Goal: Transaction & Acquisition: Purchase product/service

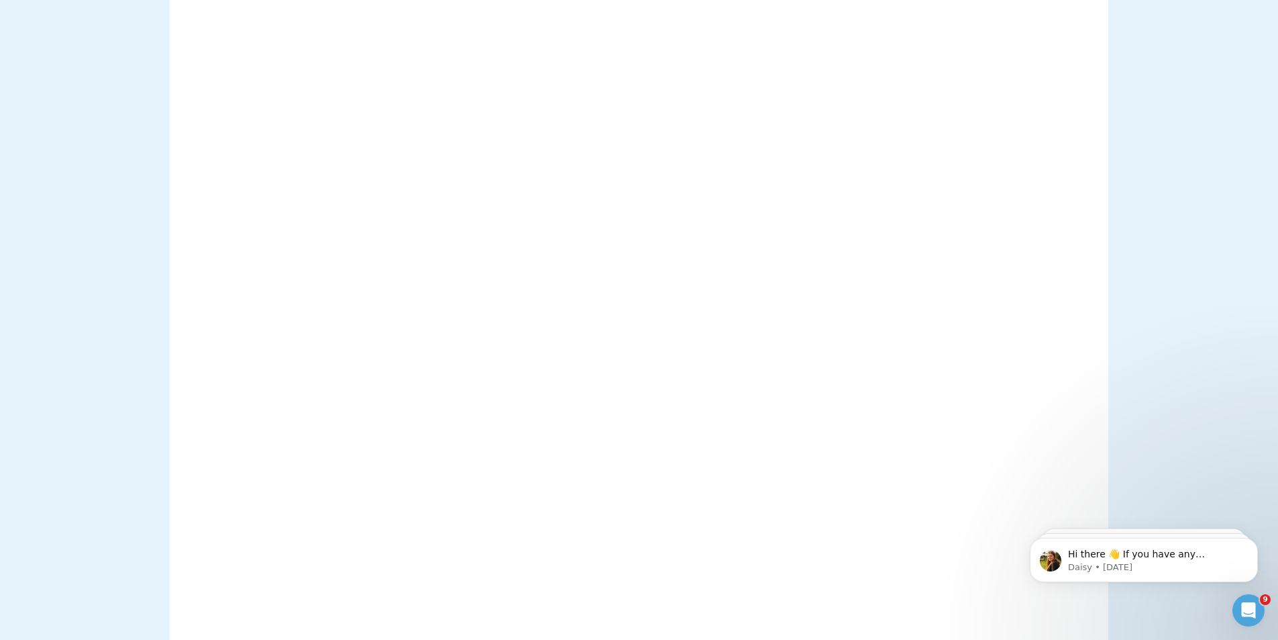
scroll to position [336, 0]
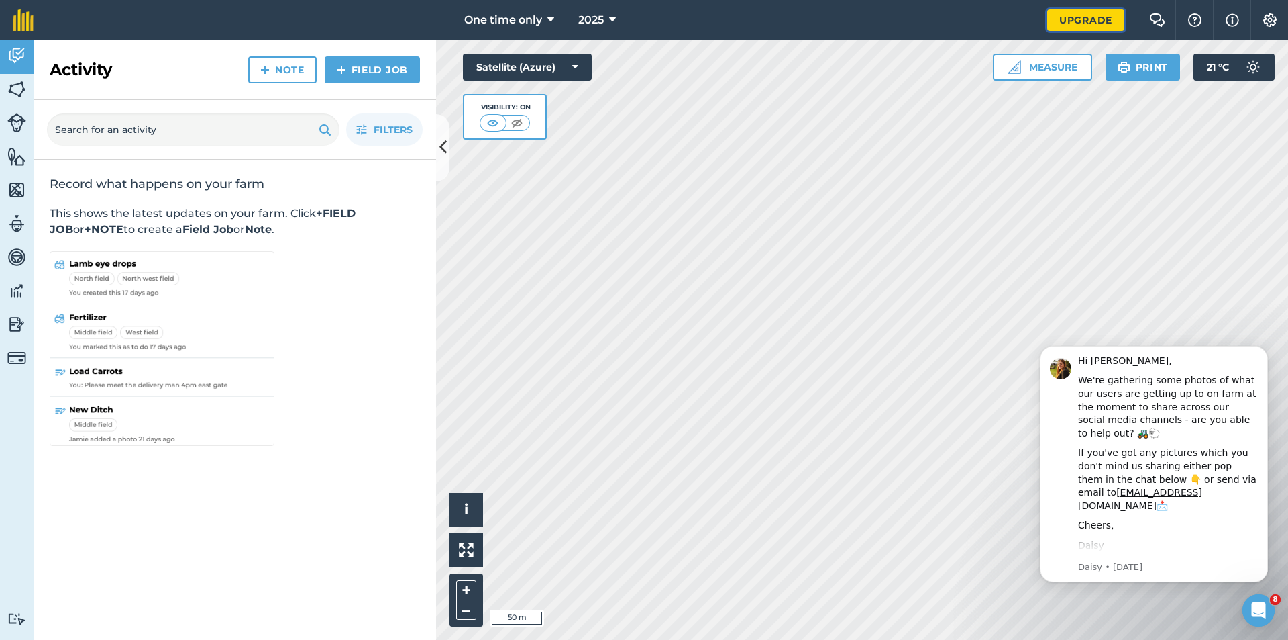
click at [1084, 16] on link "Upgrade" at bounding box center [1086, 19] width 77 height 21
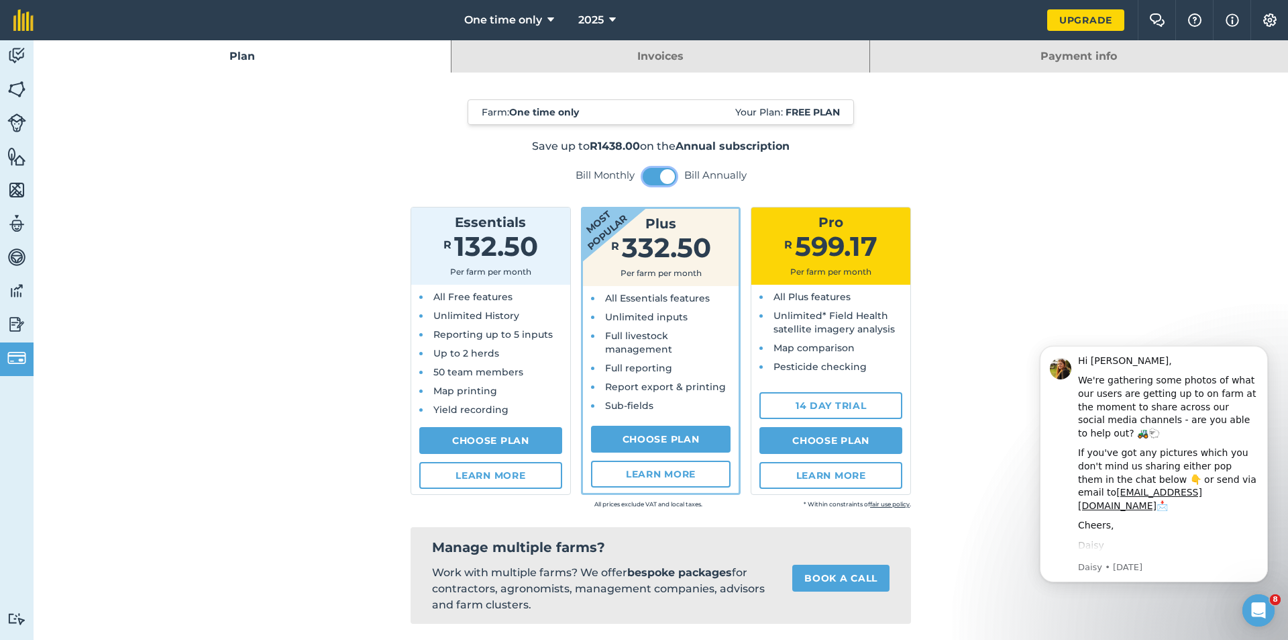
click at [652, 174] on button at bounding box center [660, 176] width 34 height 17
click at [651, 172] on span at bounding box center [651, 176] width 15 height 15
click at [461, 438] on link "Choose Plan" at bounding box center [490, 440] width 143 height 27
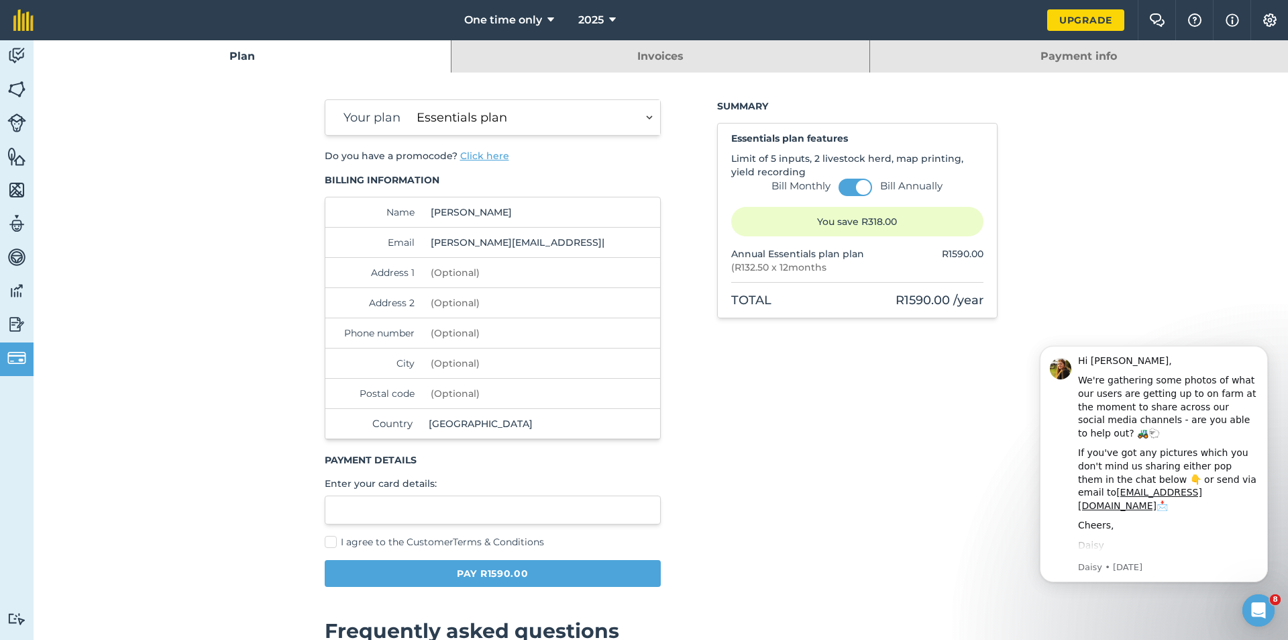
click at [463, 270] on input "Address 1" at bounding box center [516, 273] width 183 height 30
type input "46 KARAKOEL STR"
type input "NC TRUCK & TRAILER"
type input "0827485843"
type input "UPINGTON"
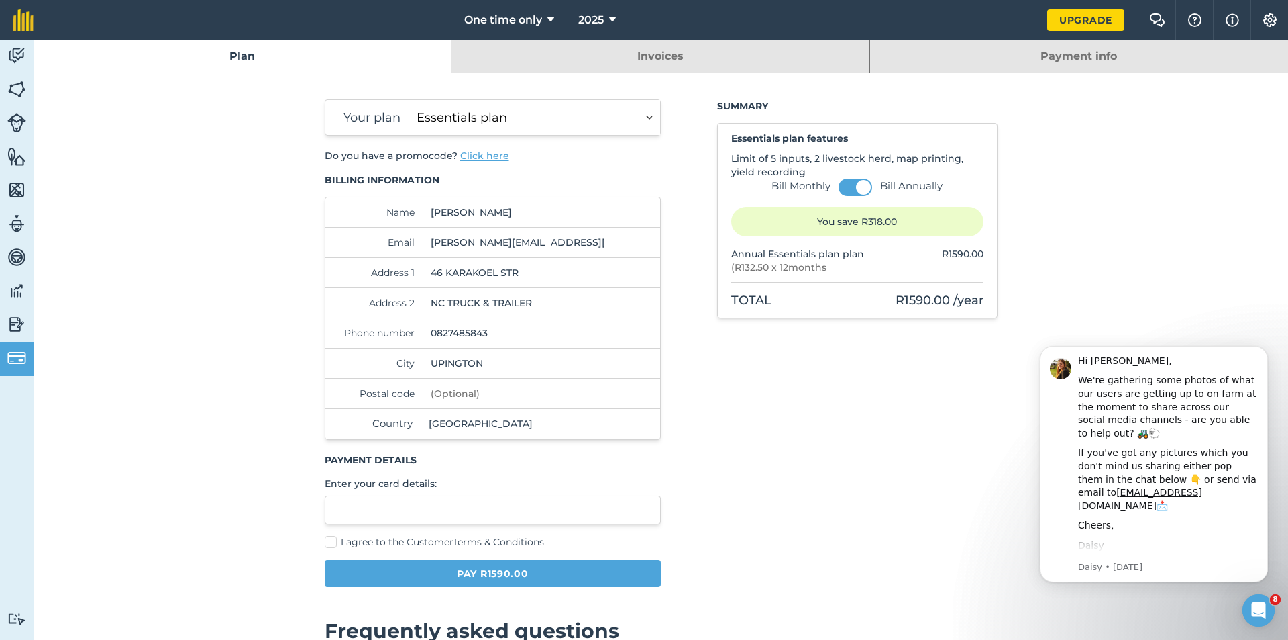
type input "8801"
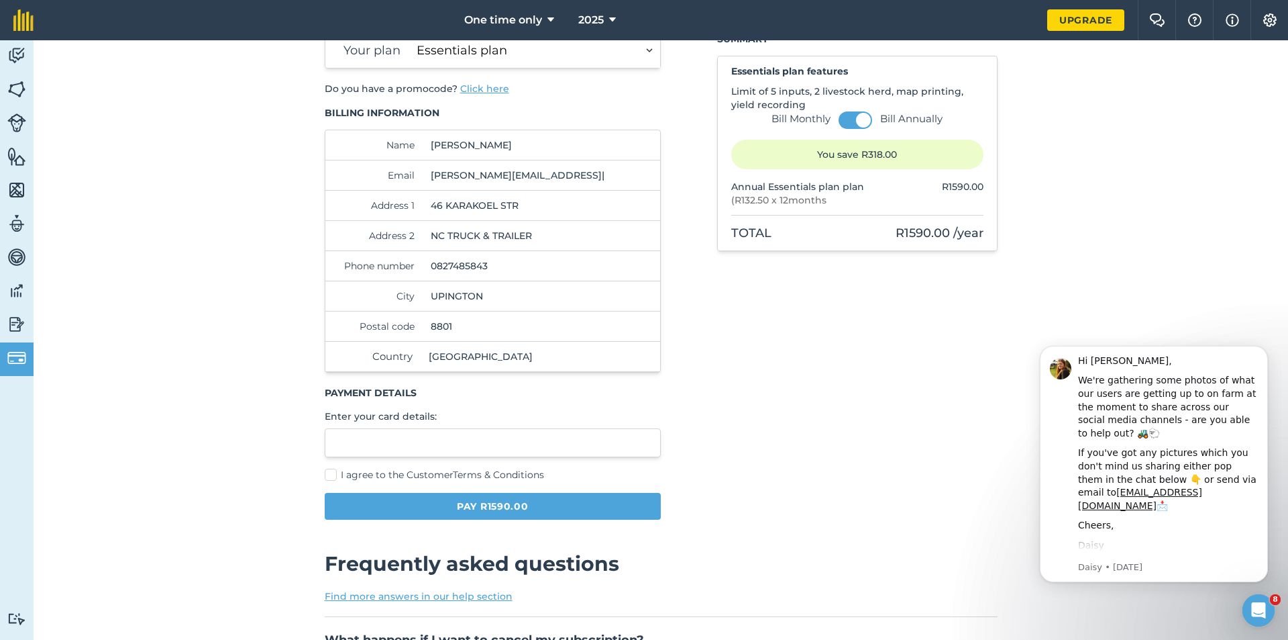
click at [331, 469] on label "I agree to the Customer Terms & Conditions" at bounding box center [493, 475] width 337 height 14
click at [331, 535] on input "I agree to the Customer Terms & Conditions" at bounding box center [329, 539] width 9 height 9
checkbox input "true"
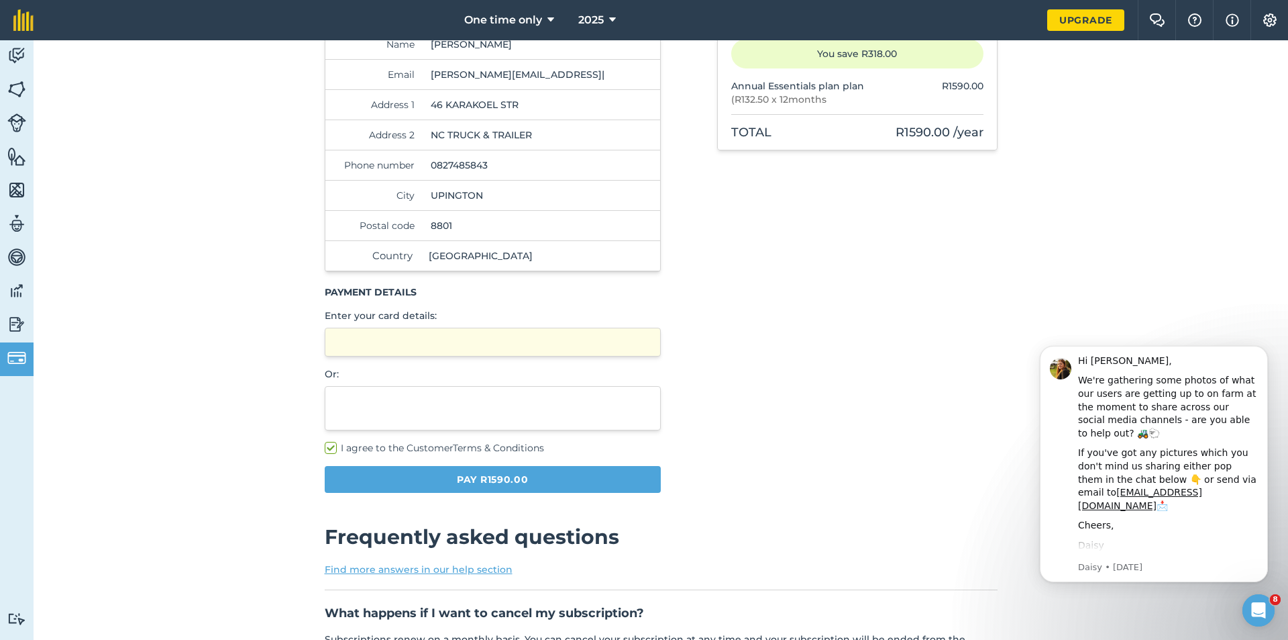
scroll to position [201, 0]
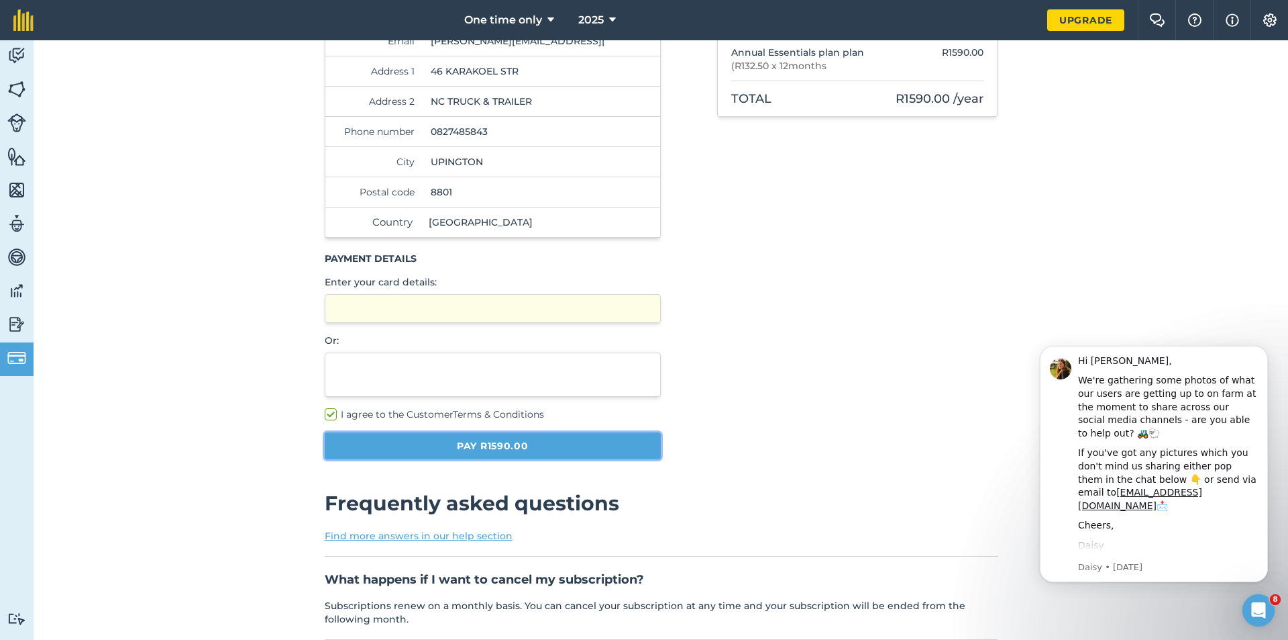
click at [450, 443] on button "Pay R1590.00" at bounding box center [493, 445] width 337 height 27
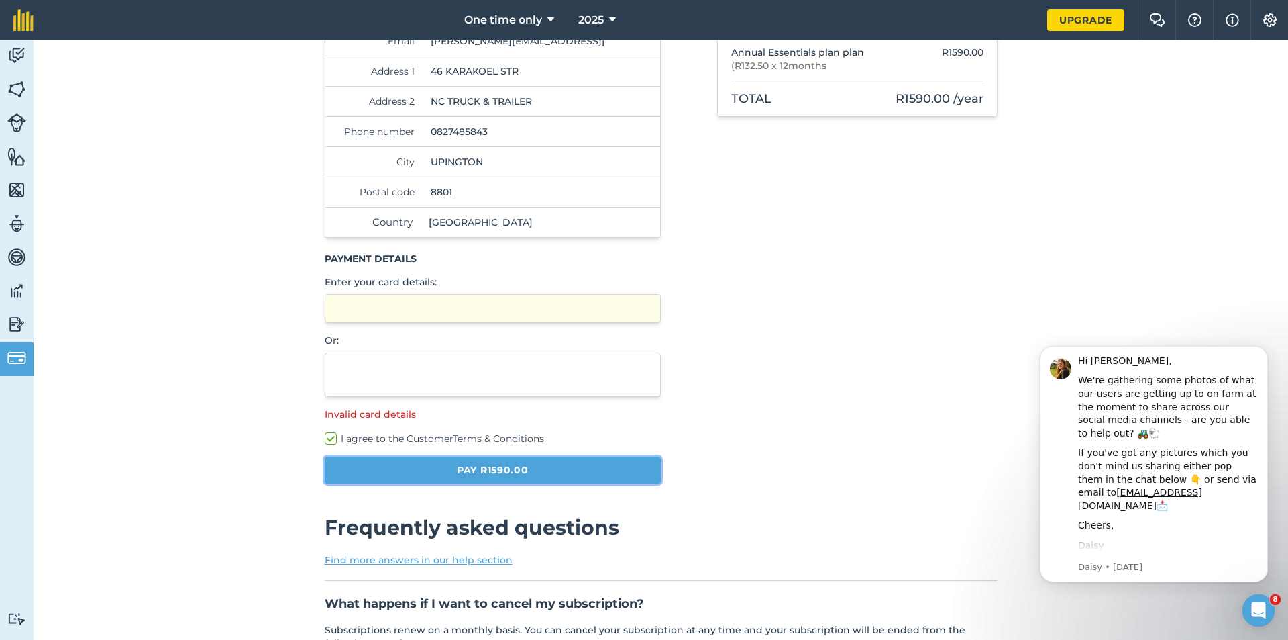
click at [446, 460] on button "Pay R1590.00" at bounding box center [493, 469] width 337 height 27
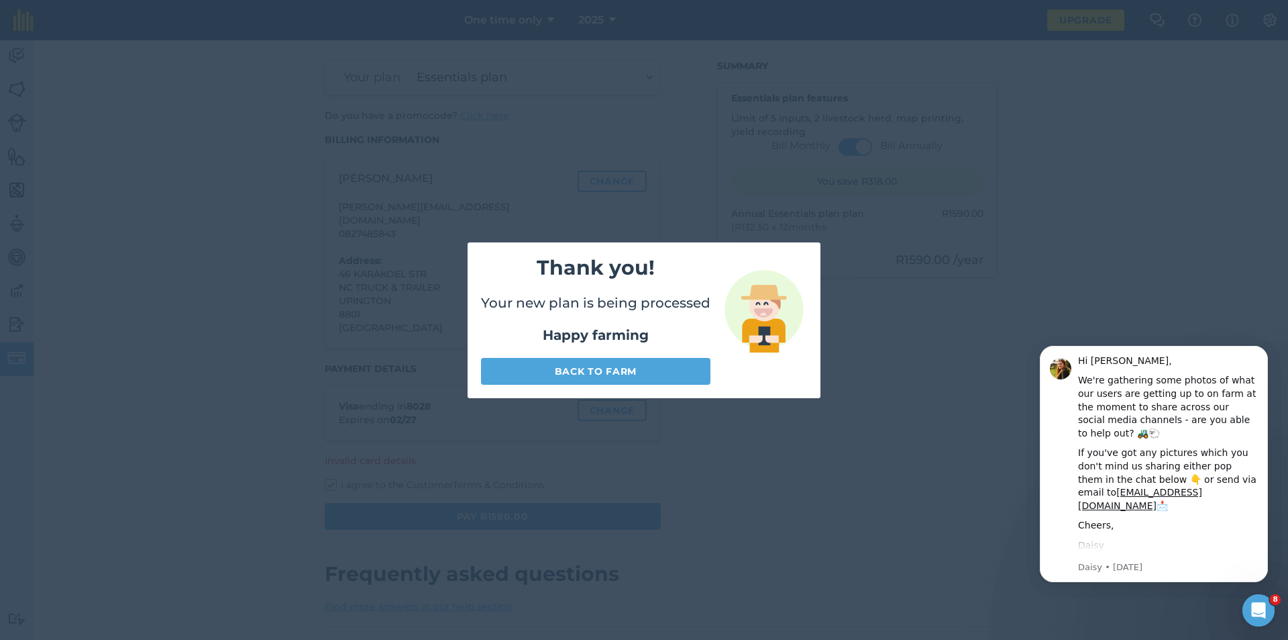
scroll to position [40, 0]
click at [562, 370] on link "Back to farm" at bounding box center [596, 371] width 230 height 27
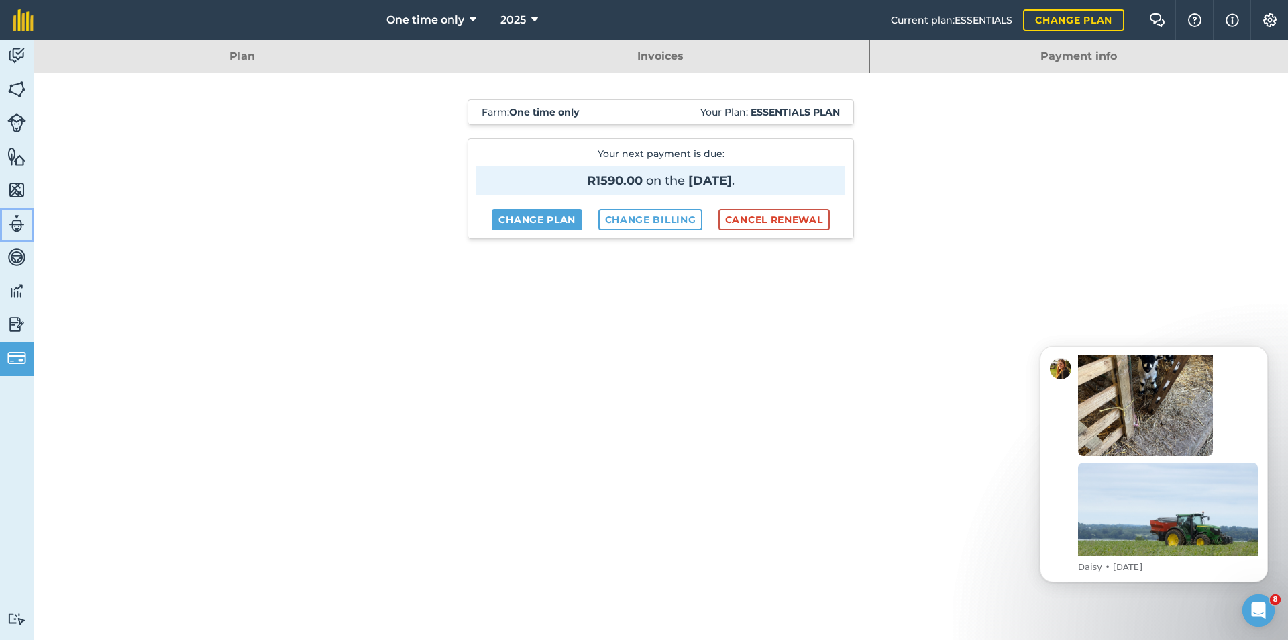
click at [17, 223] on img at bounding box center [16, 223] width 19 height 20
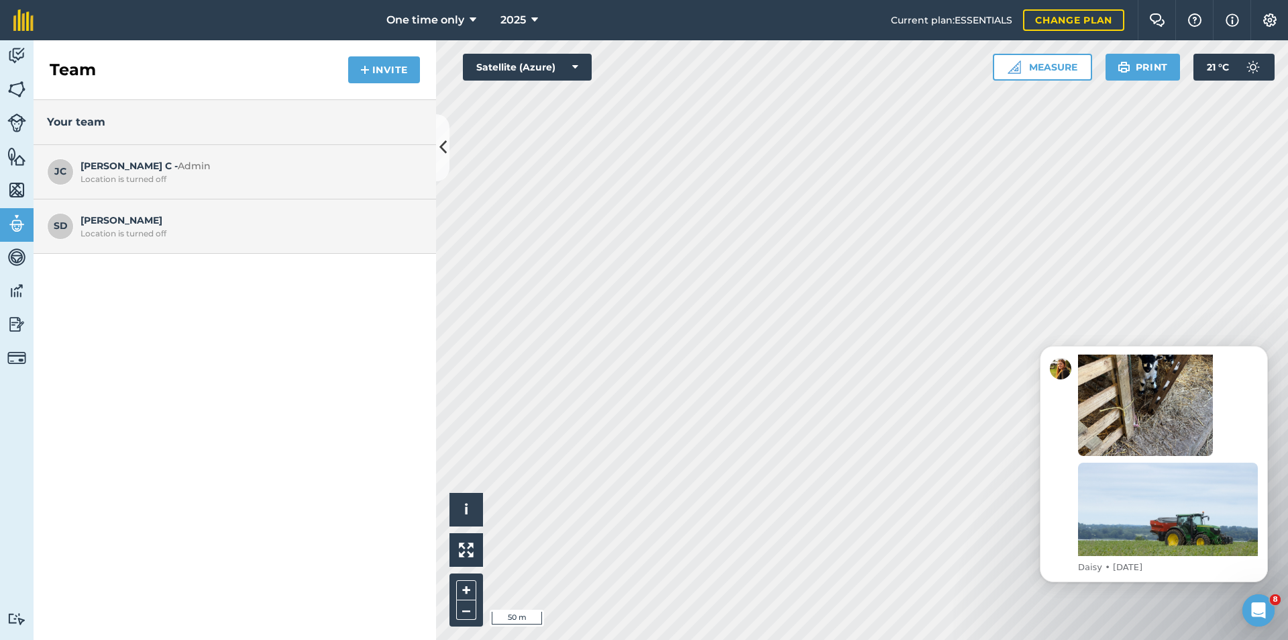
click at [66, 226] on span "SD" at bounding box center [60, 226] width 27 height 27
click at [383, 67] on button "Invite" at bounding box center [384, 69] width 72 height 27
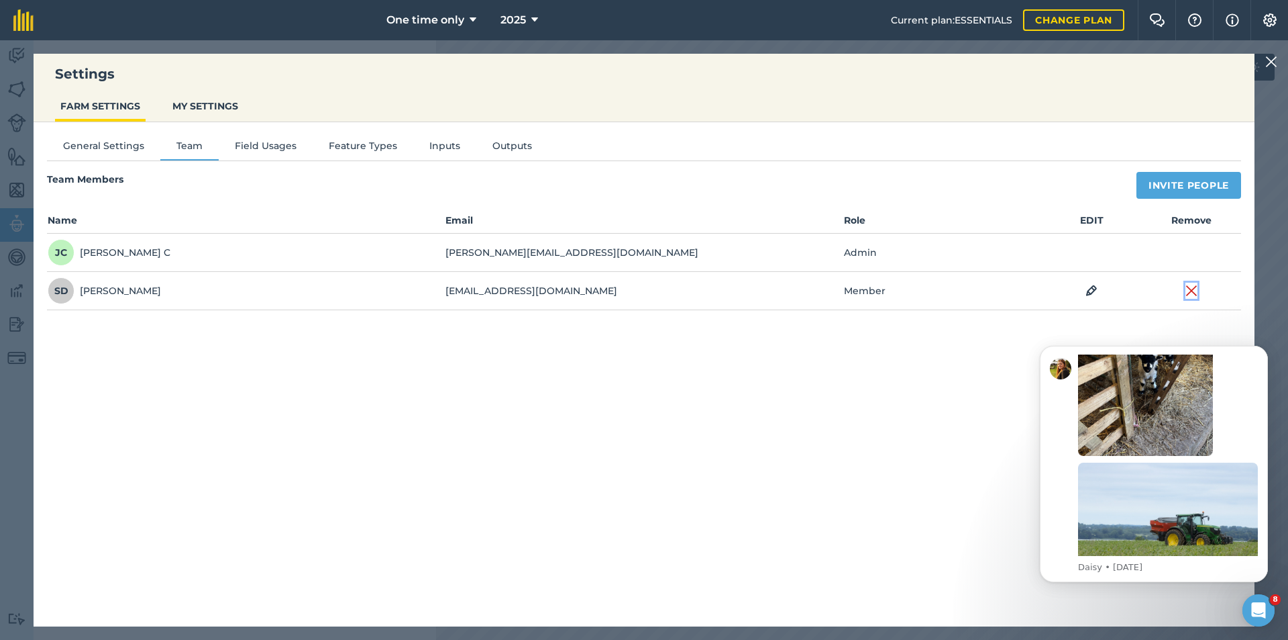
click at [1193, 288] on img at bounding box center [1192, 291] width 12 height 16
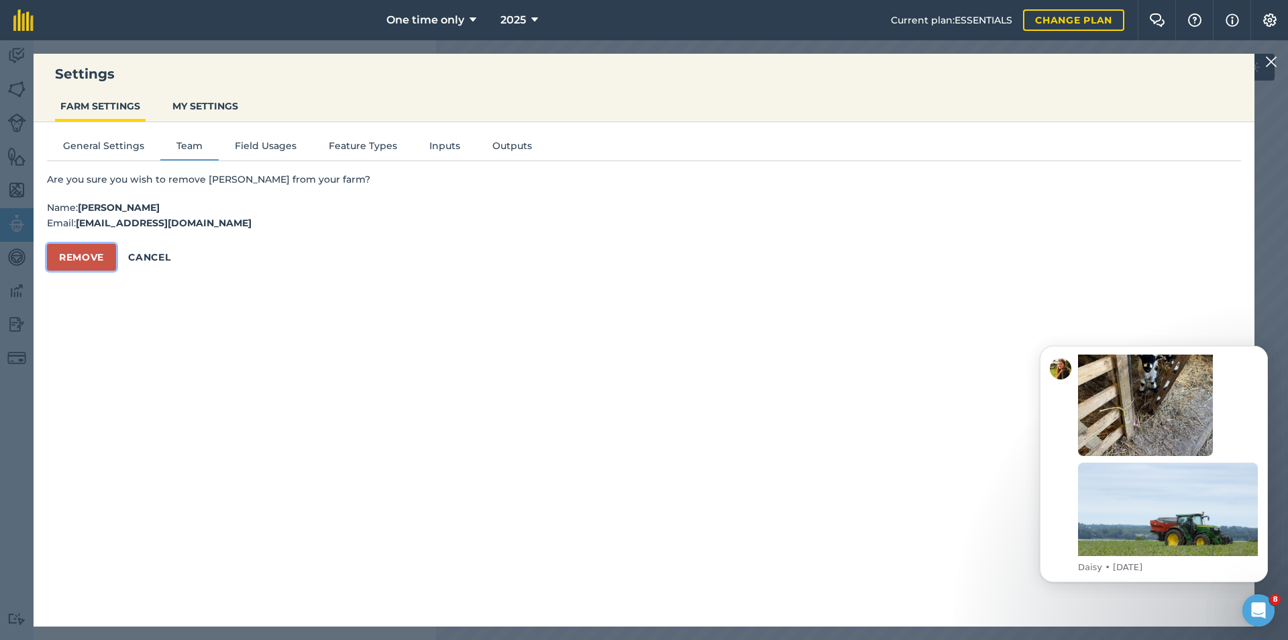
click at [64, 254] on button "Remove" at bounding box center [81, 257] width 69 height 27
select select "MEMBER"
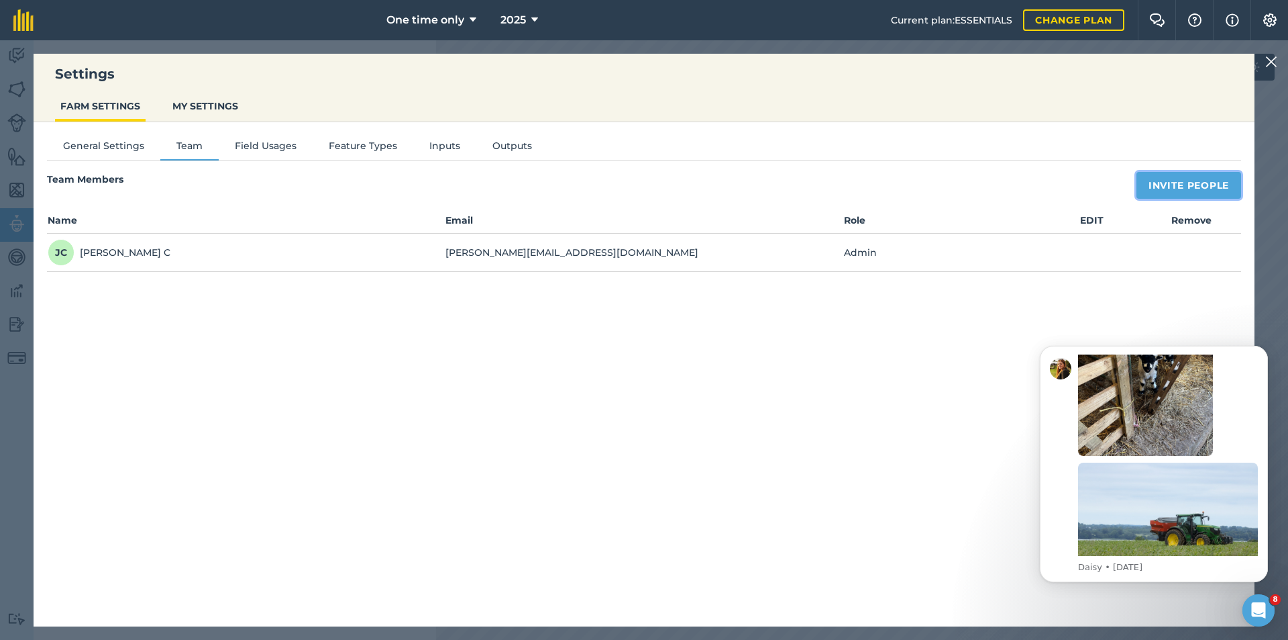
click at [1178, 187] on button "Invite People" at bounding box center [1189, 185] width 105 height 27
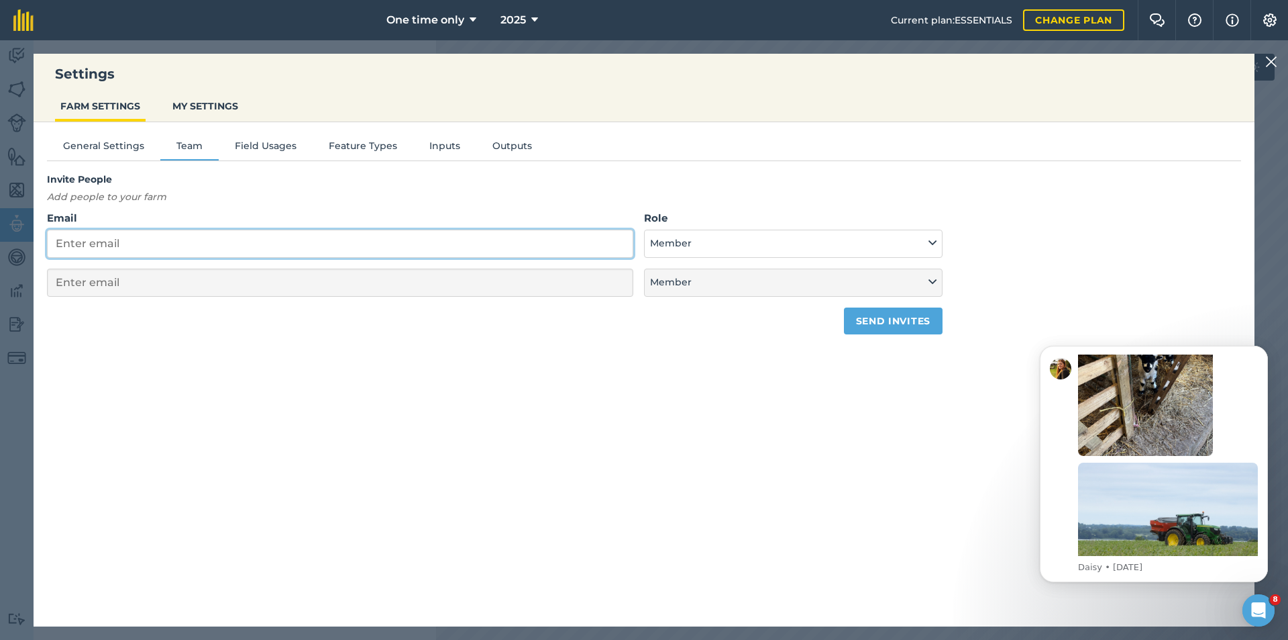
click at [245, 248] on input "Email" at bounding box center [340, 244] width 587 height 28
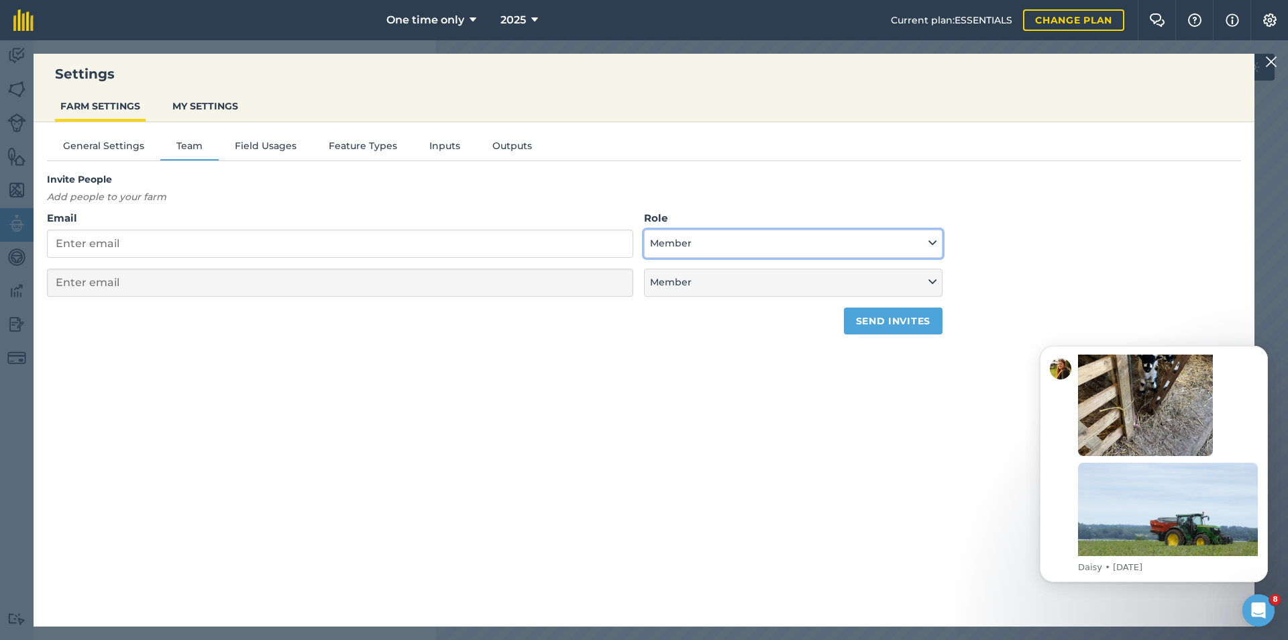
click at [929, 241] on icon at bounding box center [933, 243] width 8 height 15
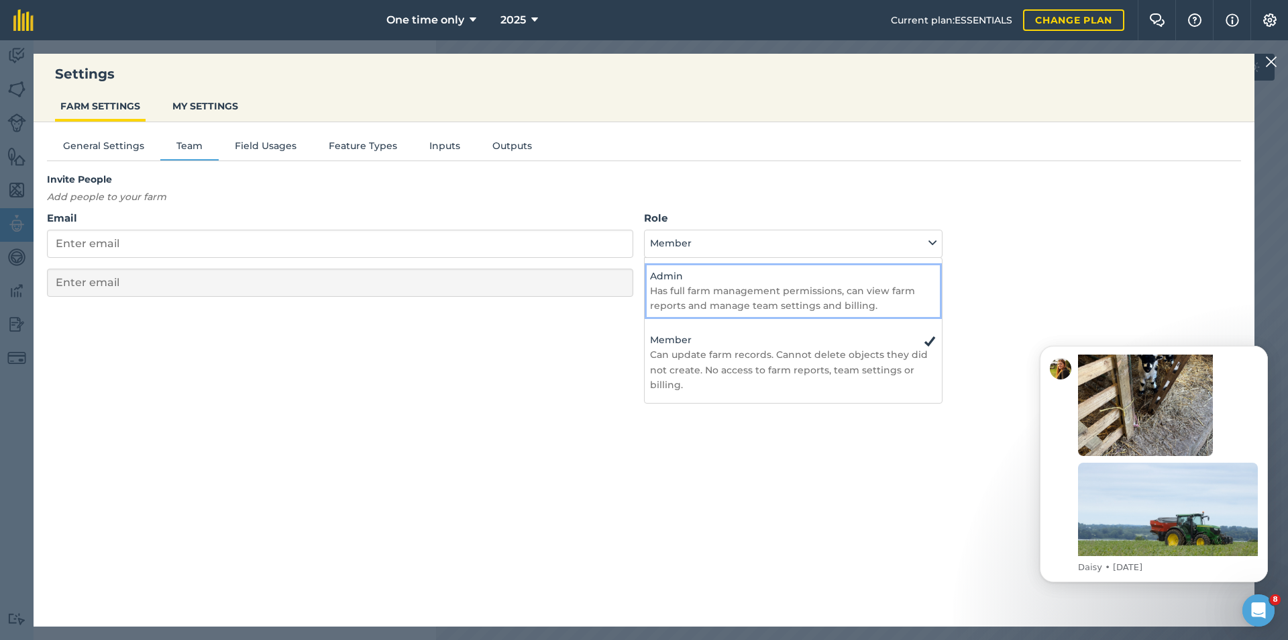
click at [696, 272] on h4 "Admin" at bounding box center [793, 275] width 287 height 15
select select "ADMIN"
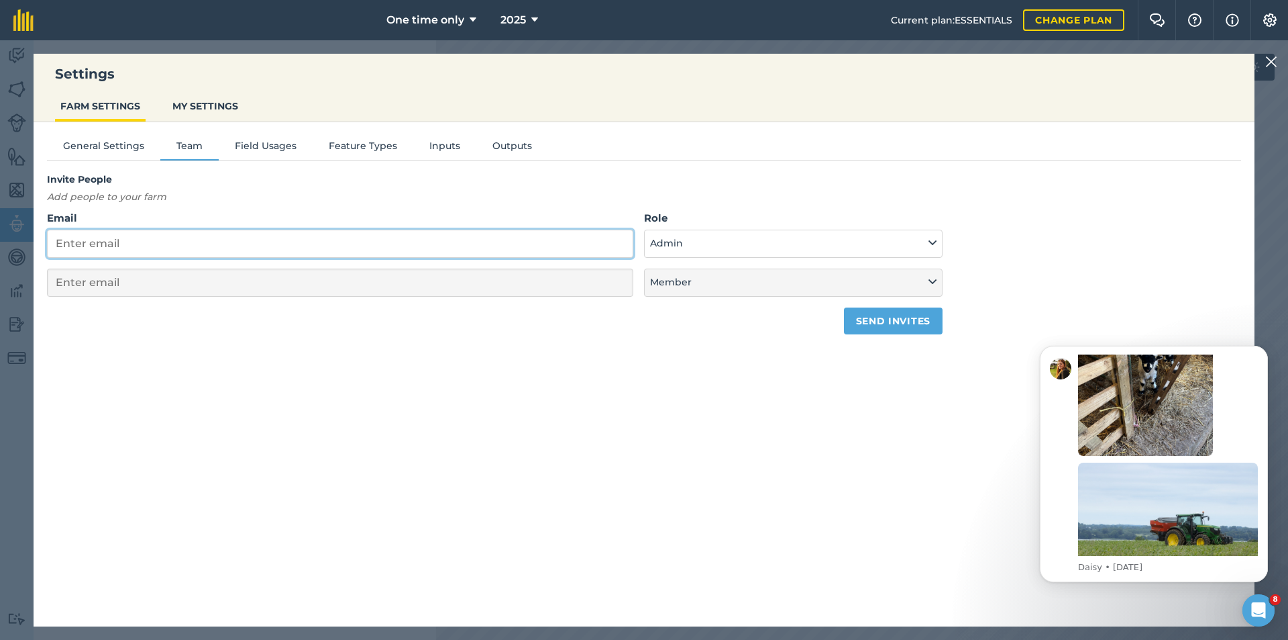
click at [195, 246] on input "Email" at bounding box center [340, 244] width 587 height 28
click at [260, 145] on button "Field Usages" at bounding box center [266, 148] width 94 height 20
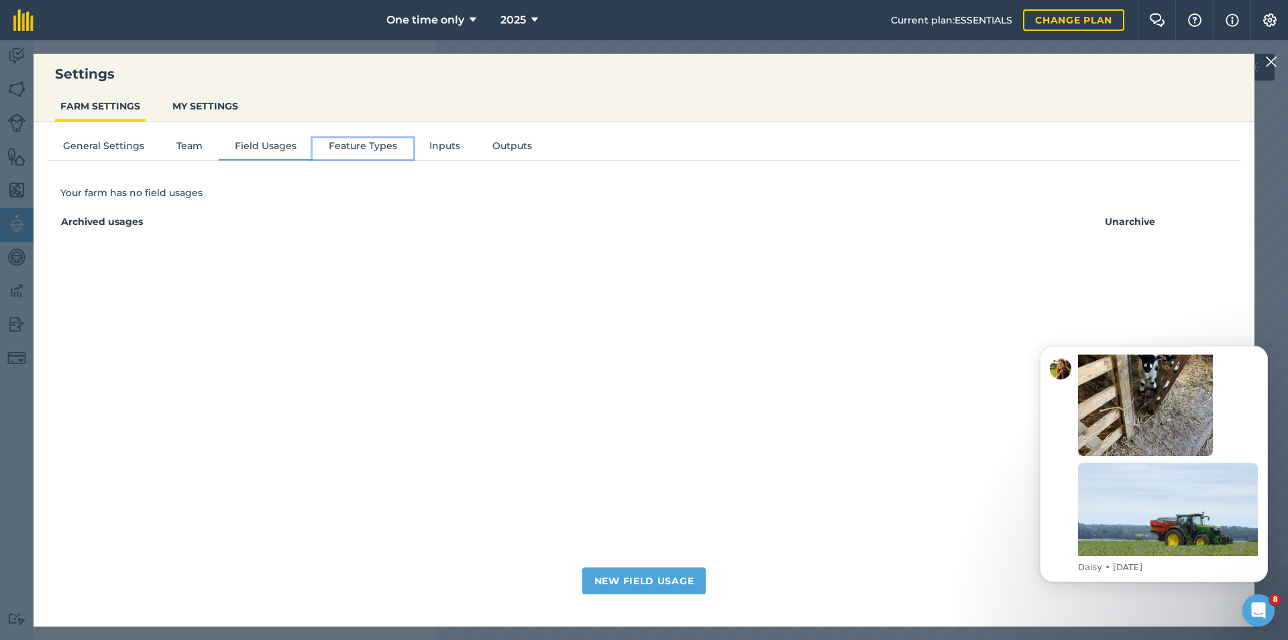
click at [342, 142] on button "Feature Types" at bounding box center [363, 148] width 101 height 20
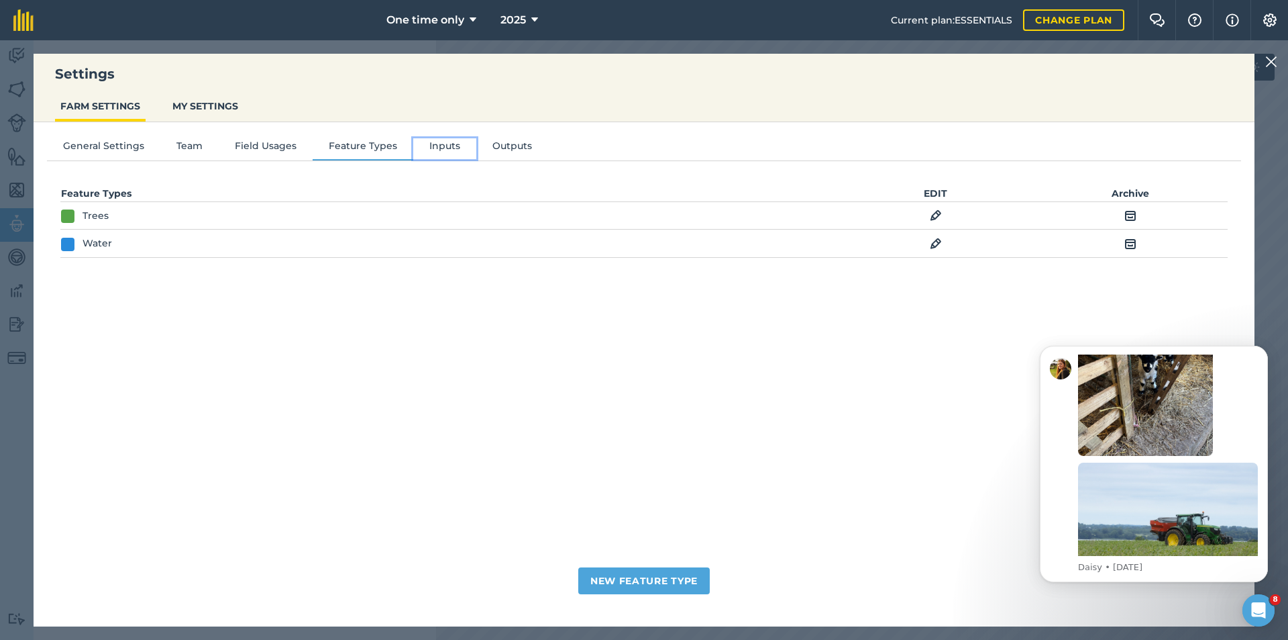
click at [440, 148] on button "Inputs" at bounding box center [444, 148] width 63 height 20
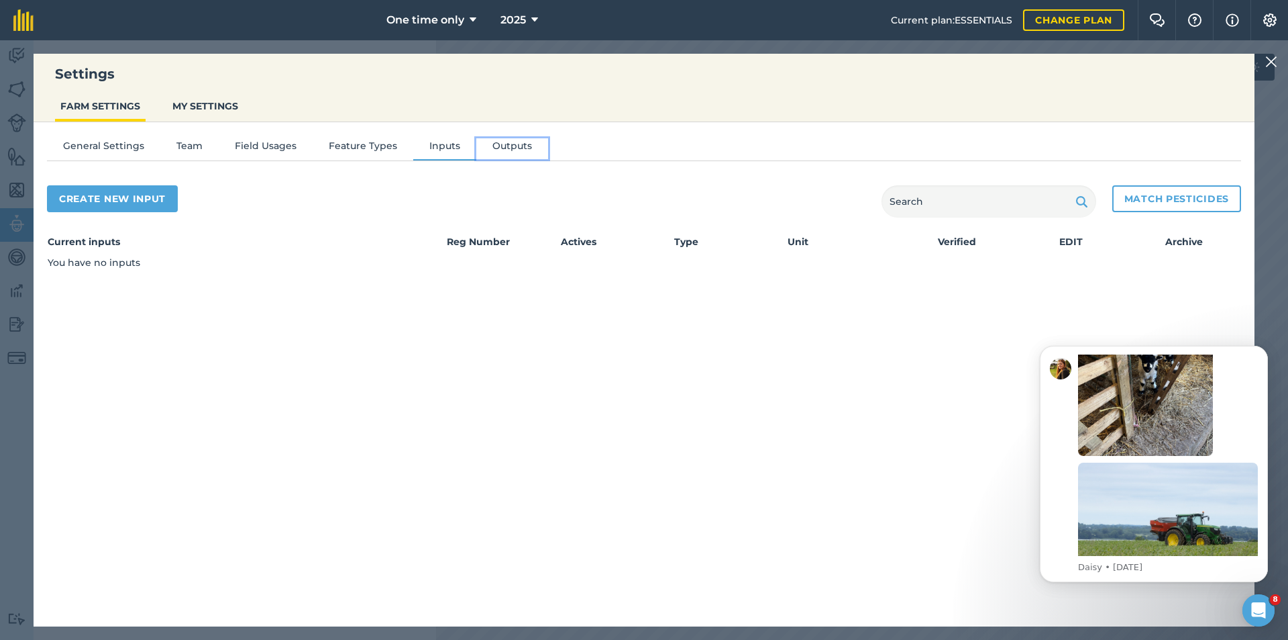
click at [486, 143] on button "Outputs" at bounding box center [512, 148] width 72 height 20
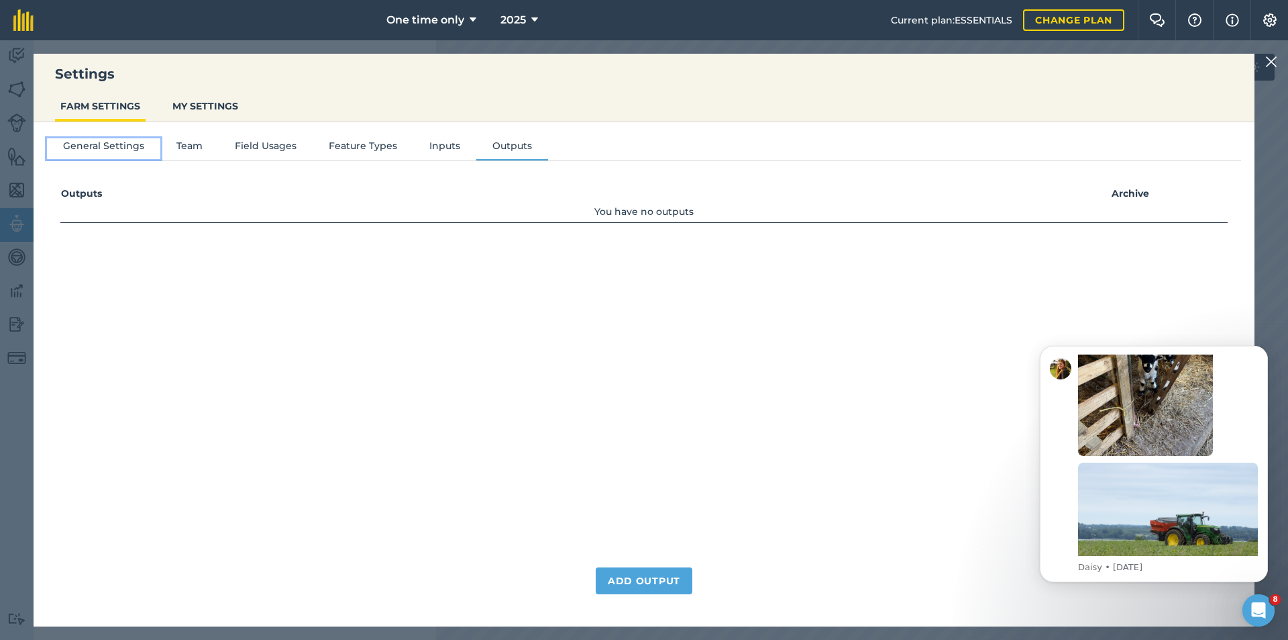
click at [93, 148] on button "General Settings" at bounding box center [103, 148] width 113 height 20
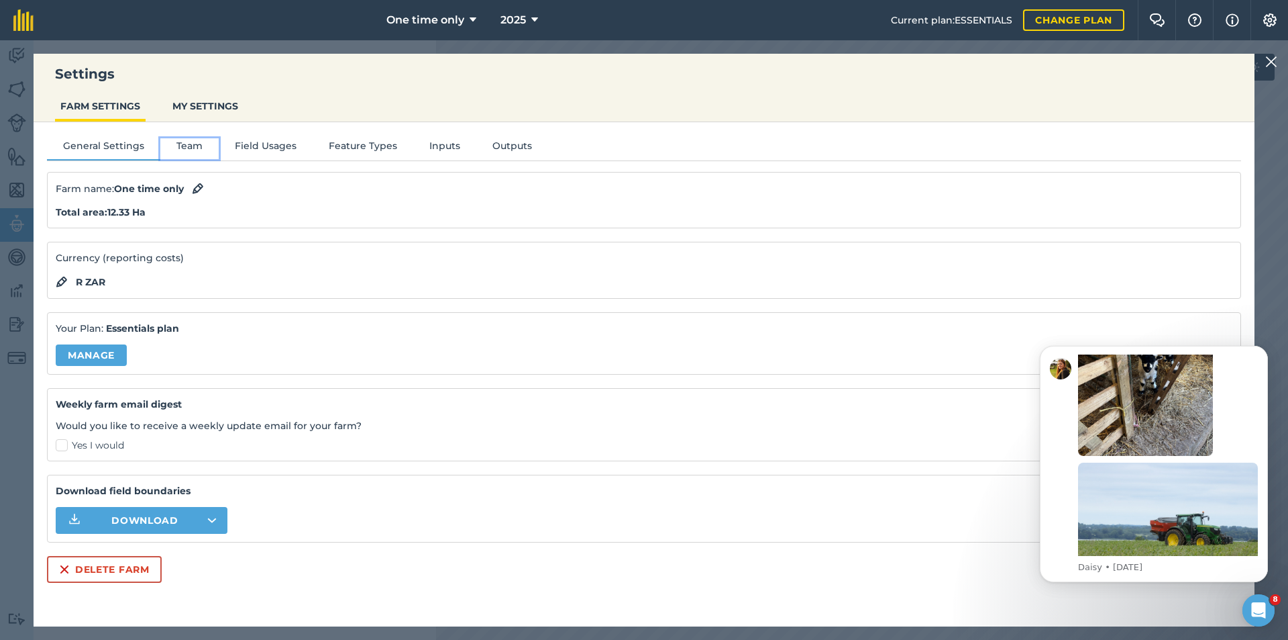
click at [185, 148] on button "Team" at bounding box center [189, 148] width 58 height 20
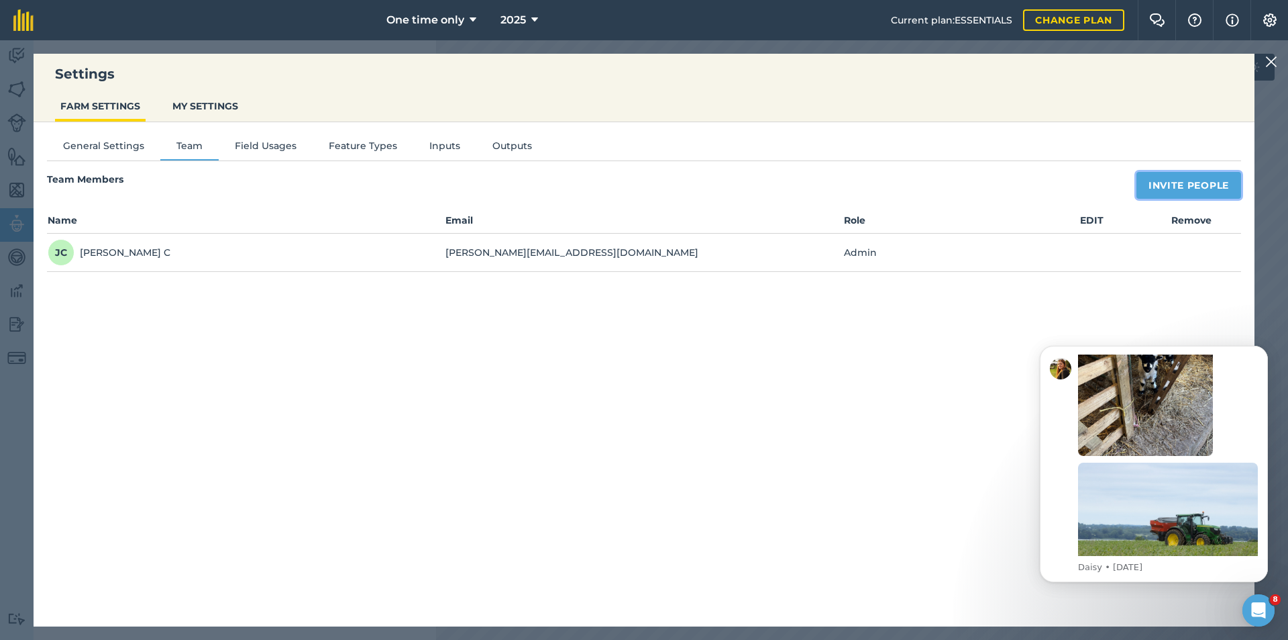
click at [1189, 179] on button "Invite People" at bounding box center [1189, 185] width 105 height 27
select select "MEMBER"
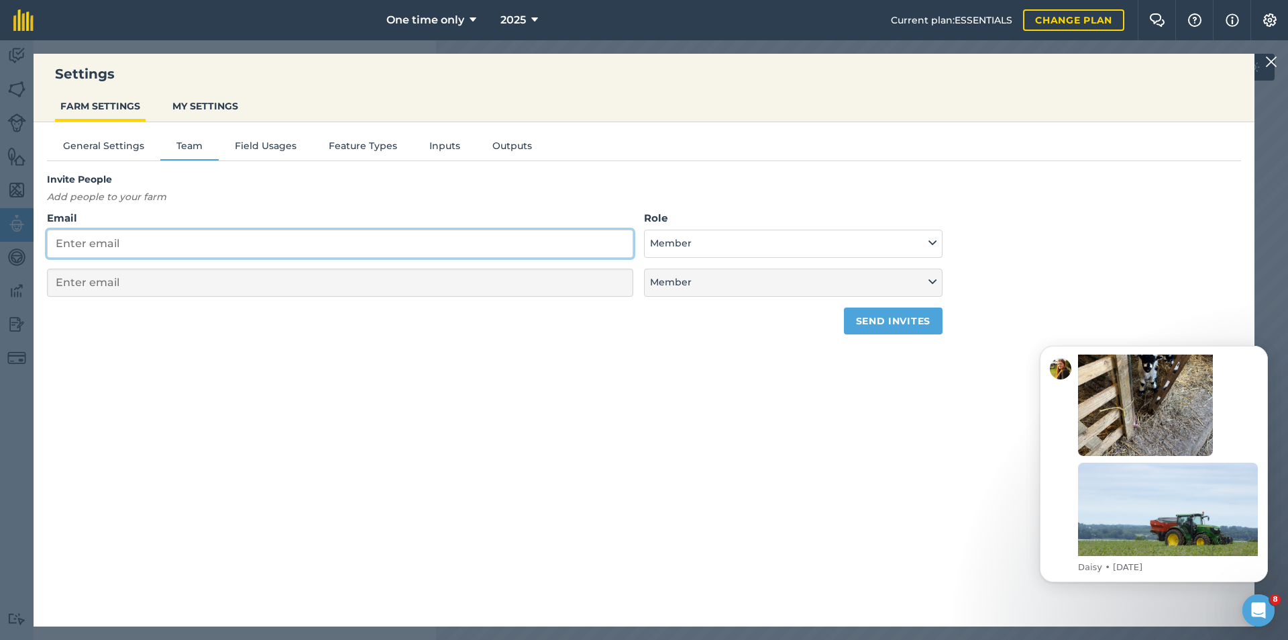
click at [129, 245] on input "Email" at bounding box center [340, 244] width 587 height 28
select select "MEMBER"
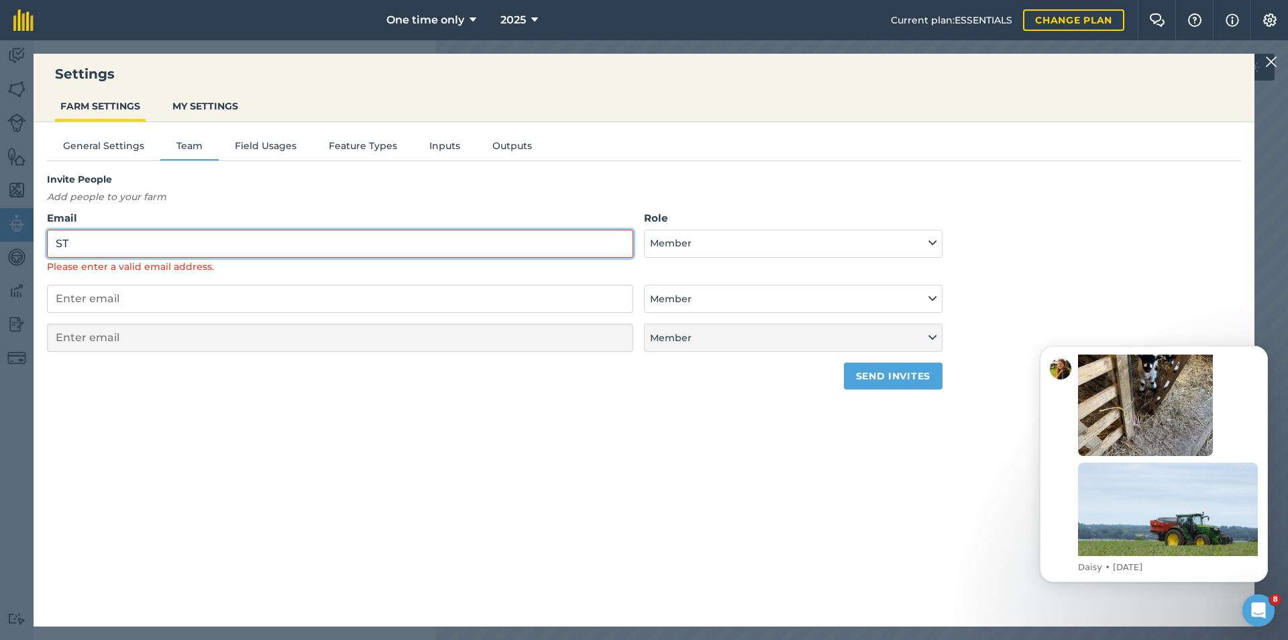
type input "S"
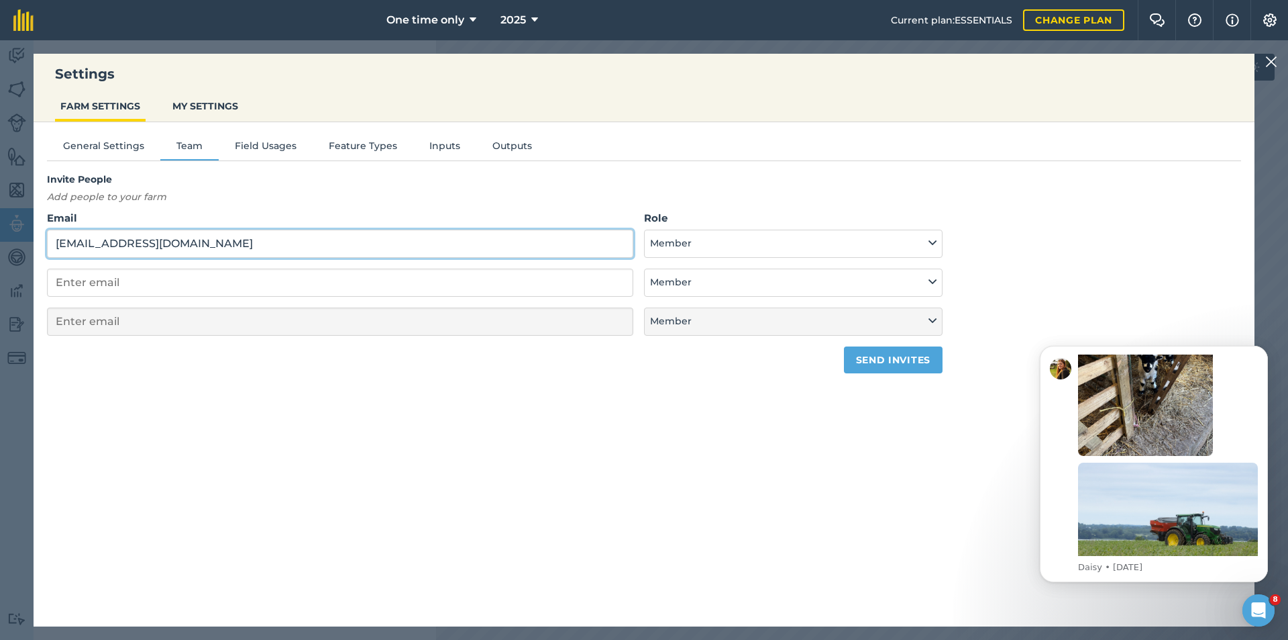
type input "[EMAIL_ADDRESS][DOMAIN_NAME]"
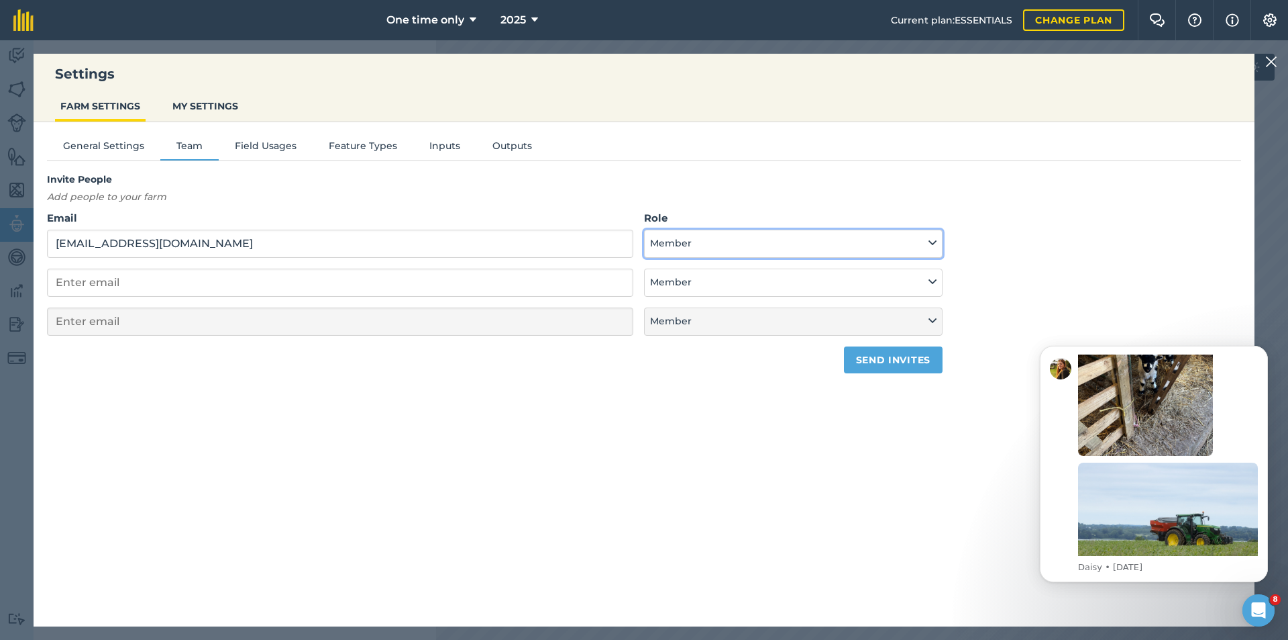
click at [924, 242] on button "Member" at bounding box center [793, 244] width 299 height 28
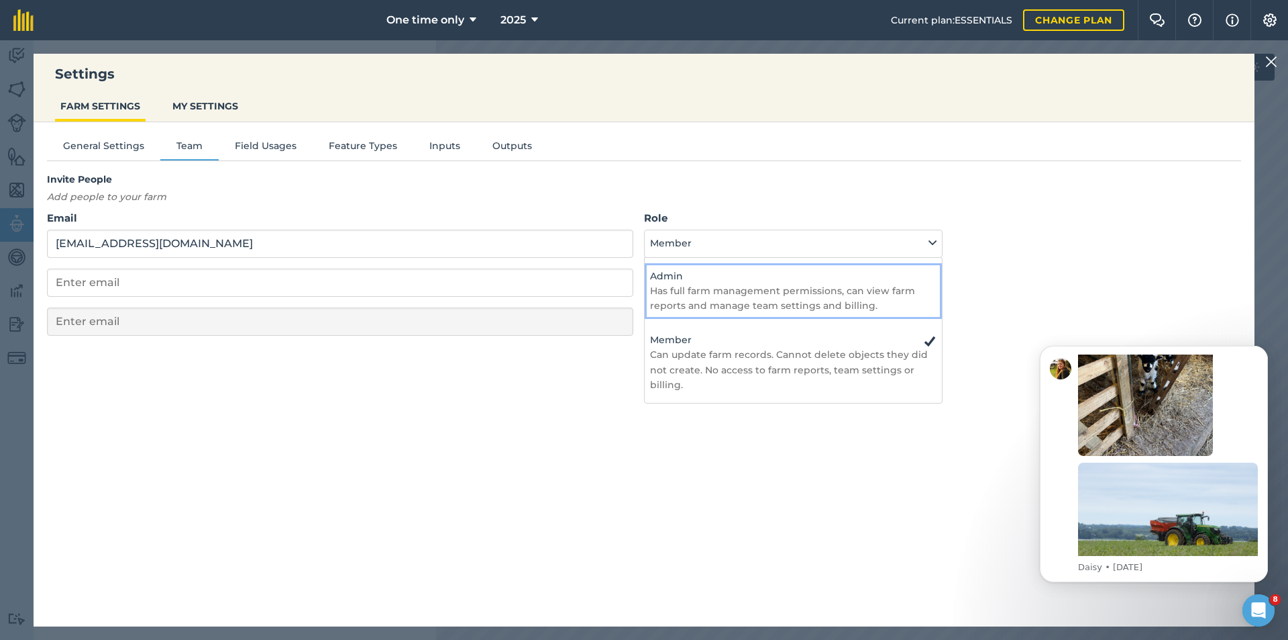
click at [844, 289] on p "Has full farm management permissions, can view farm reports and manage team set…" at bounding box center [793, 298] width 287 height 30
select select "ADMIN"
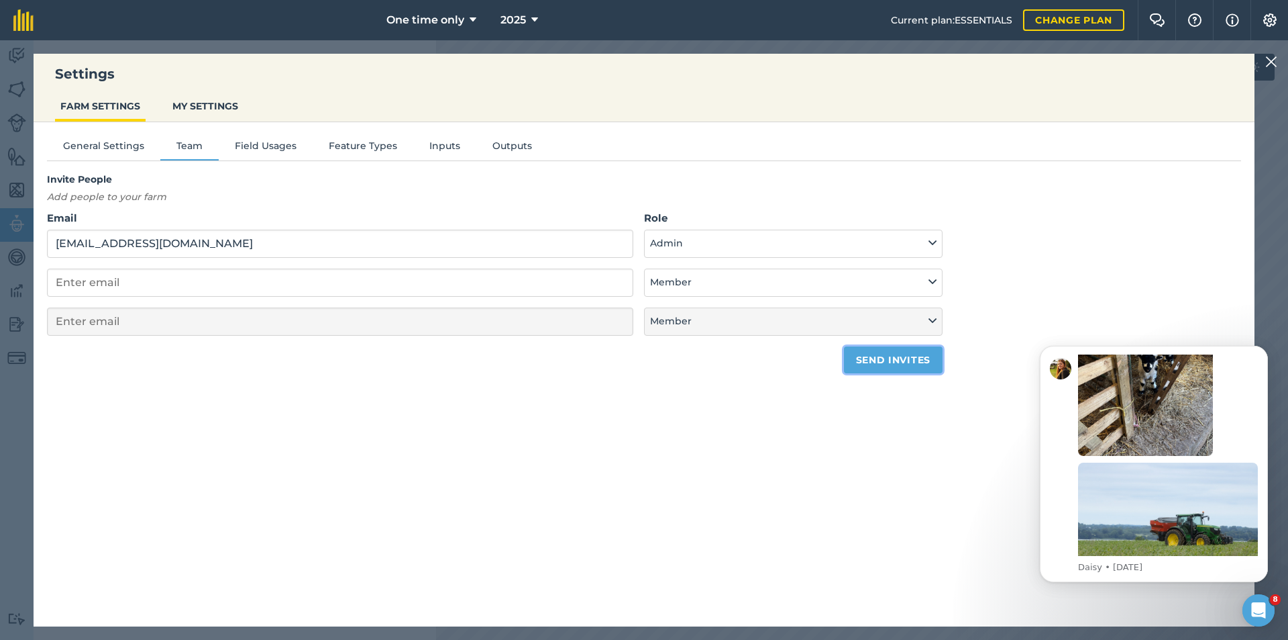
click at [871, 363] on button "Send invites" at bounding box center [893, 359] width 99 height 27
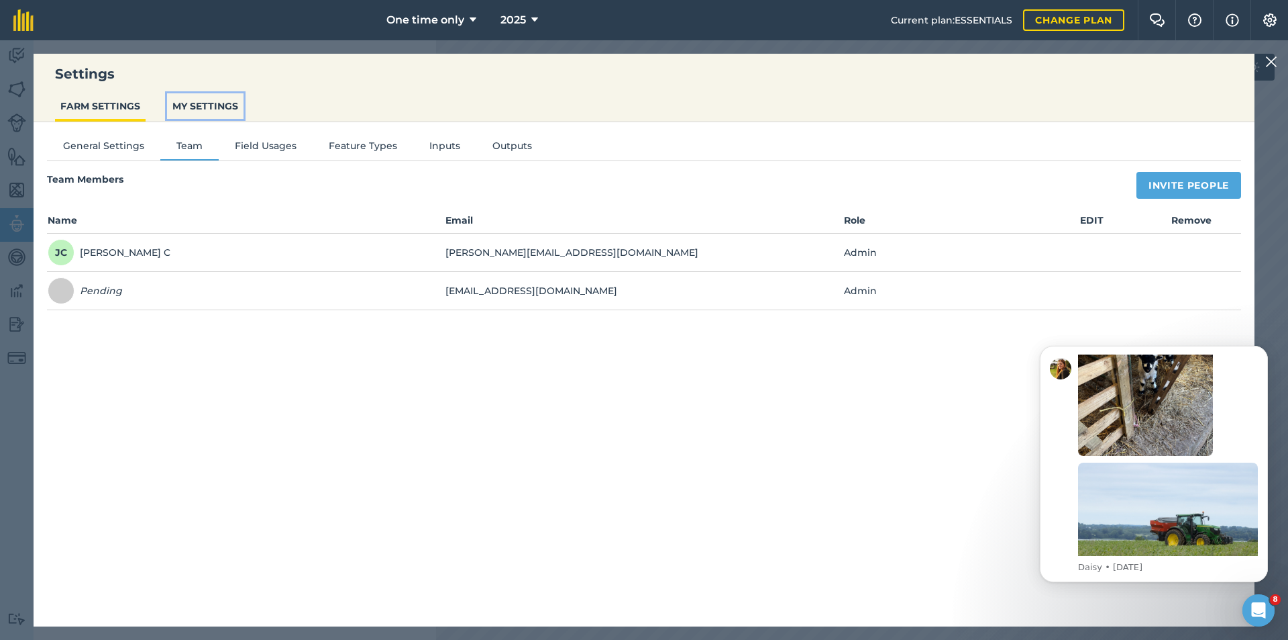
click at [197, 99] on button "MY SETTINGS" at bounding box center [205, 106] width 77 height 26
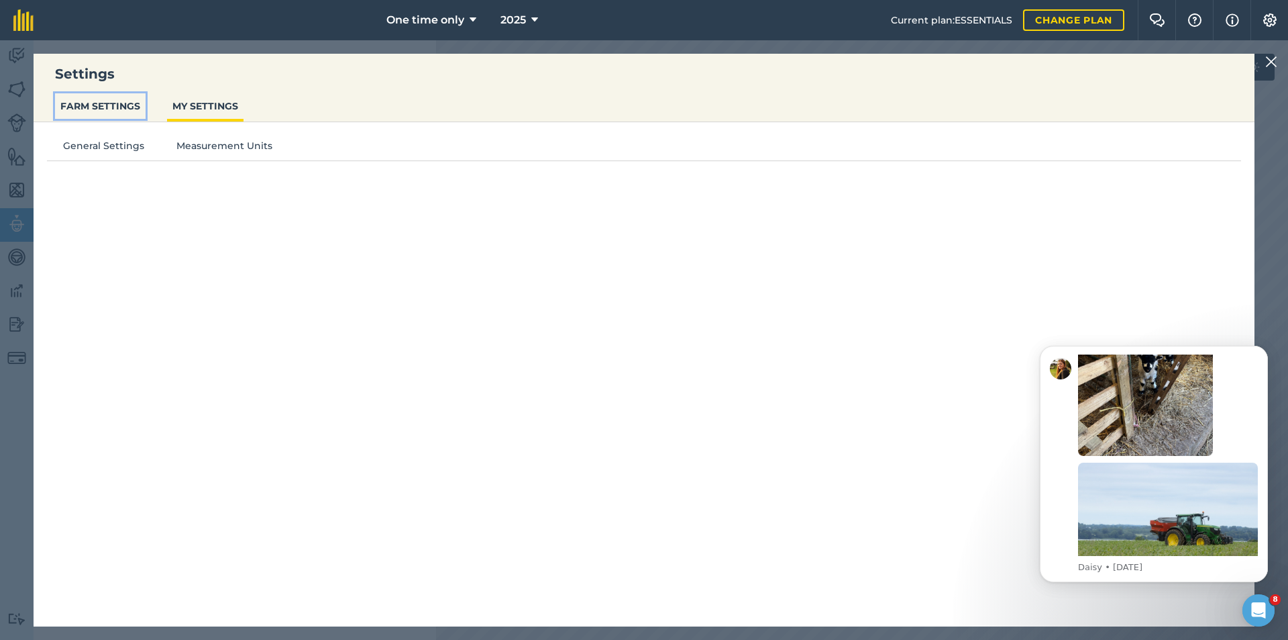
click at [107, 107] on button "FARM SETTINGS" at bounding box center [100, 106] width 91 height 26
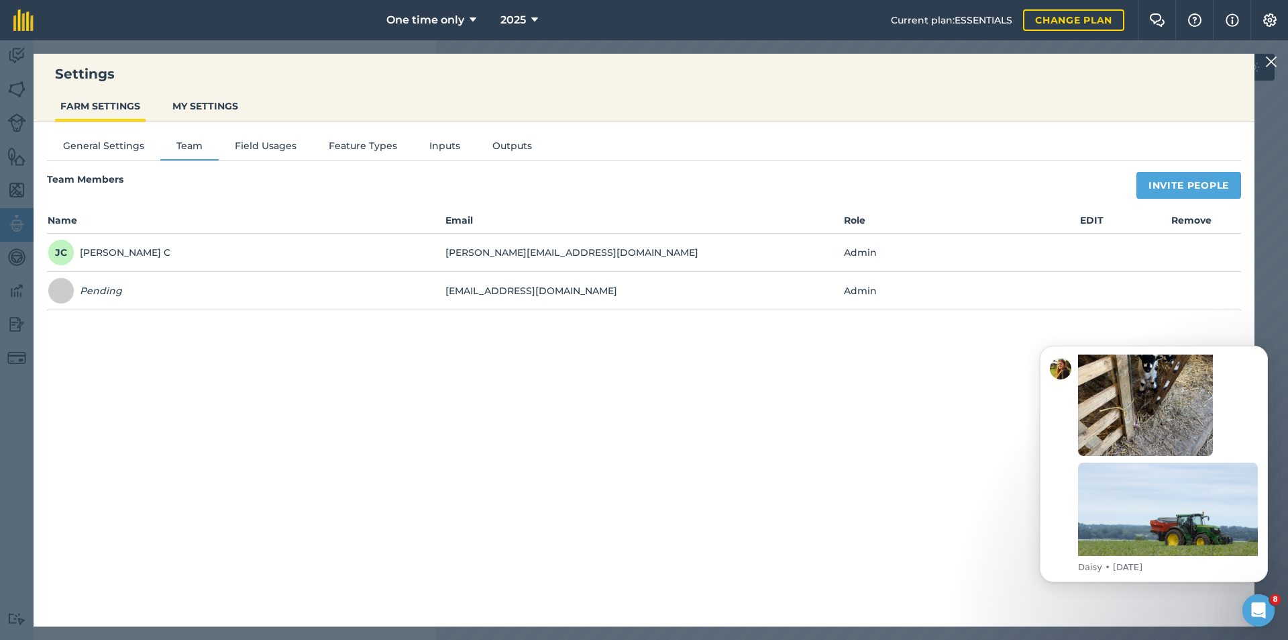
click at [13, 93] on div "Settings FARM SETTINGS MY SETTINGS General Settings Team Field Usages Feature T…" at bounding box center [644, 339] width 1288 height 599
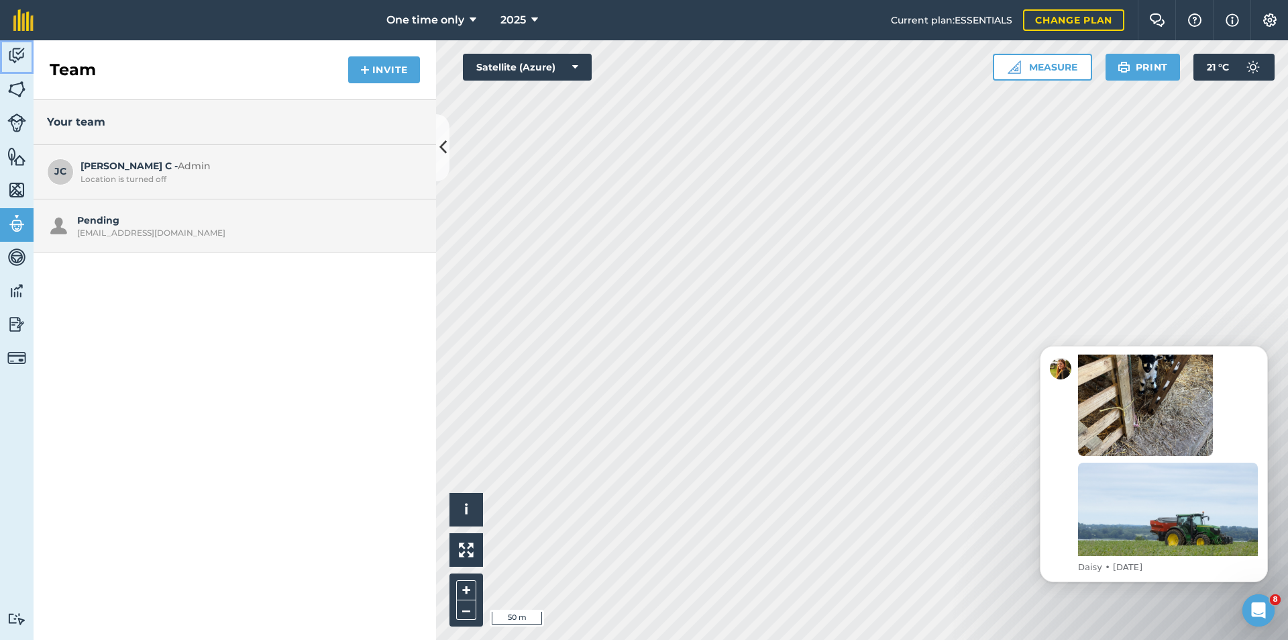
click at [17, 46] on img at bounding box center [16, 56] width 19 height 20
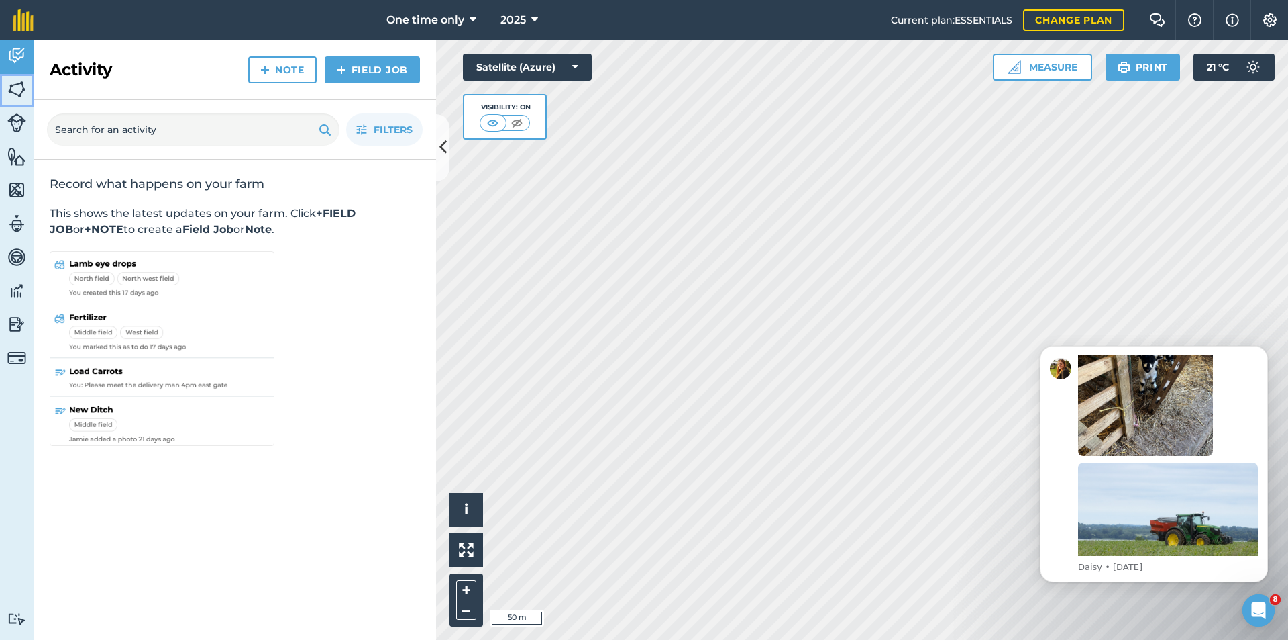
click at [18, 90] on img at bounding box center [16, 89] width 19 height 20
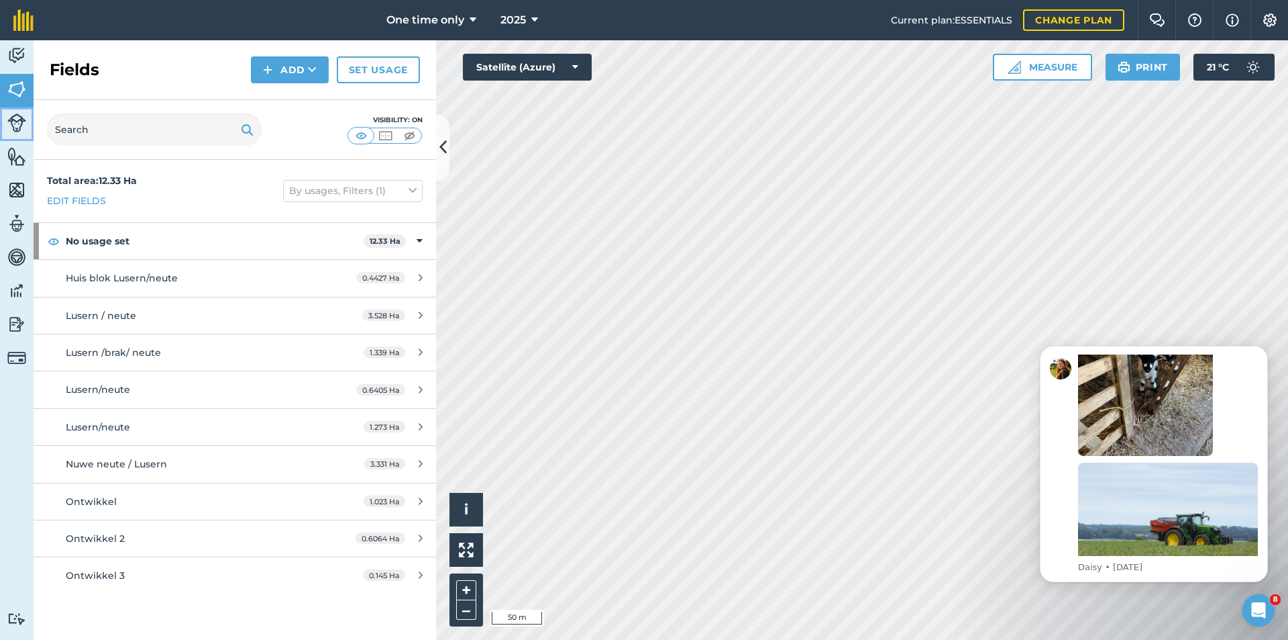
click at [18, 118] on img at bounding box center [16, 122] width 19 height 19
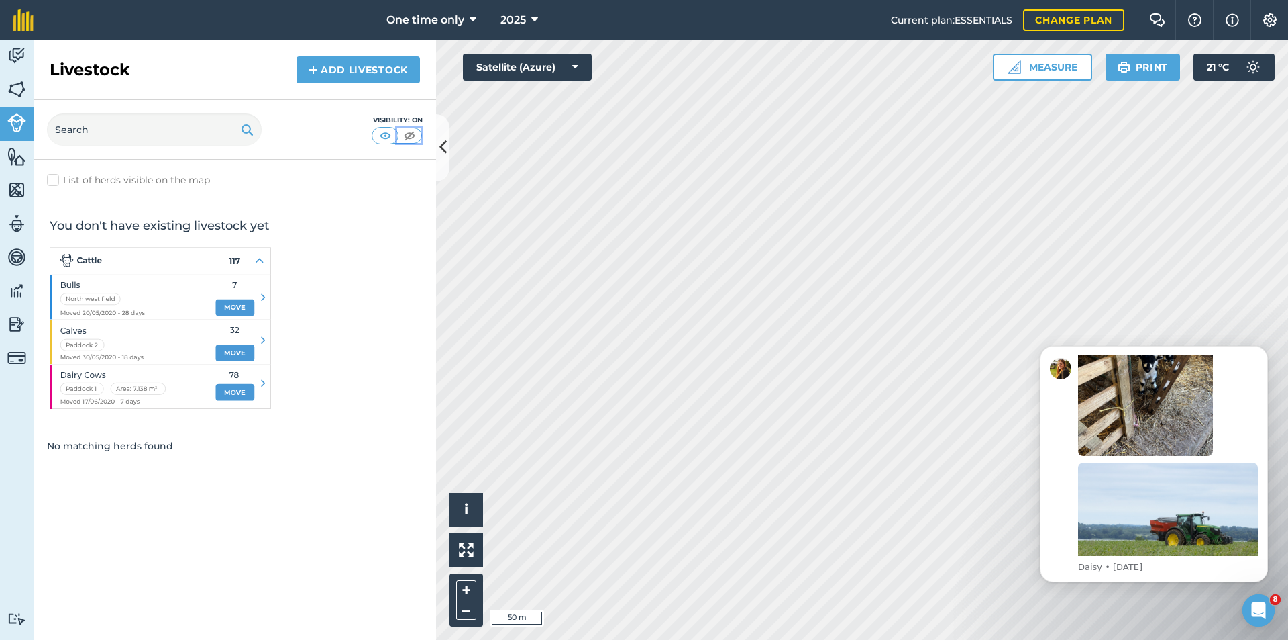
click at [402, 134] on img at bounding box center [409, 135] width 17 height 13
click at [10, 157] on img at bounding box center [16, 156] width 19 height 20
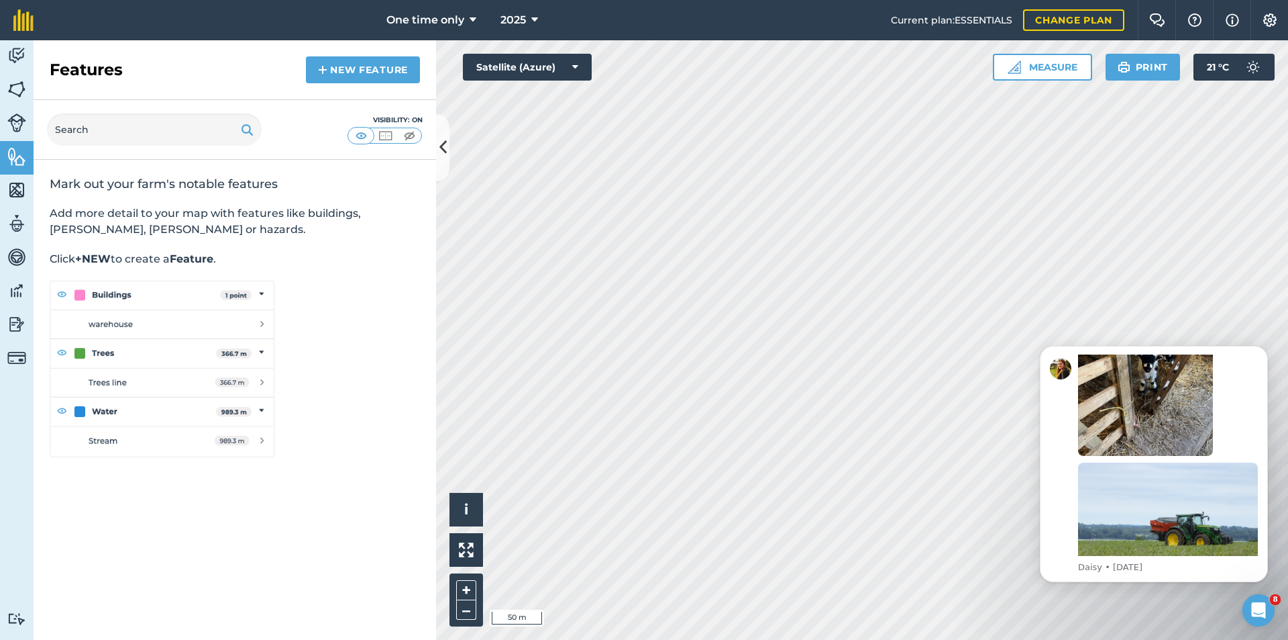
click at [97, 292] on img at bounding box center [162, 369] width 225 height 176
click at [64, 295] on img at bounding box center [162, 369] width 225 height 176
click at [65, 297] on img at bounding box center [162, 369] width 225 height 176
drag, startPoint x: 28, startPoint y: 190, endPoint x: 21, endPoint y: 191, distance: 6.7
click at [28, 190] on link "Maps" at bounding box center [17, 191] width 34 height 34
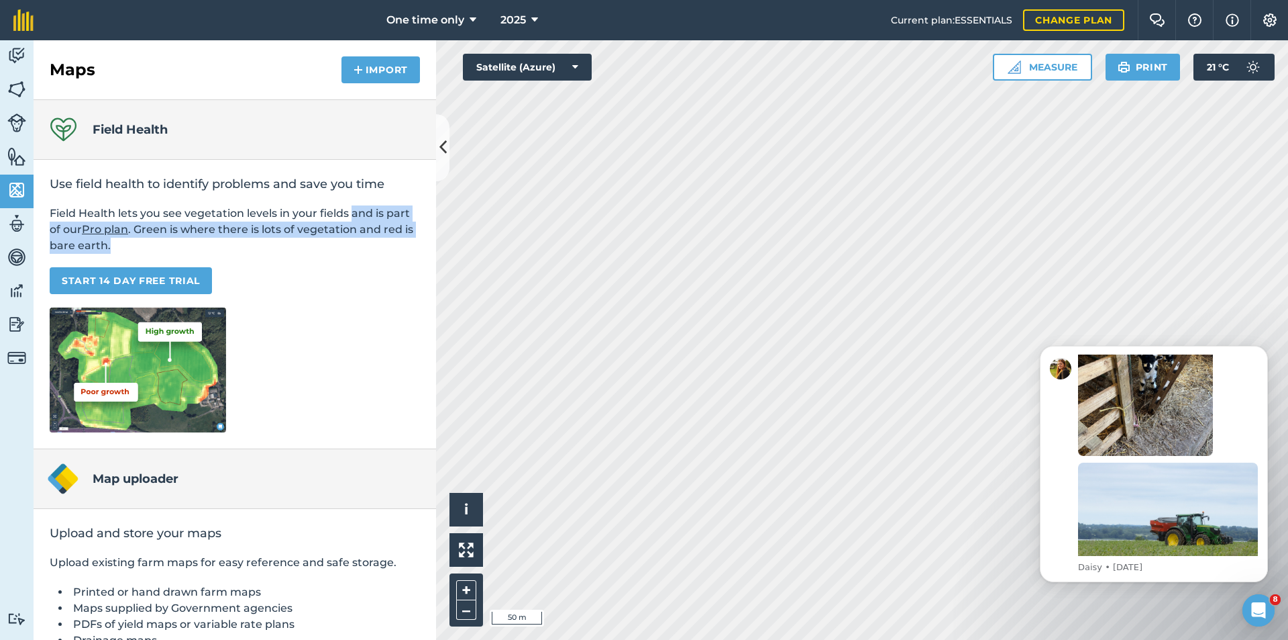
drag, startPoint x: 276, startPoint y: 250, endPoint x: 351, endPoint y: 215, distance: 82.9
click at [351, 215] on p "Field Health lets you see vegetation levels in your fields and is part of our P…" at bounding box center [235, 229] width 370 height 48
click at [286, 253] on p "Field Health lets you see vegetation levels in your fields and is part of our P…" at bounding box center [235, 229] width 370 height 48
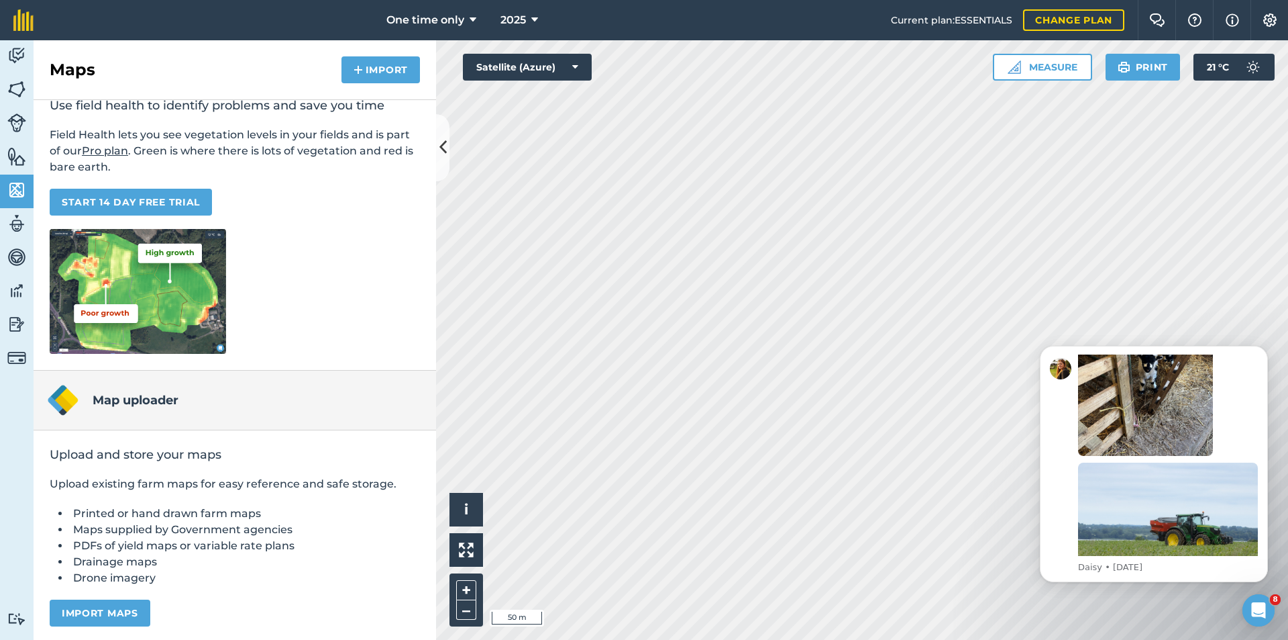
scroll to position [81, 0]
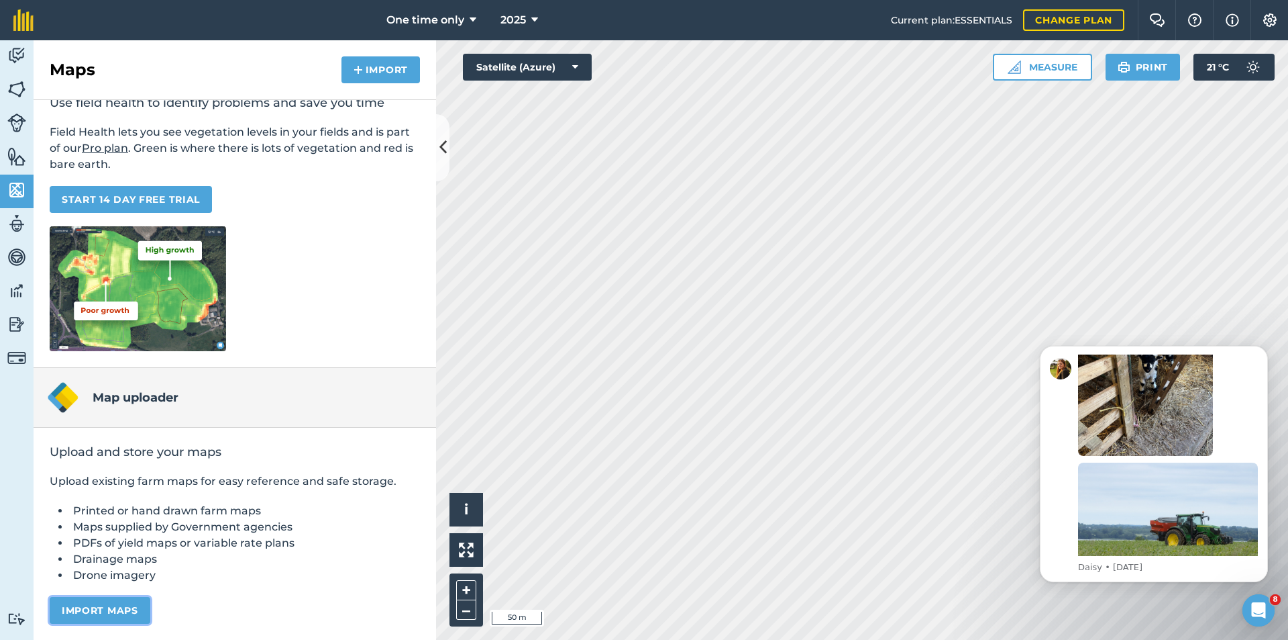
click at [92, 607] on button "Import maps" at bounding box center [100, 610] width 101 height 27
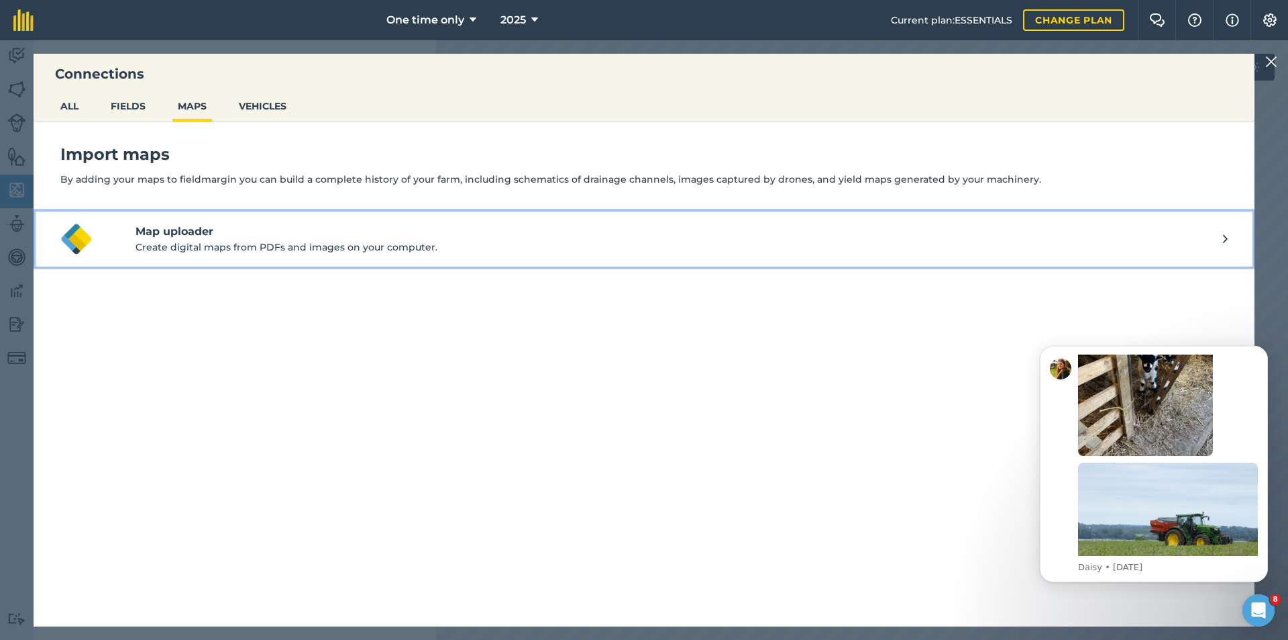
click at [171, 236] on h4 "Map uploader" at bounding box center [680, 231] width 1088 height 16
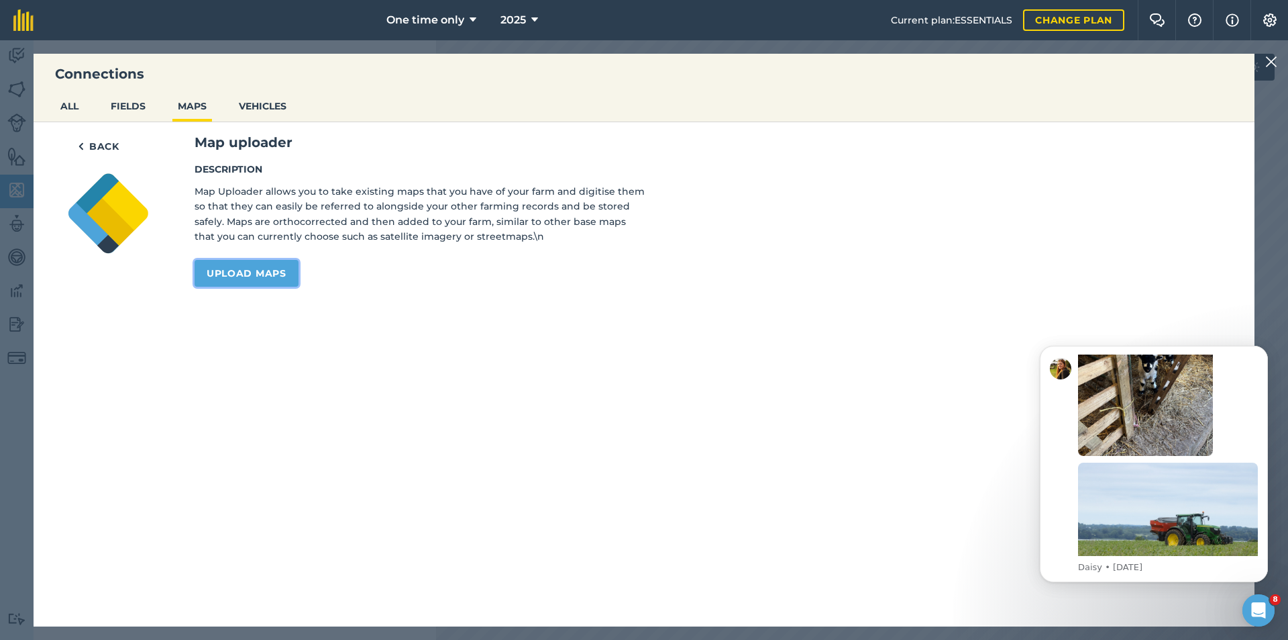
click at [232, 277] on link "Upload maps" at bounding box center [247, 273] width 104 height 27
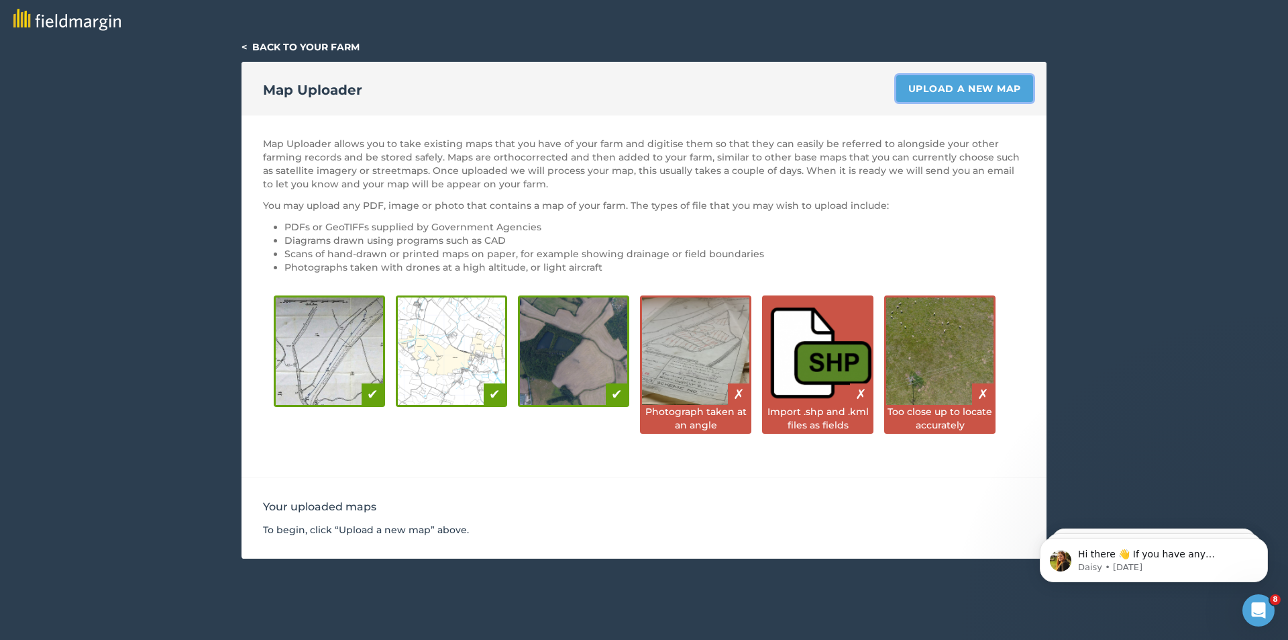
click at [942, 75] on link "Upload a new map" at bounding box center [965, 88] width 137 height 27
click at [929, 93] on div "< Back to your farm Map Uploader Upload a new map Map Uploader allows you to ta…" at bounding box center [644, 299] width 1288 height 518
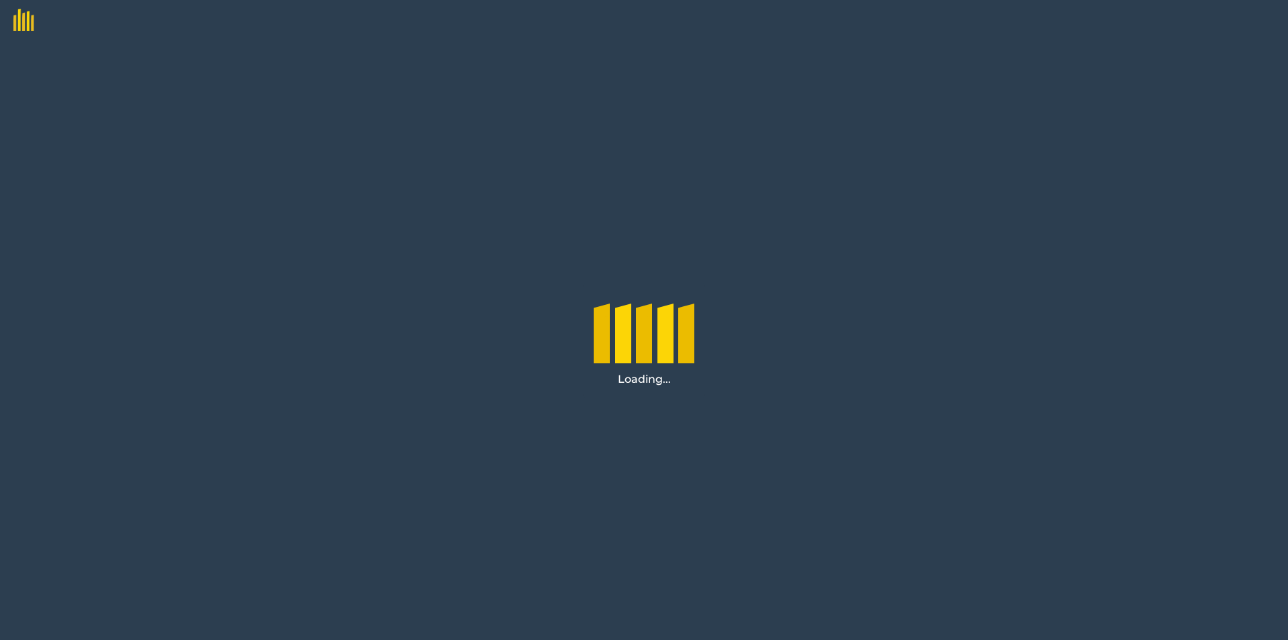
click at [19, 25] on img at bounding box center [17, 15] width 34 height 31
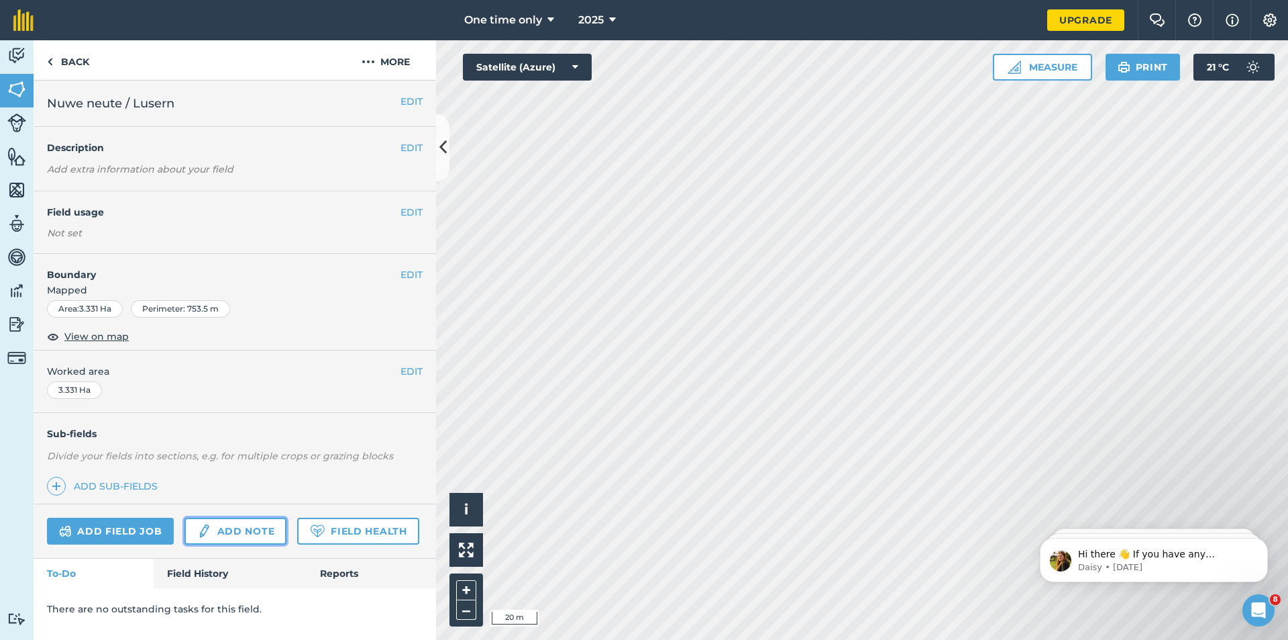
click at [210, 536] on img at bounding box center [204, 531] width 15 height 16
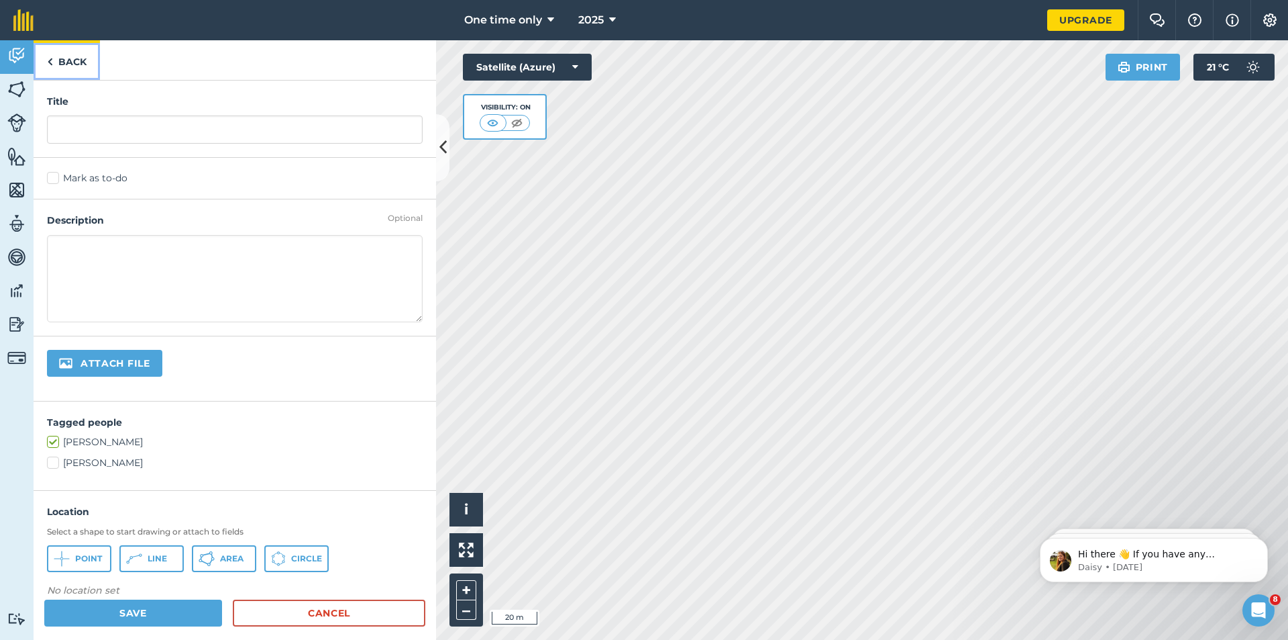
click at [48, 62] on img at bounding box center [50, 62] width 6 height 16
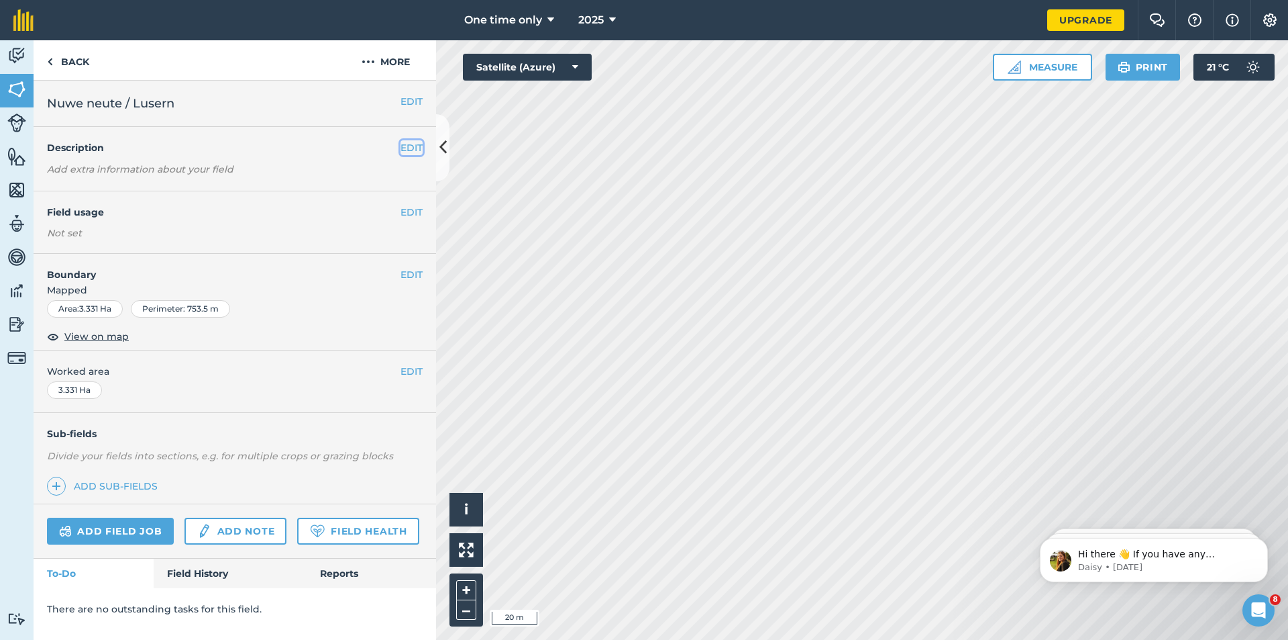
click at [407, 150] on button "EDIT" at bounding box center [412, 147] width 22 height 15
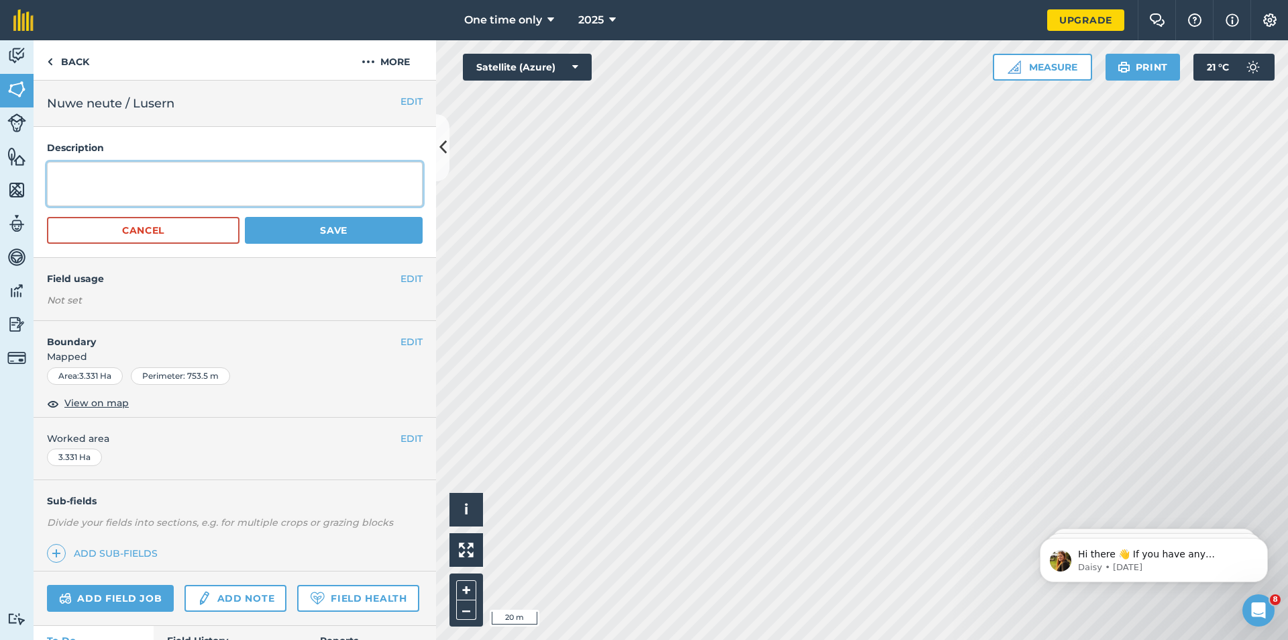
click at [68, 176] on textarea at bounding box center [235, 184] width 376 height 44
click at [56, 55] on link "Back" at bounding box center [68, 60] width 69 height 40
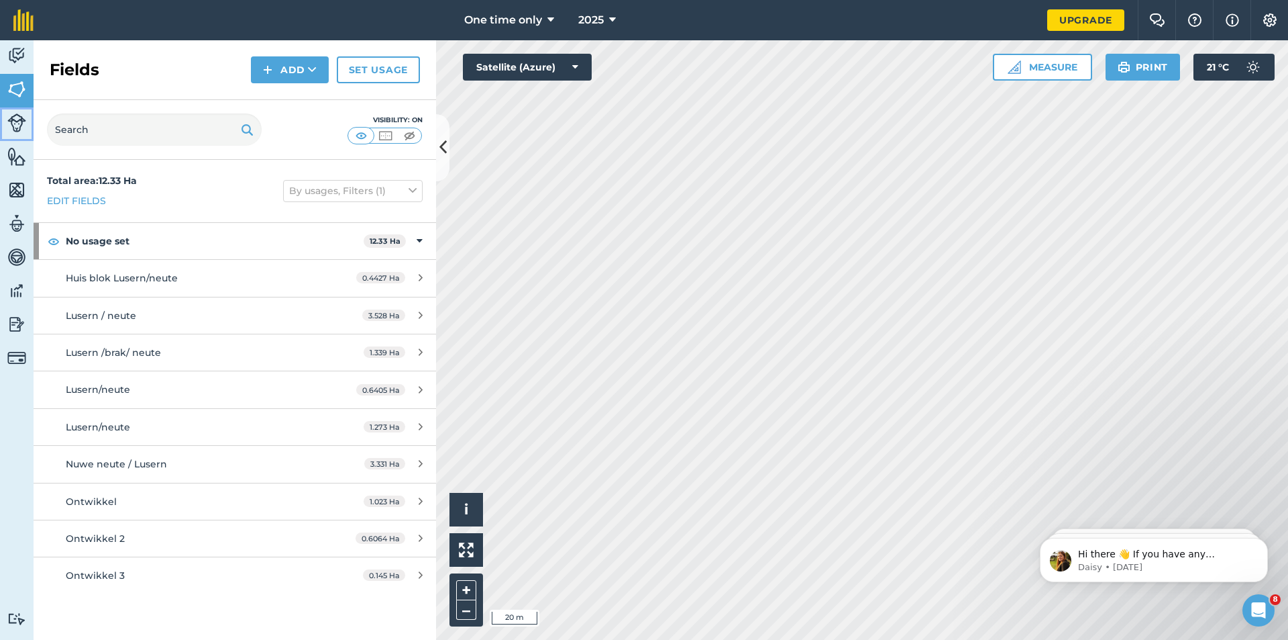
click at [10, 119] on img at bounding box center [16, 122] width 19 height 19
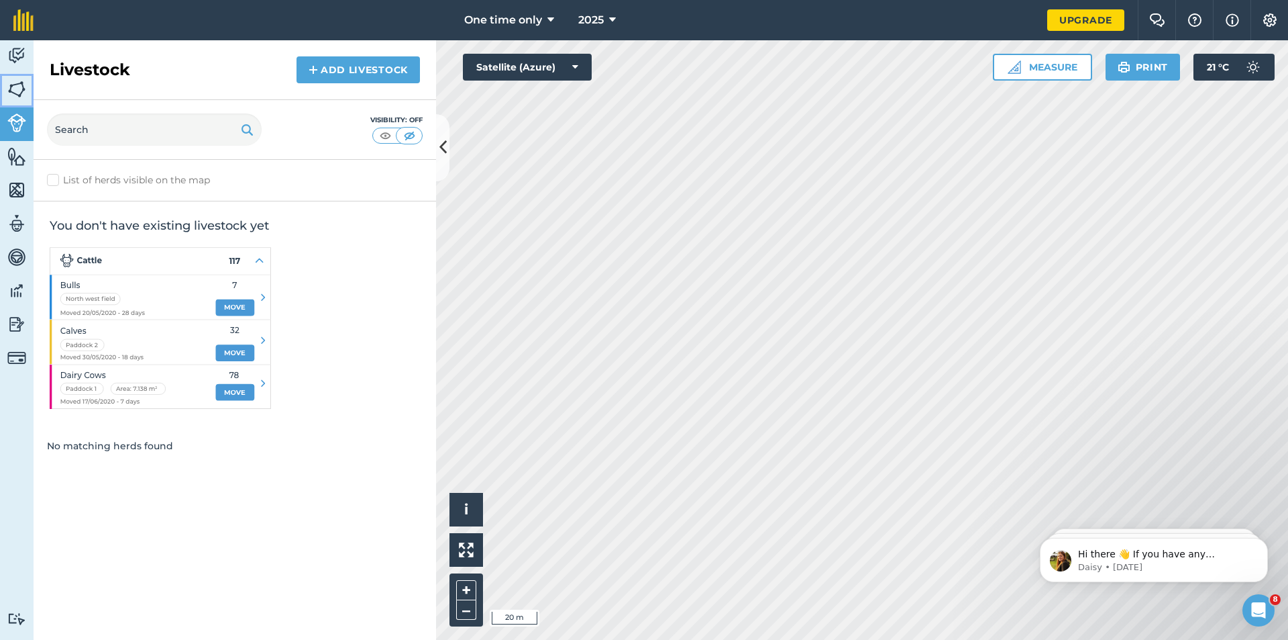
click at [21, 81] on img at bounding box center [16, 89] width 19 height 20
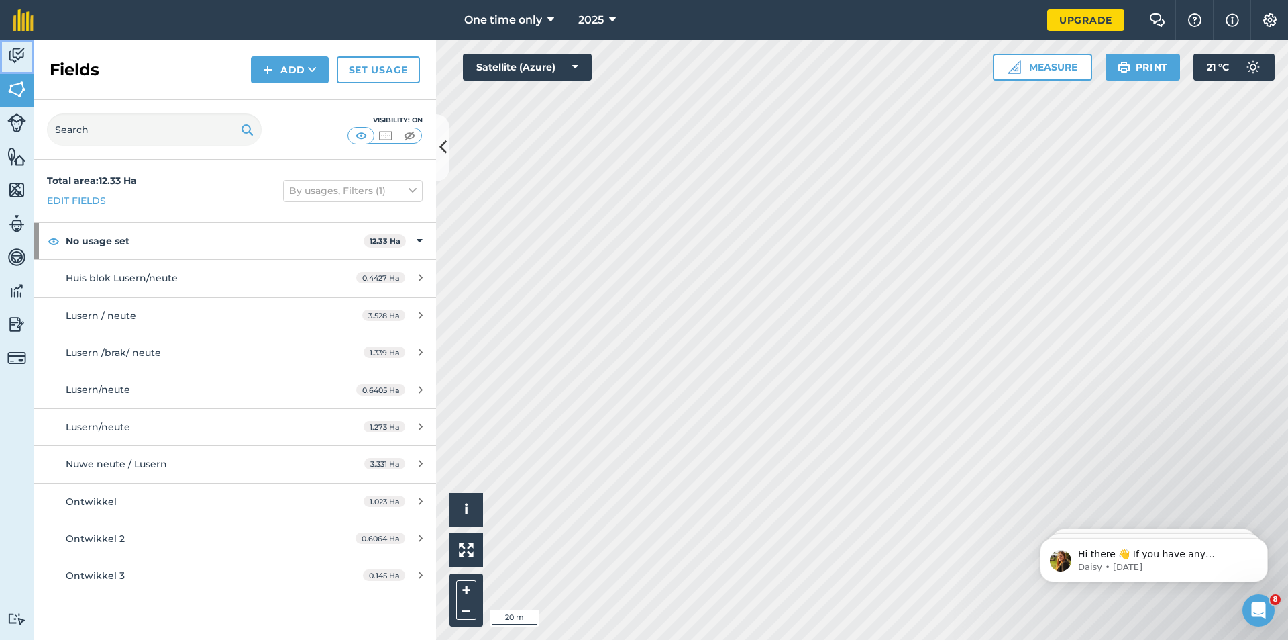
click at [20, 60] on img at bounding box center [16, 56] width 19 height 20
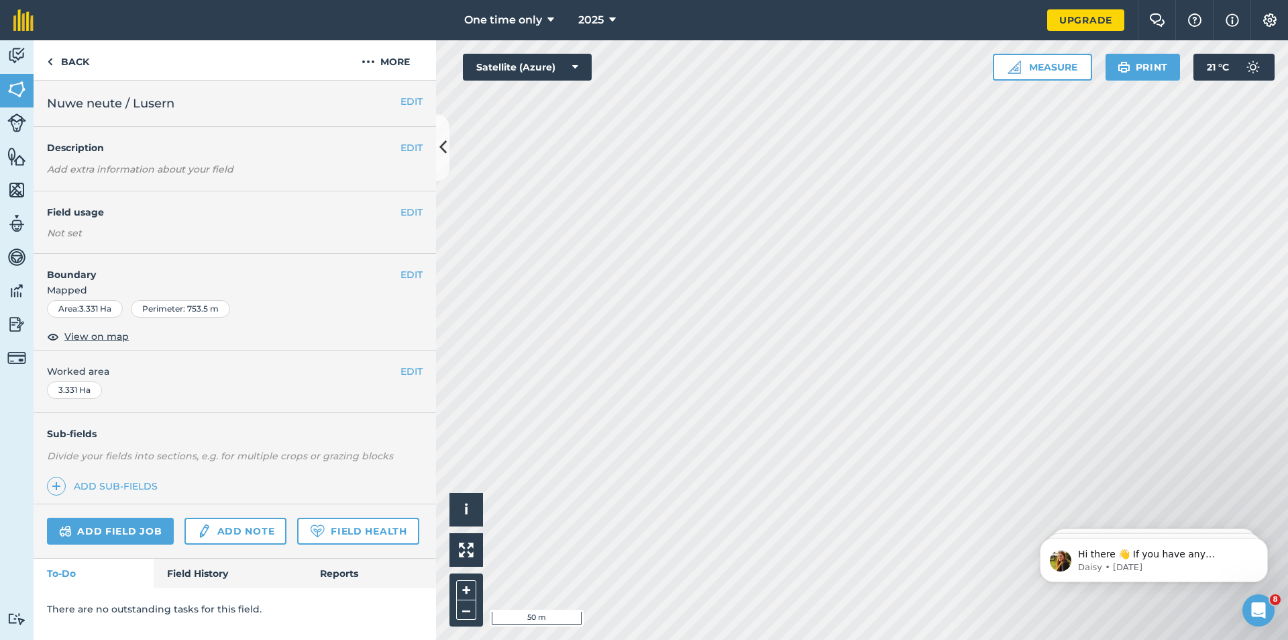
click at [410, 265] on div "EDIT Boundary Mapped Area : 3.331 Ha Perimeter : 753.5 m View on map" at bounding box center [235, 302] width 403 height 97
click at [410, 271] on button "EDIT" at bounding box center [412, 274] width 22 height 15
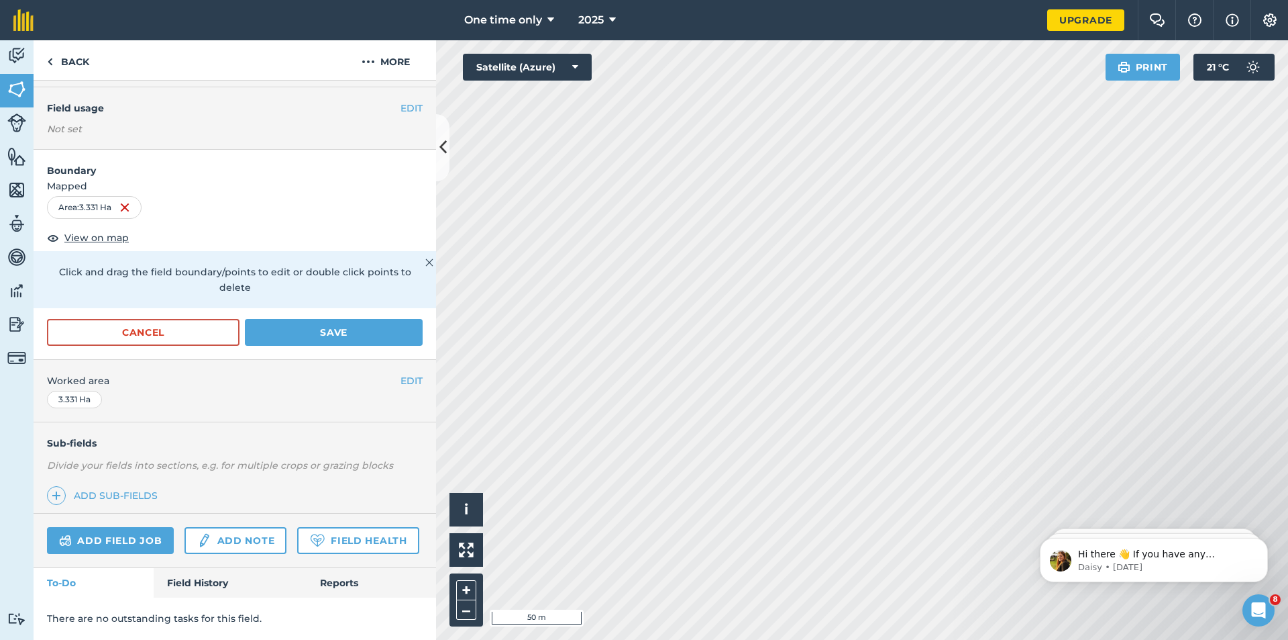
scroll to position [142, 0]
click at [198, 576] on link "Field History" at bounding box center [230, 583] width 152 height 30
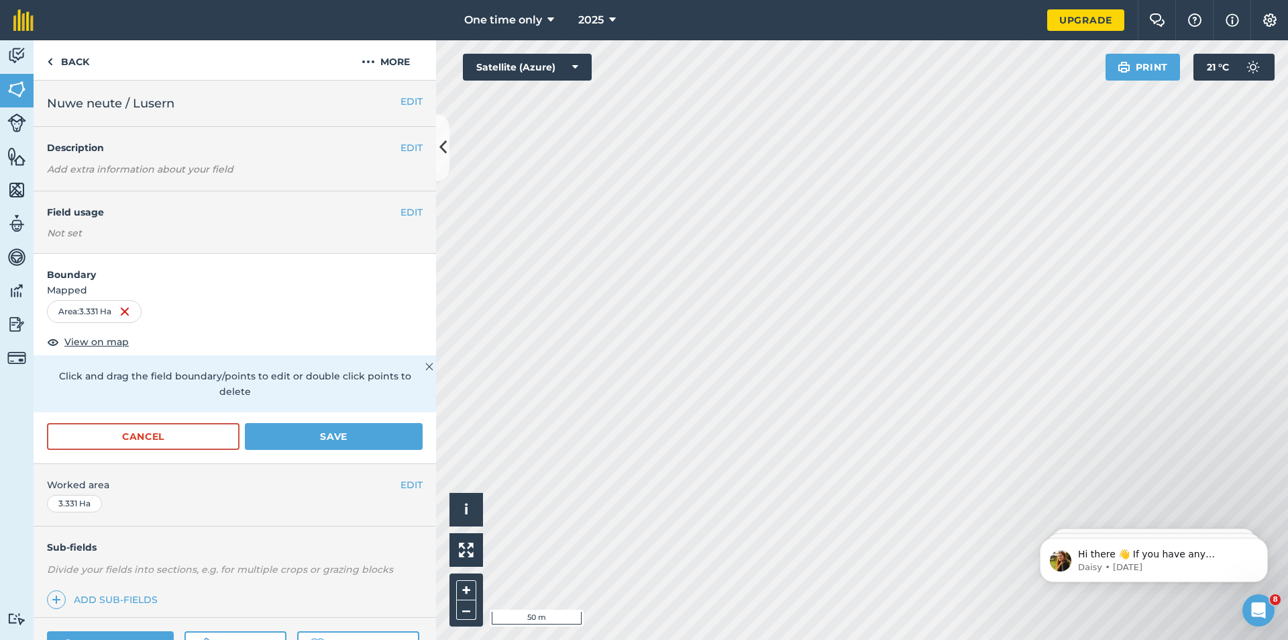
click at [192, 238] on div "Not set" at bounding box center [235, 232] width 376 height 13
click at [156, 141] on h4 "Description" at bounding box center [235, 147] width 376 height 15
click at [401, 150] on button "EDIT" at bounding box center [412, 147] width 22 height 15
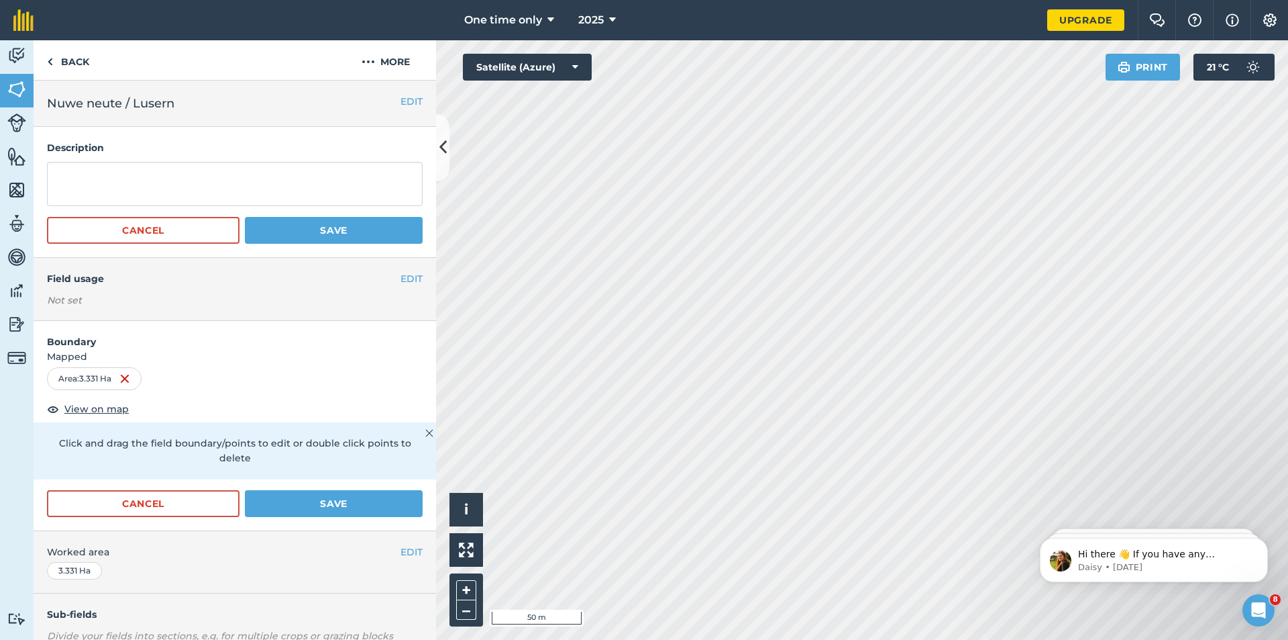
click at [79, 155] on h4 "Description" at bounding box center [235, 147] width 376 height 15
click at [98, 175] on textarea at bounding box center [235, 184] width 376 height 44
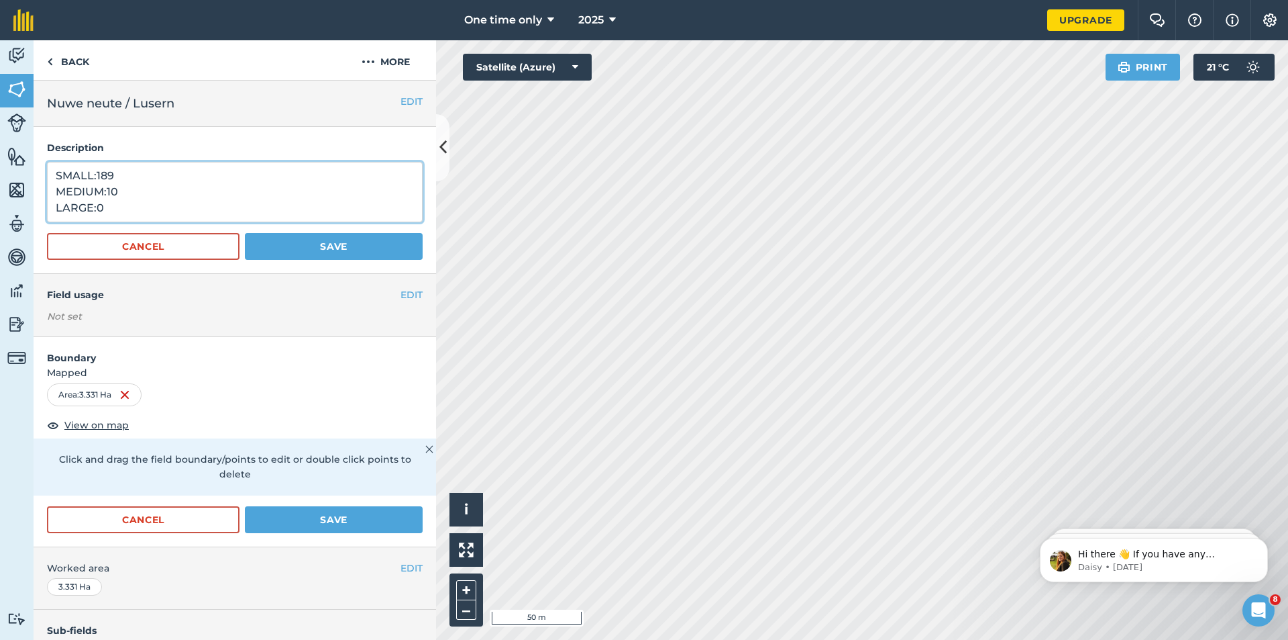
type textarea "SMALL:189 MEDIUM:10 LARGE:0"
click at [262, 235] on button "Save" at bounding box center [334, 246] width 178 height 27
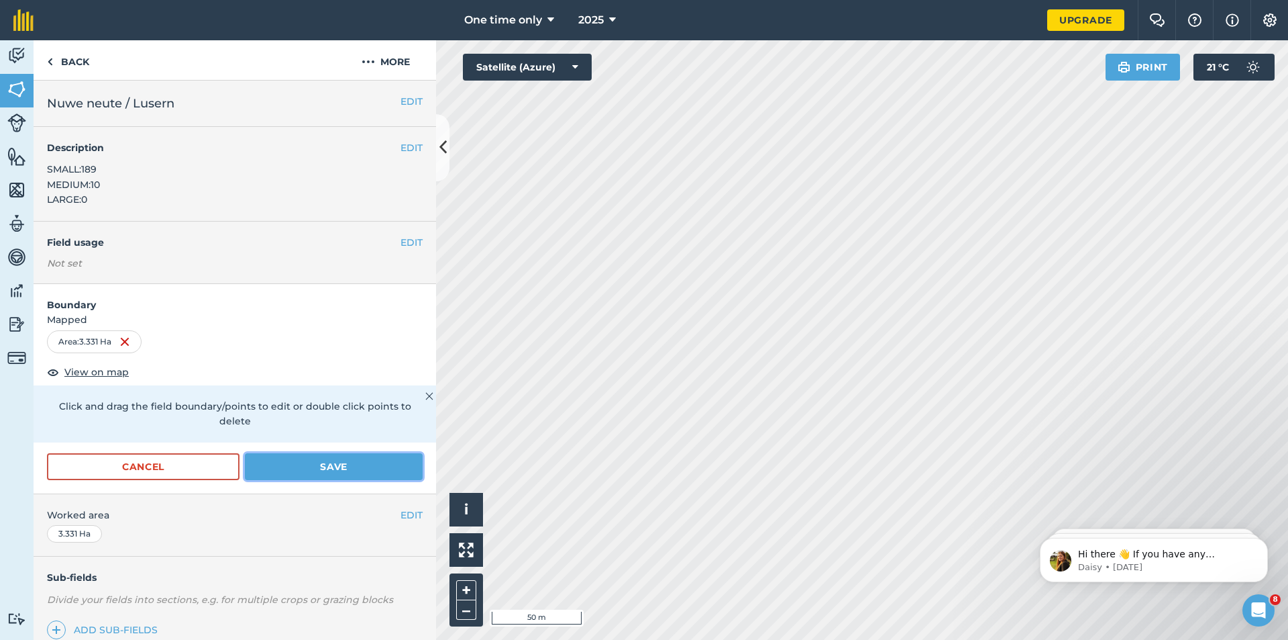
click at [282, 466] on button "Save" at bounding box center [334, 466] width 178 height 27
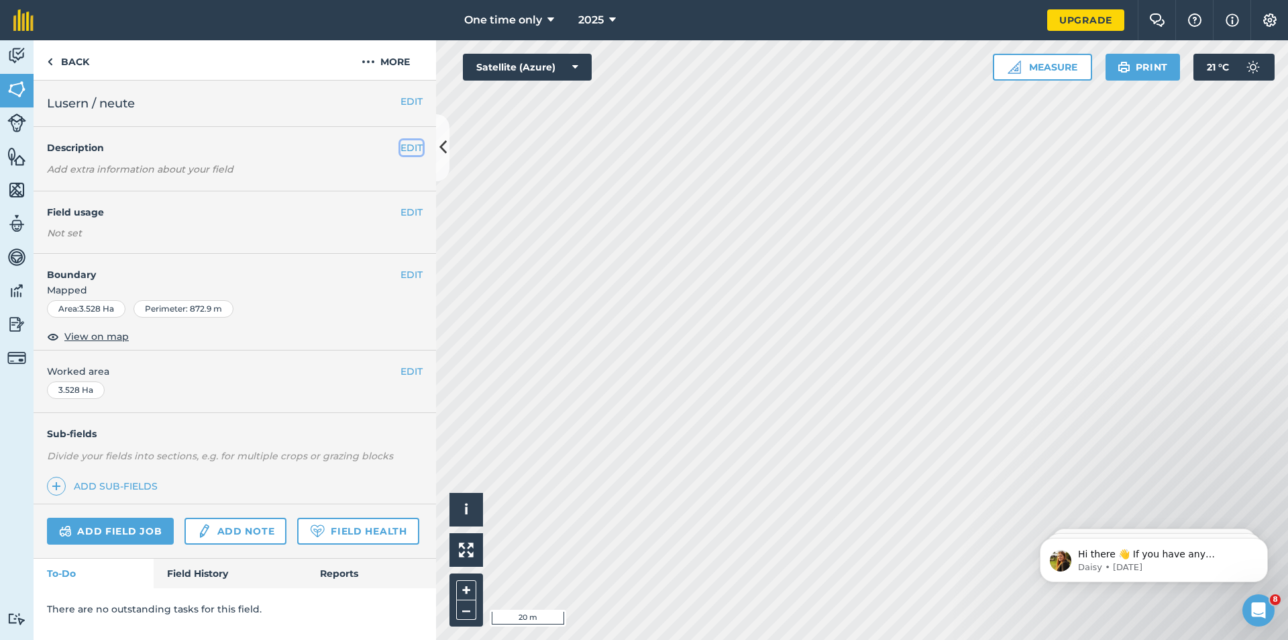
click at [411, 146] on button "EDIT" at bounding box center [412, 147] width 22 height 15
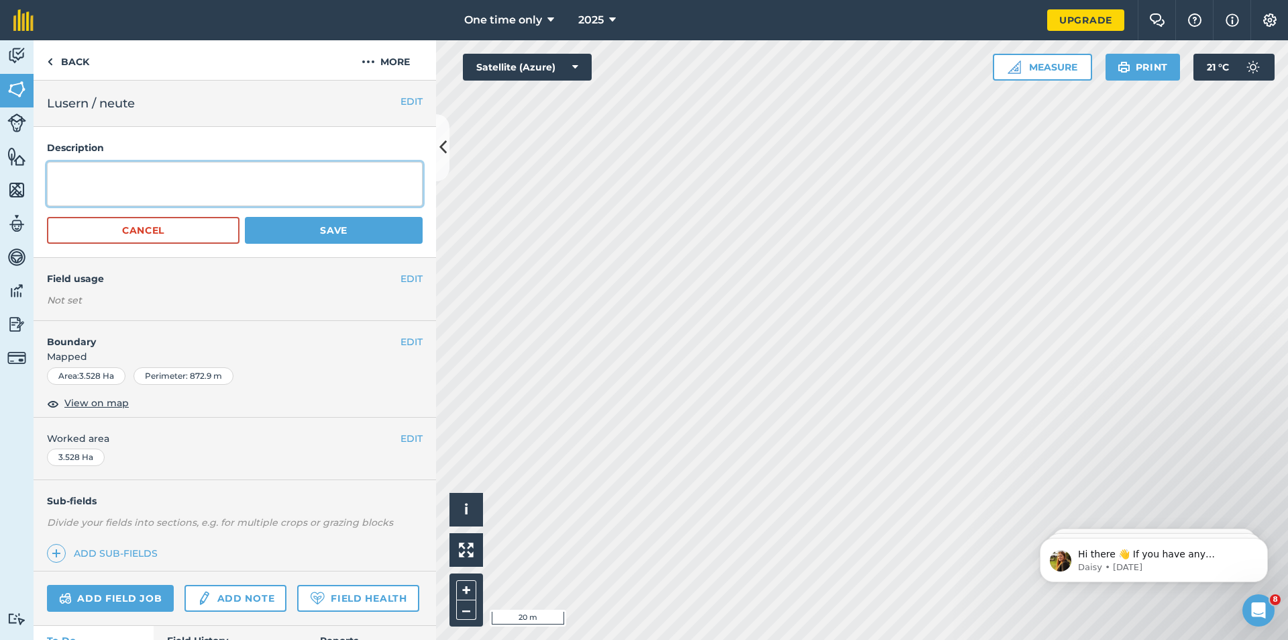
click at [179, 174] on textarea at bounding box center [235, 184] width 376 height 44
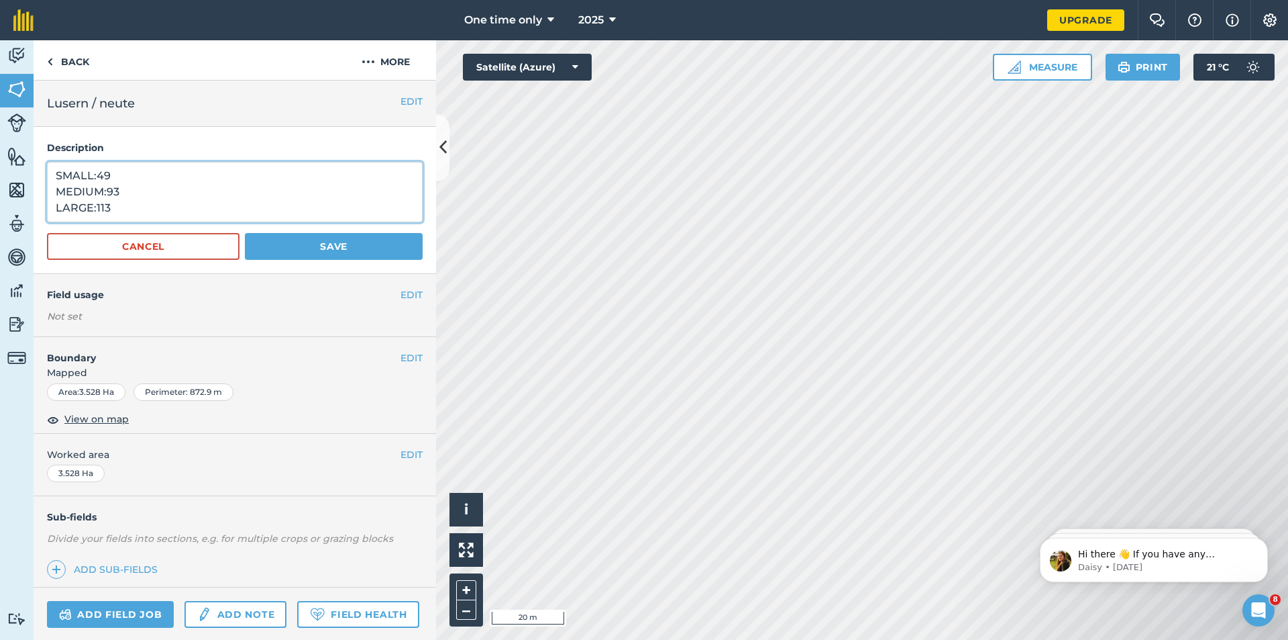
type textarea "SMALL:49 MEDIUM:93 LARGE:113"
click at [297, 240] on button "Save" at bounding box center [334, 246] width 178 height 27
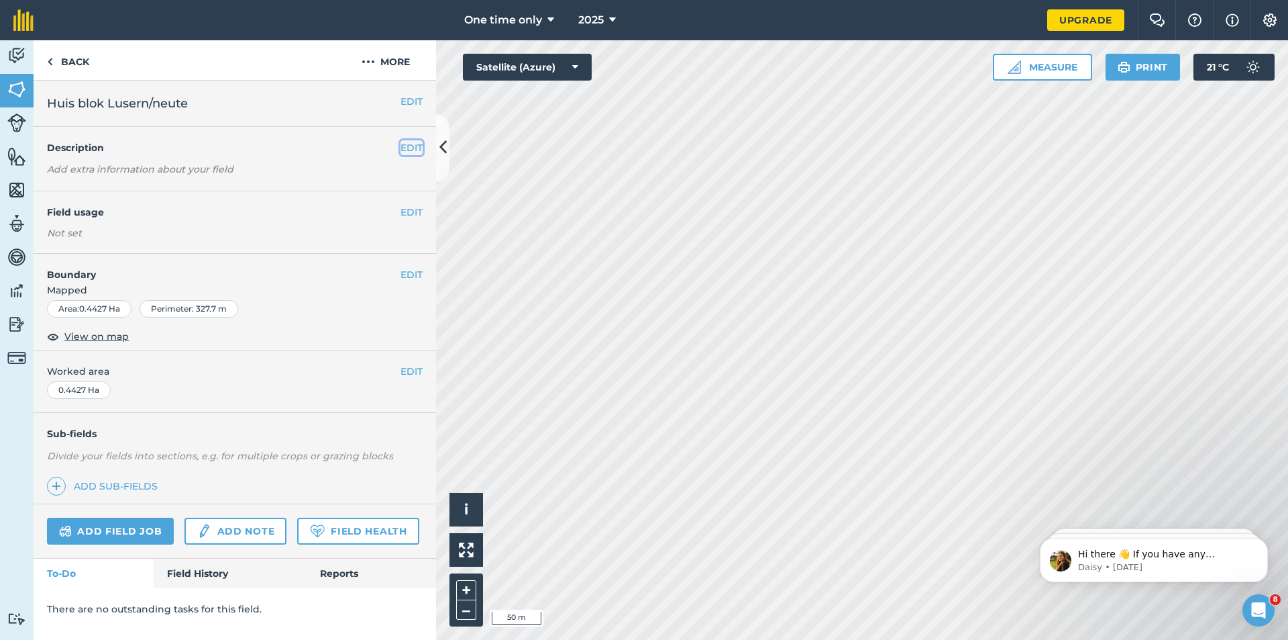
click at [413, 144] on button "EDIT" at bounding box center [412, 147] width 22 height 15
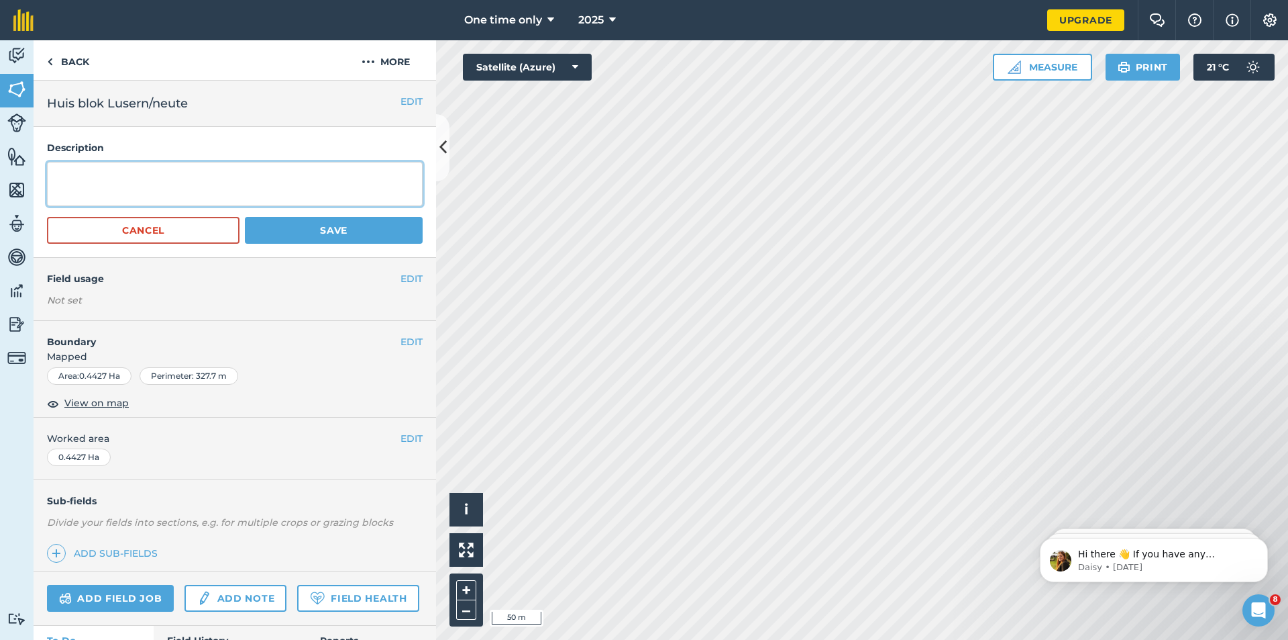
click at [54, 174] on textarea at bounding box center [235, 184] width 376 height 44
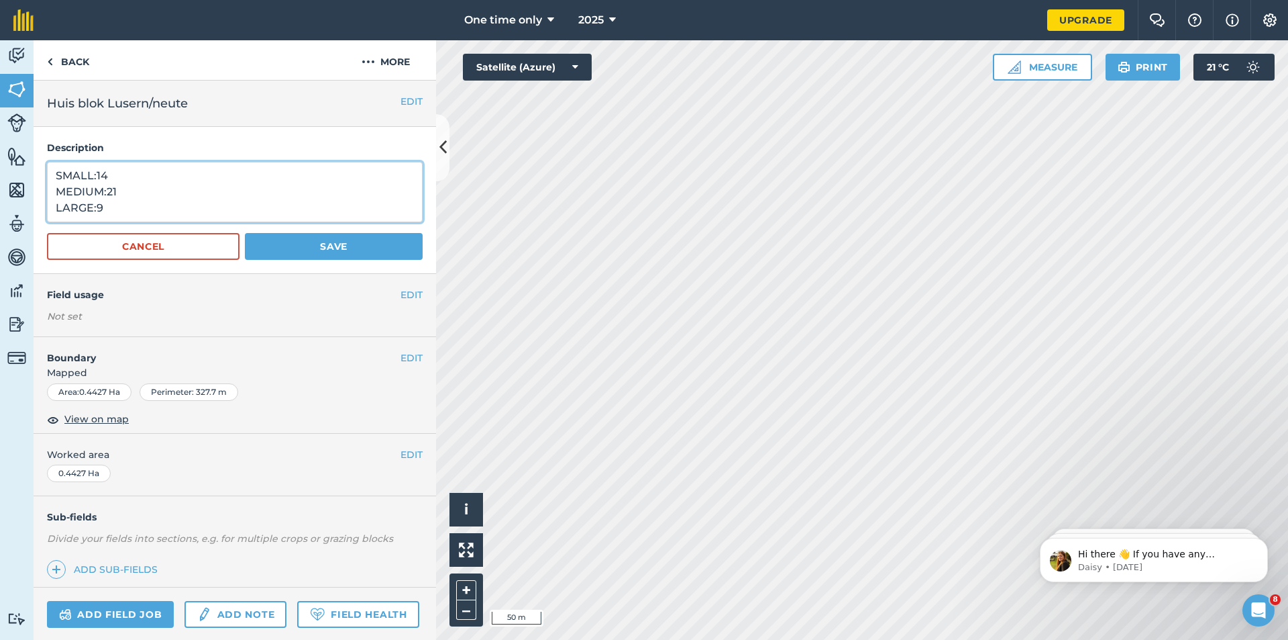
type textarea "SMALL:14 MEDIUM:21 LARGE:9"
click at [259, 252] on button "Save" at bounding box center [334, 246] width 178 height 27
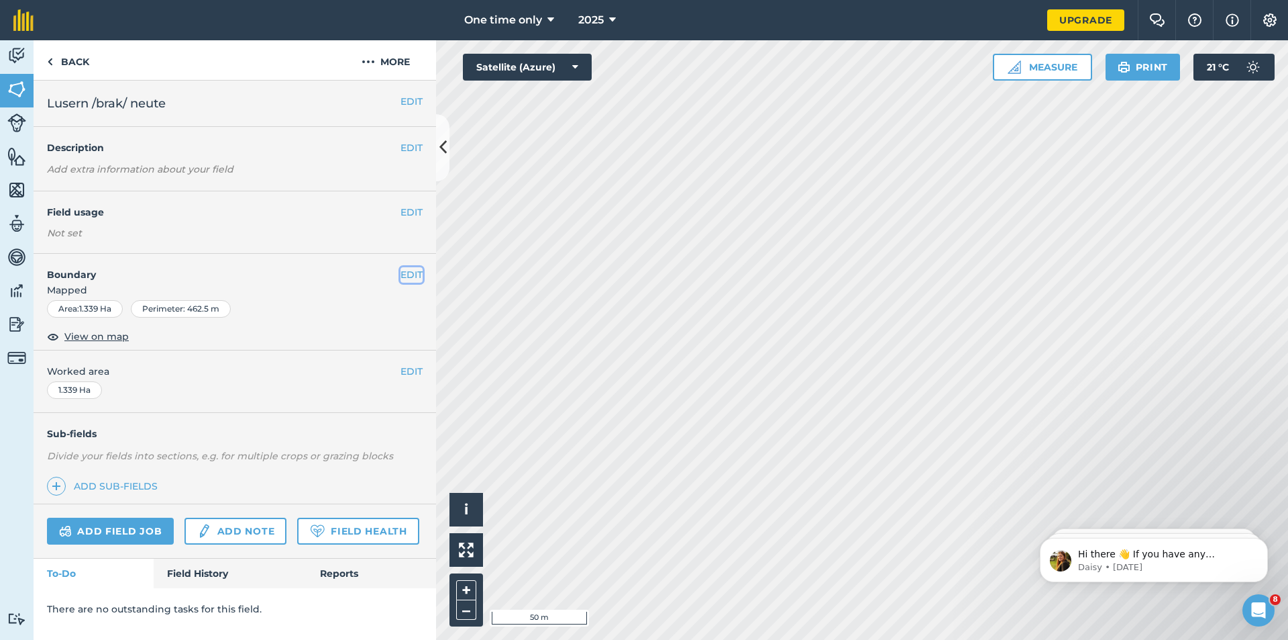
click at [404, 274] on button "EDIT" at bounding box center [412, 274] width 22 height 15
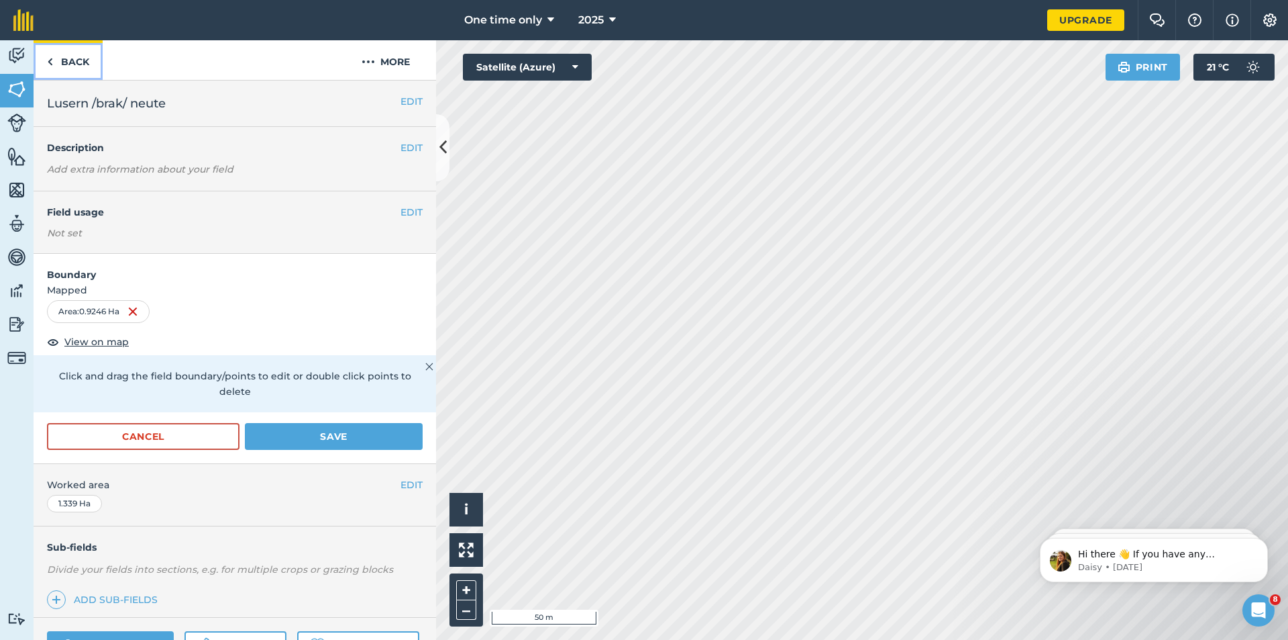
click at [63, 56] on link "Back" at bounding box center [68, 60] width 69 height 40
click at [66, 60] on link "Back" at bounding box center [68, 60] width 69 height 40
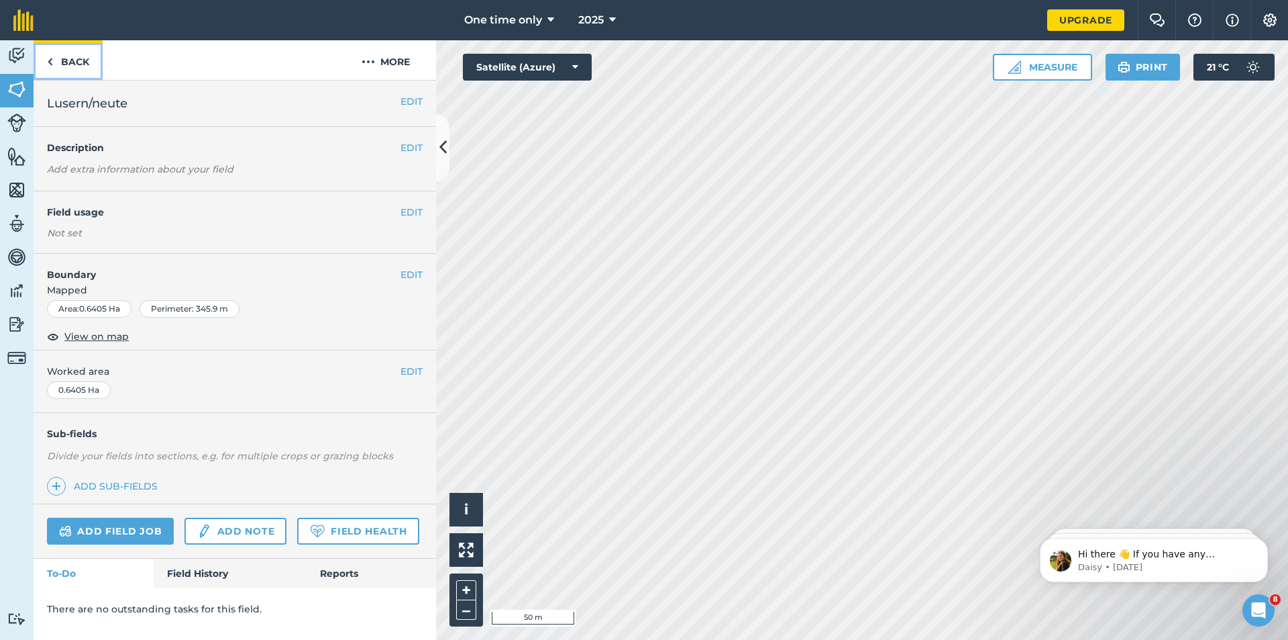
click at [66, 56] on link "Back" at bounding box center [68, 60] width 69 height 40
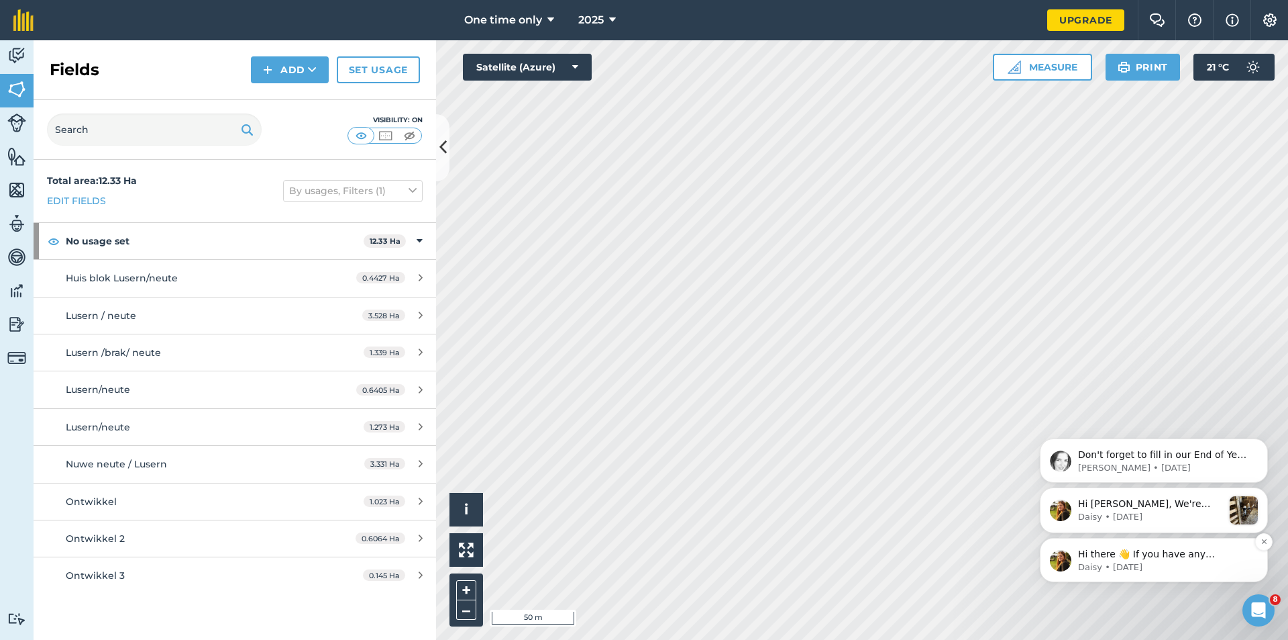
click at [1176, 564] on p "Daisy • 2d ago" at bounding box center [1164, 567] width 173 height 12
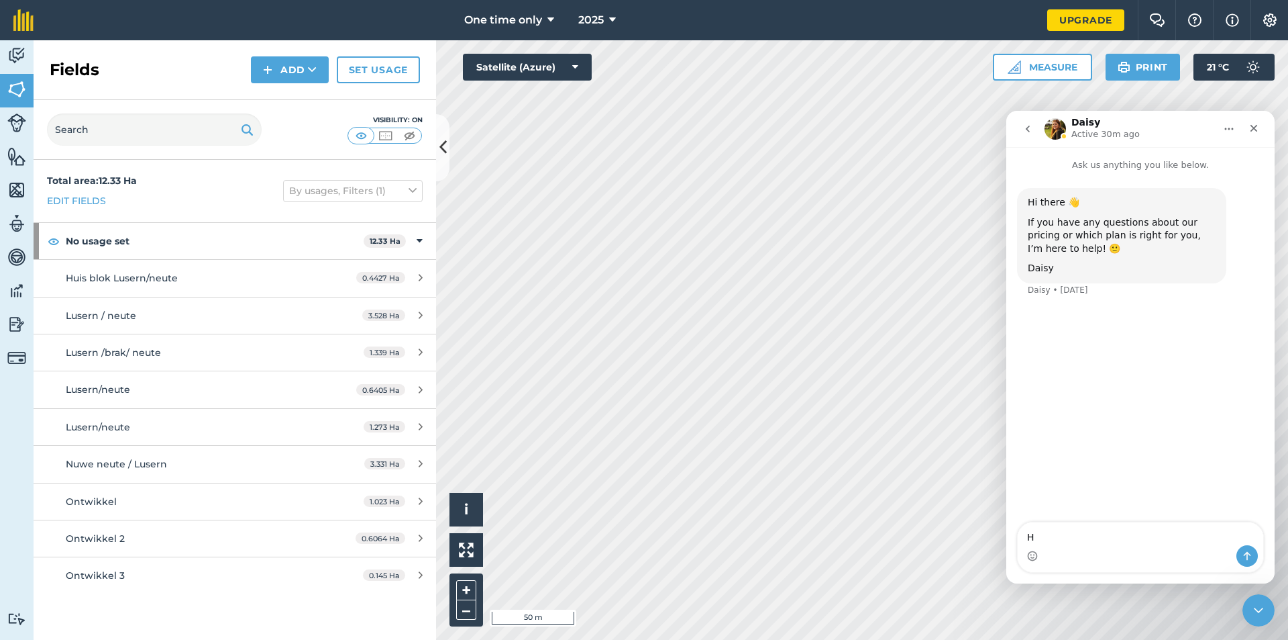
type textarea "HI"
type textarea "I NEED TO UPGRADE MY MAP CAN YOU MAYBE ASSIST"
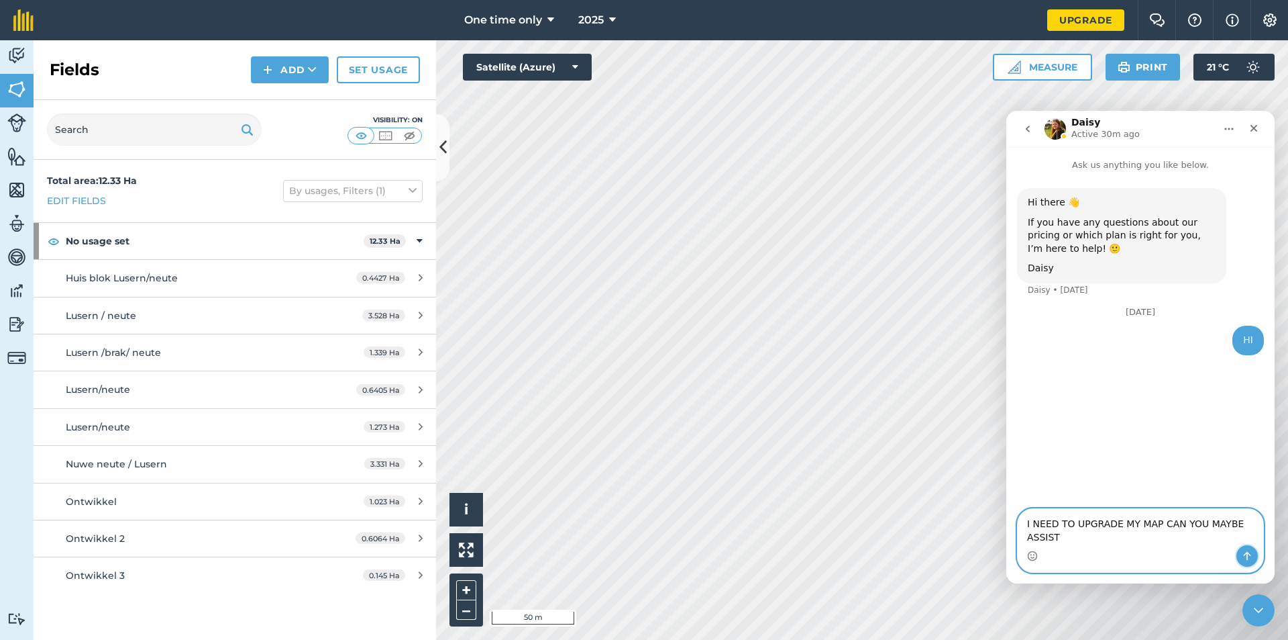
click at [1254, 554] on button "Send a message…" at bounding box center [1247, 555] width 21 height 21
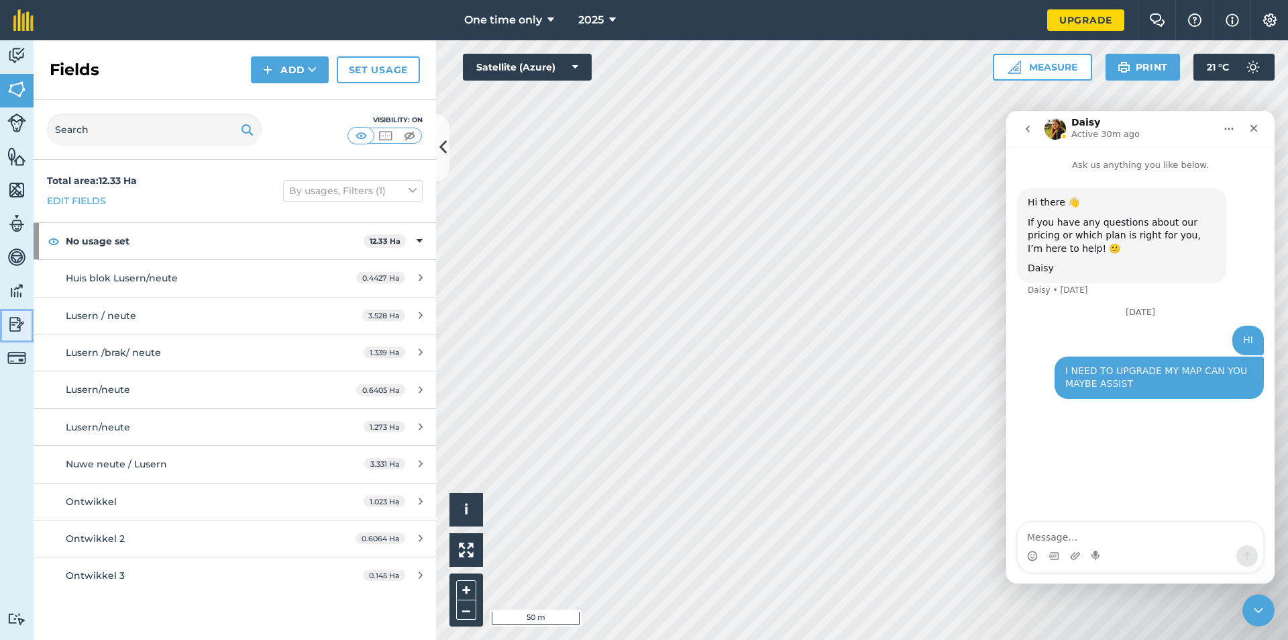
click at [4, 321] on link "Reporting" at bounding box center [17, 326] width 34 height 34
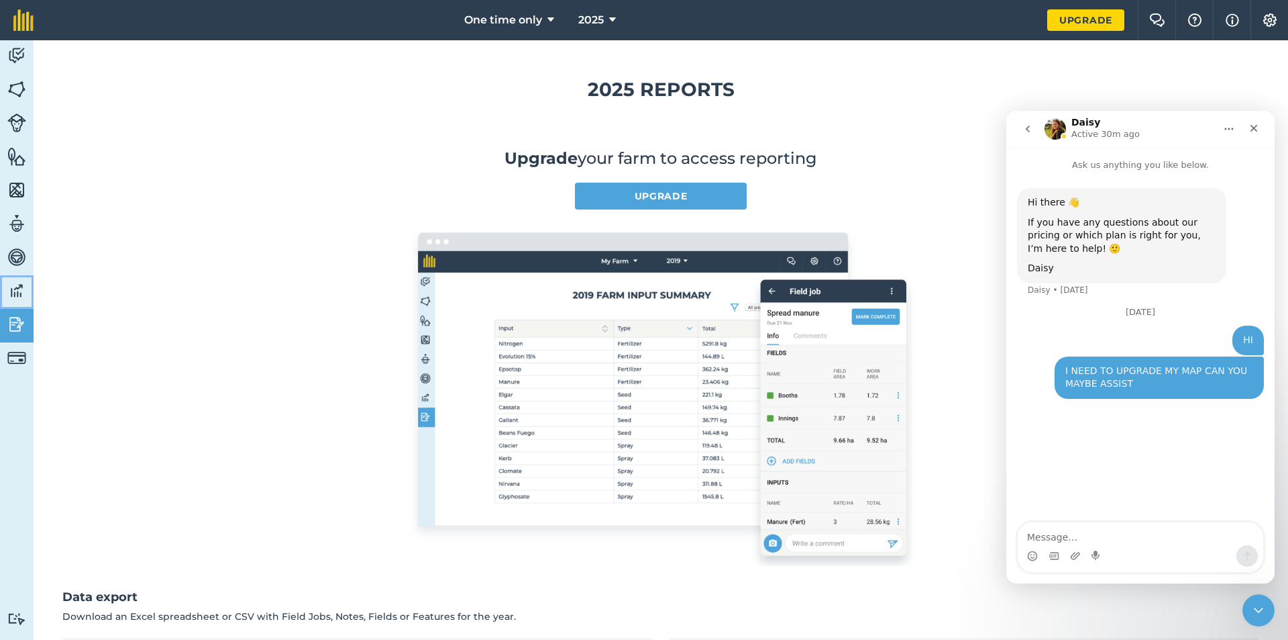
click at [15, 287] on img at bounding box center [16, 291] width 19 height 20
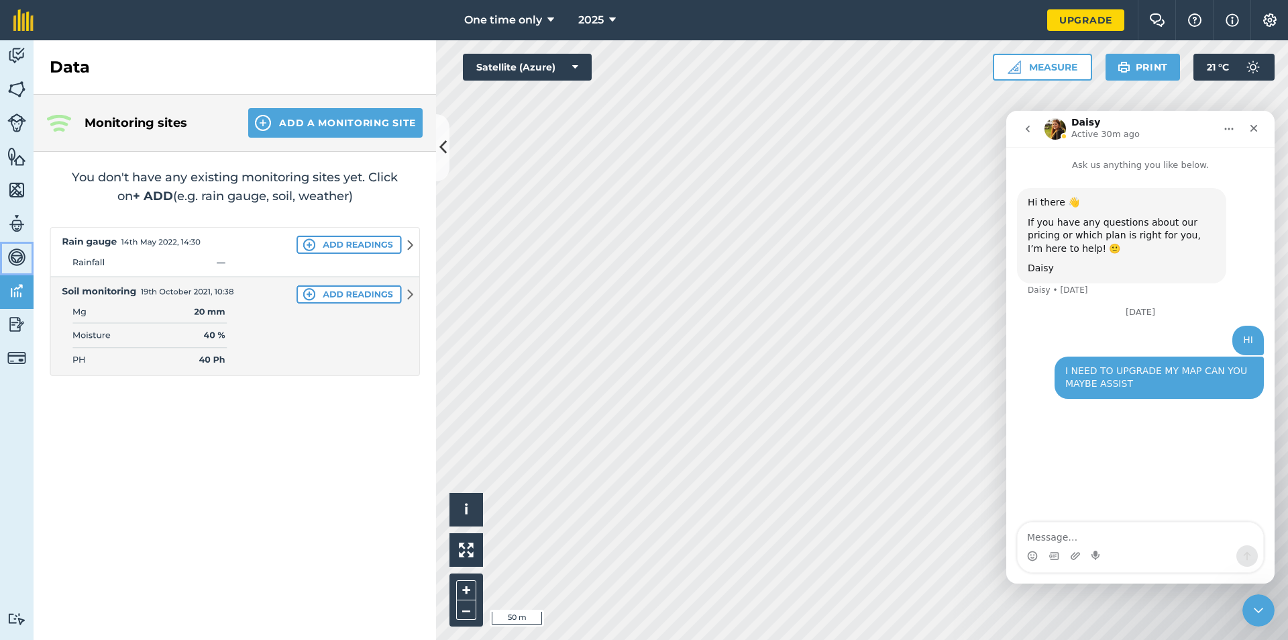
click at [14, 253] on img at bounding box center [16, 257] width 19 height 20
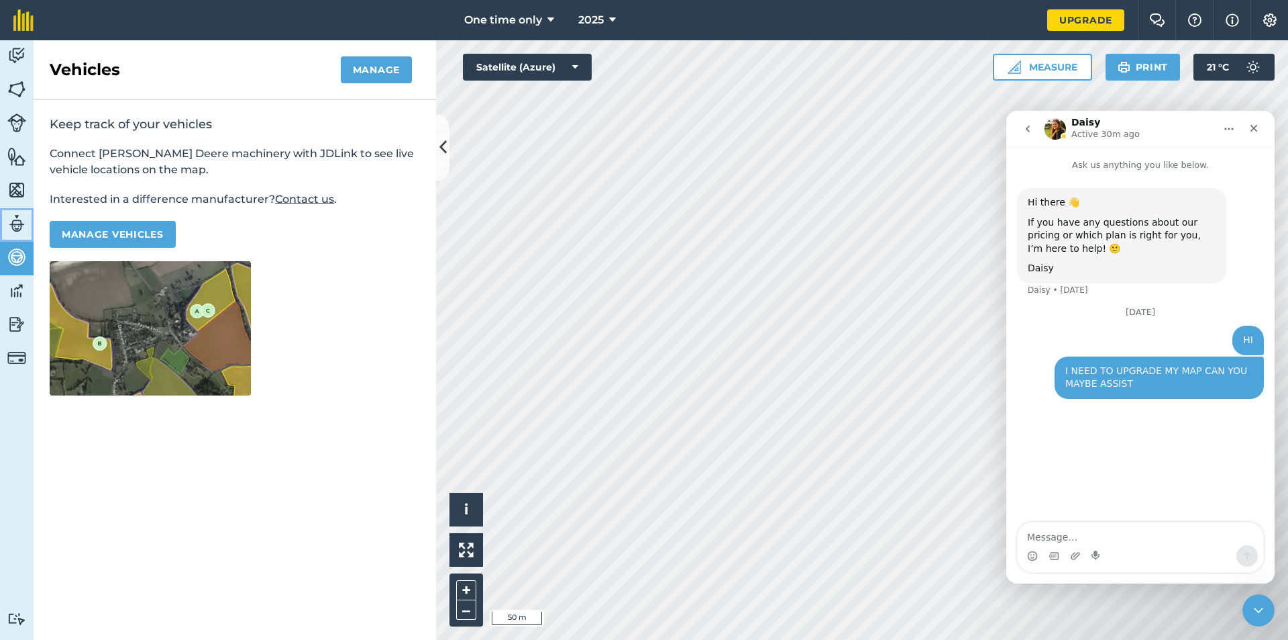
click at [18, 225] on img at bounding box center [16, 223] width 19 height 20
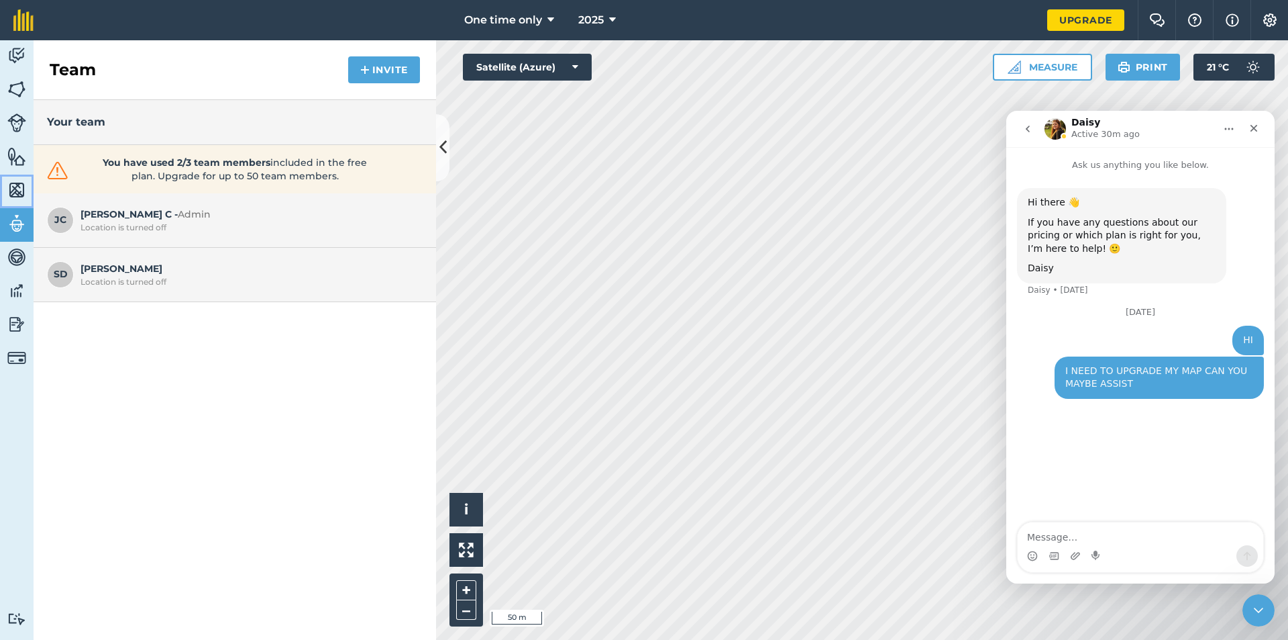
click at [17, 194] on img at bounding box center [16, 190] width 19 height 20
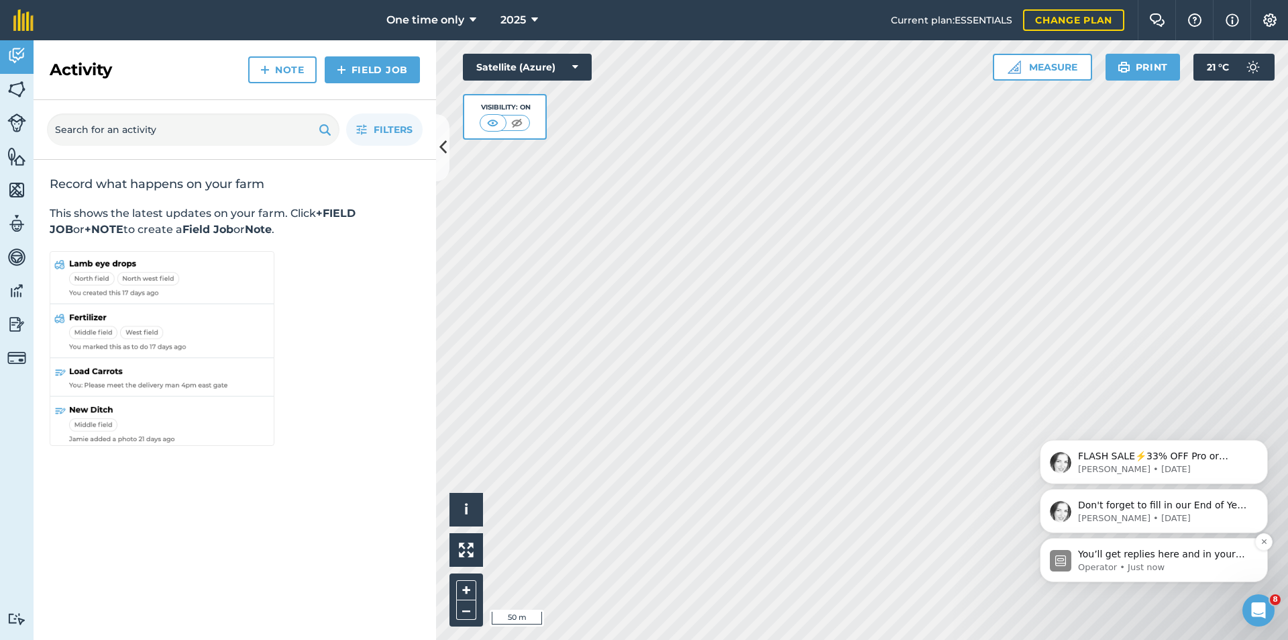
click at [1104, 553] on p "You’ll get replies here and in your email: ✉️ [PERSON_NAME][EMAIL_ADDRESS][DOMA…" at bounding box center [1164, 554] width 173 height 13
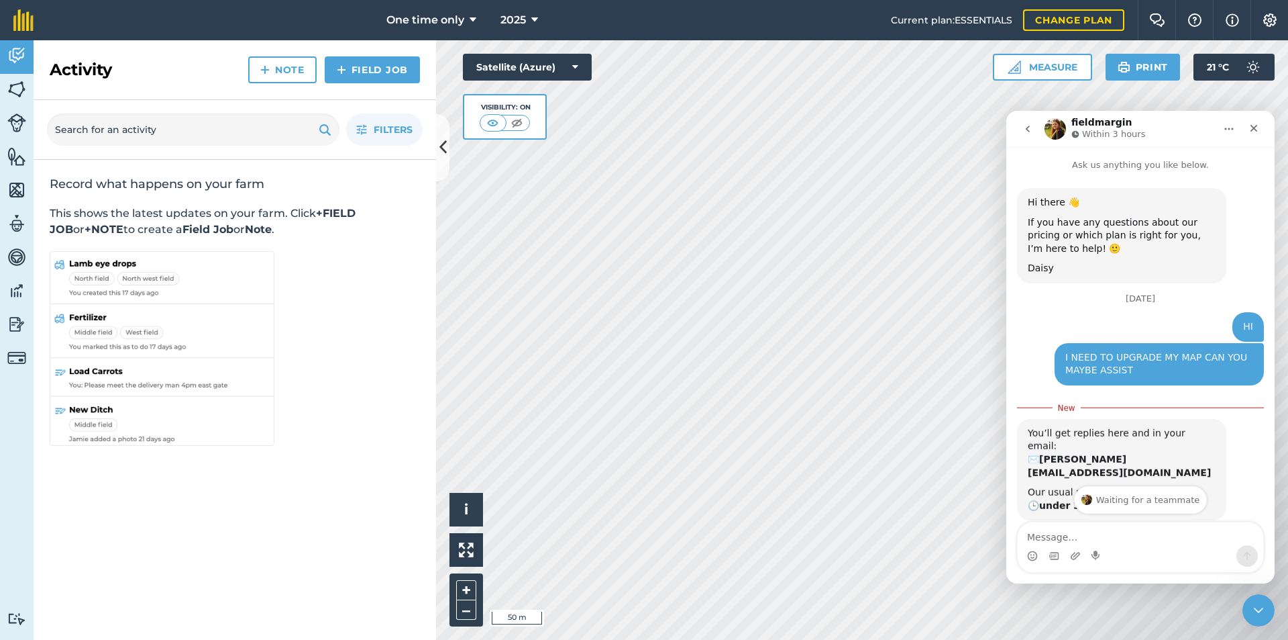
scroll to position [37, 0]
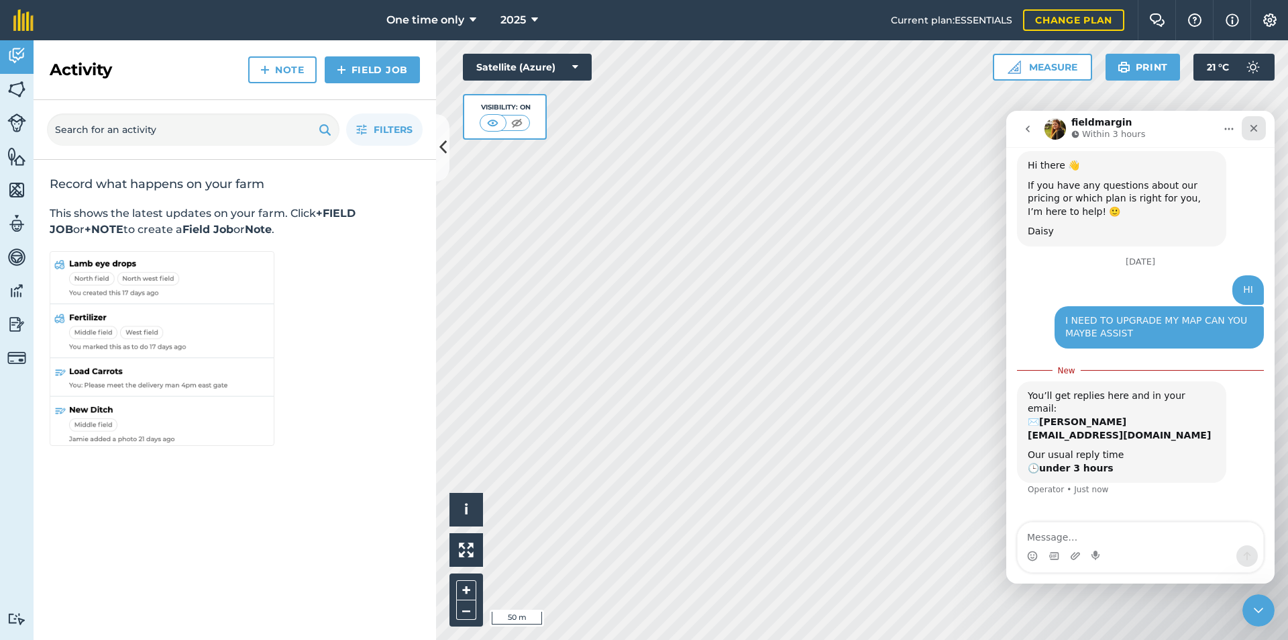
click at [1251, 128] on icon "Close" at bounding box center [1254, 128] width 11 height 11
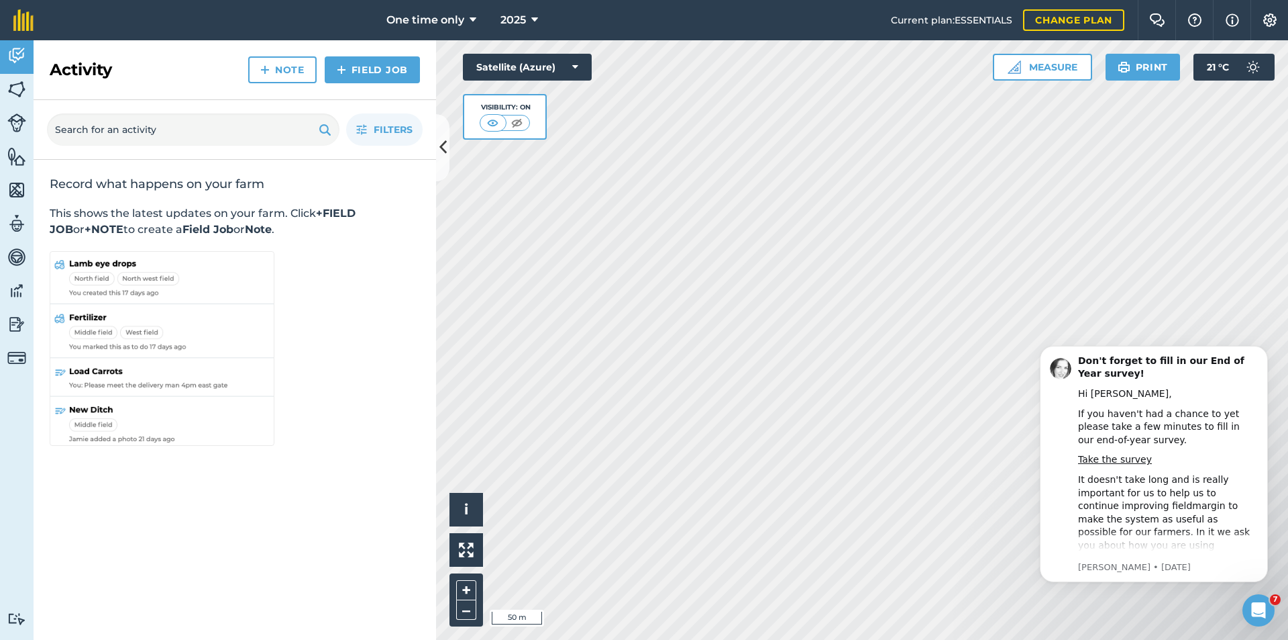
scroll to position [0, 0]
click at [17, 221] on img at bounding box center [16, 223] width 19 height 20
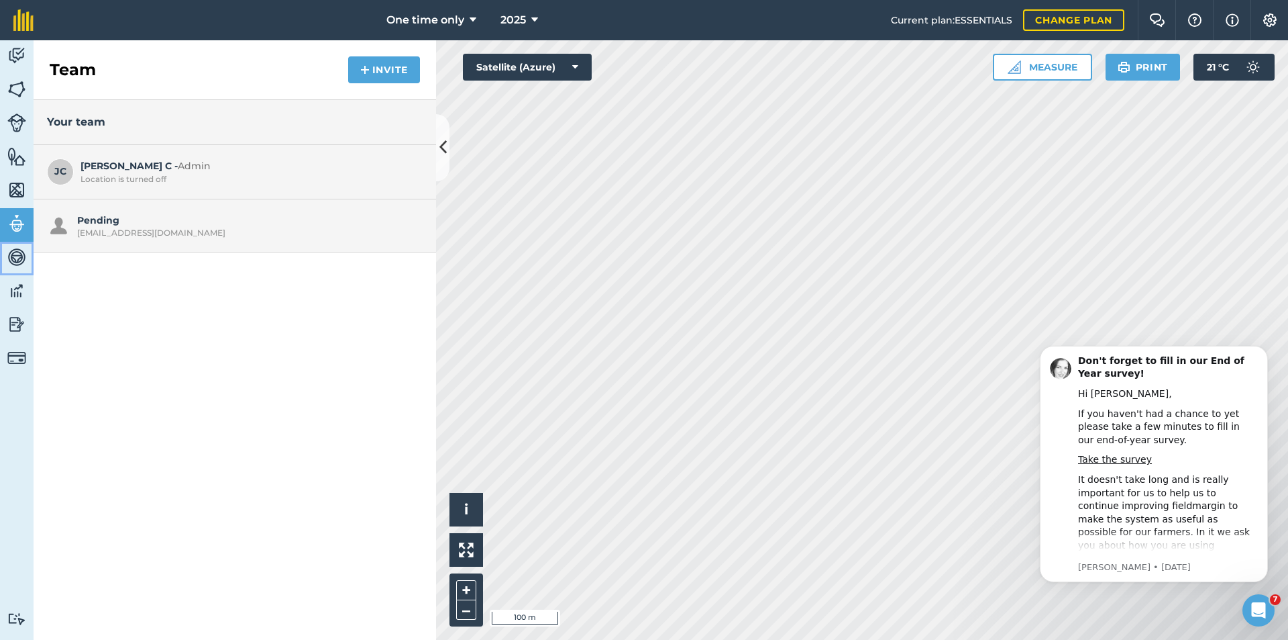
click at [15, 255] on img at bounding box center [16, 257] width 19 height 20
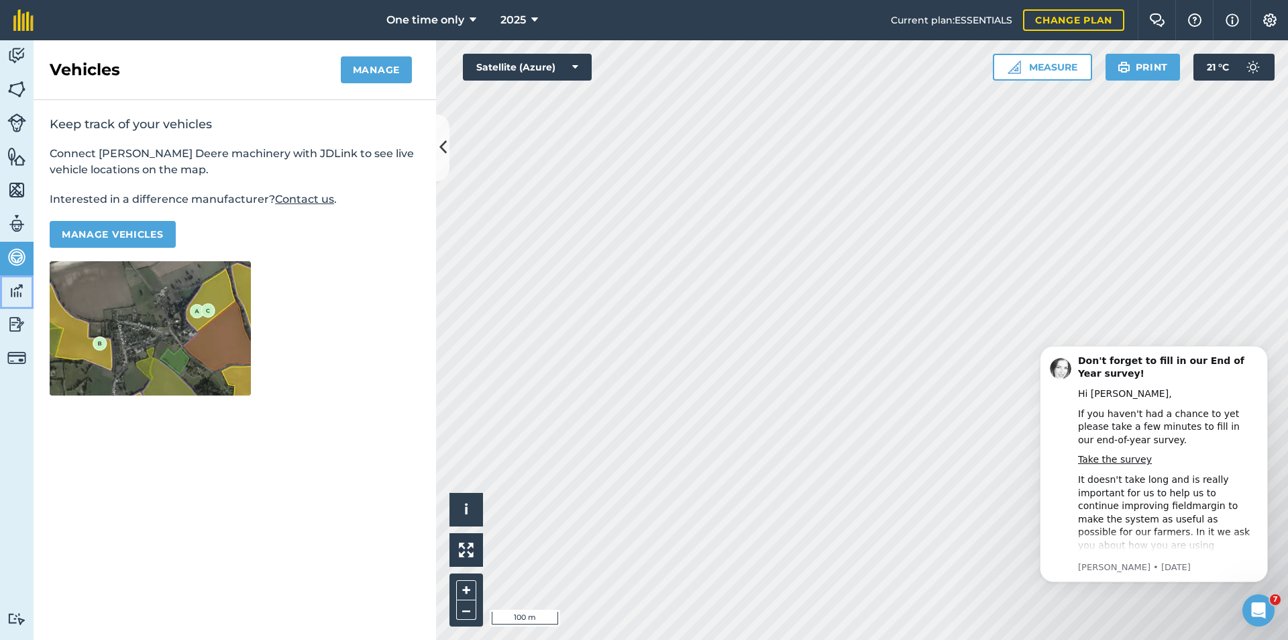
click at [8, 298] on img at bounding box center [16, 291] width 19 height 20
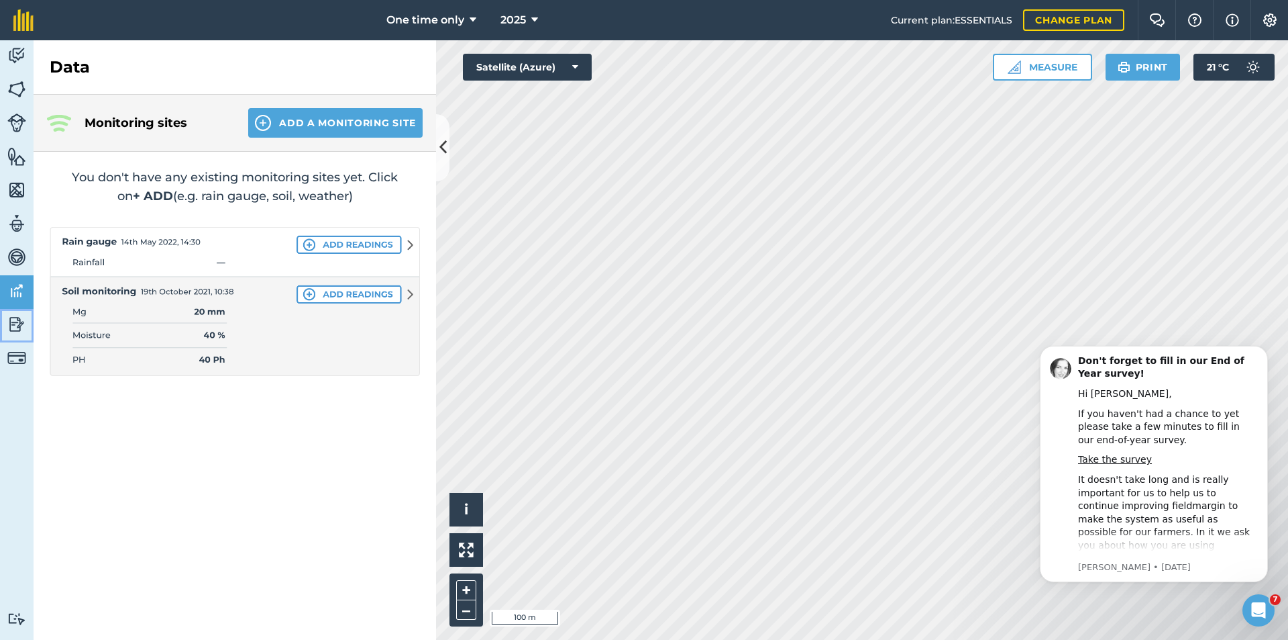
click at [14, 319] on img at bounding box center [16, 324] width 19 height 20
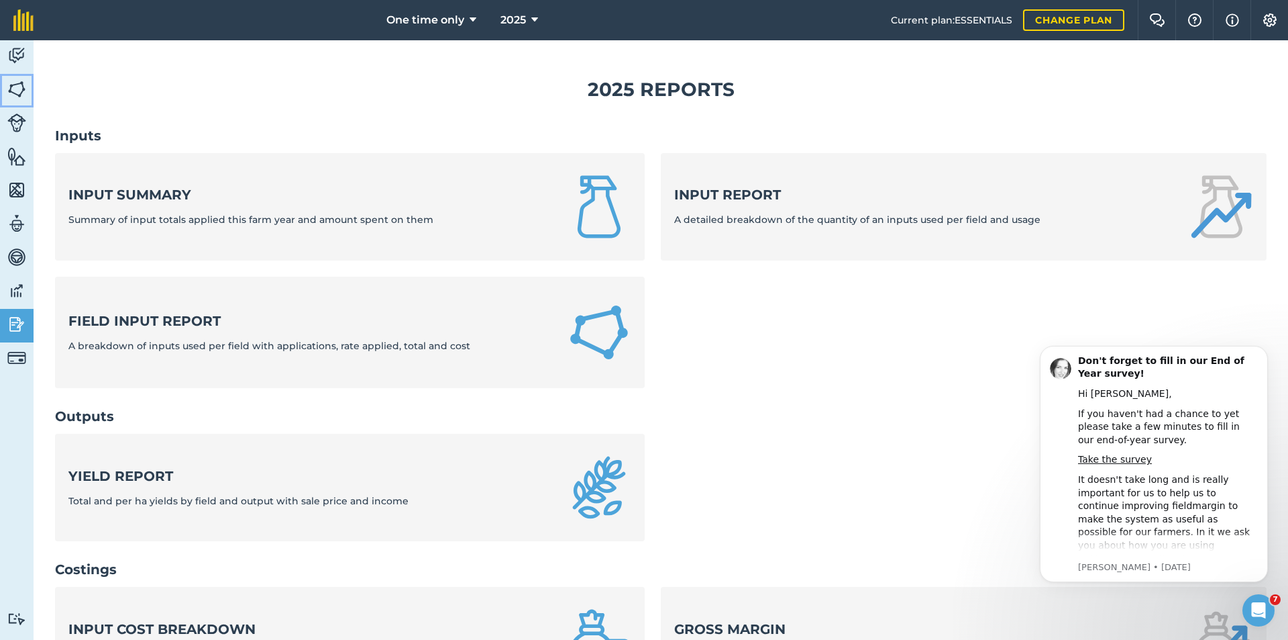
click at [19, 83] on img at bounding box center [16, 89] width 19 height 20
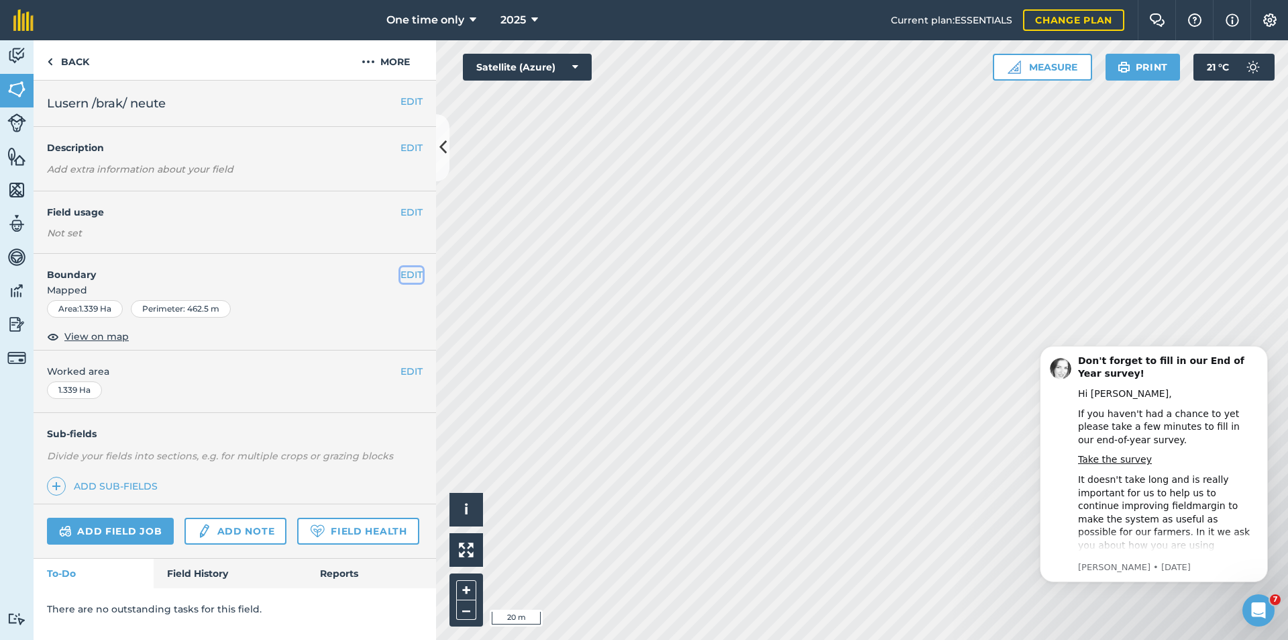
click at [409, 271] on button "EDIT" at bounding box center [412, 274] width 22 height 15
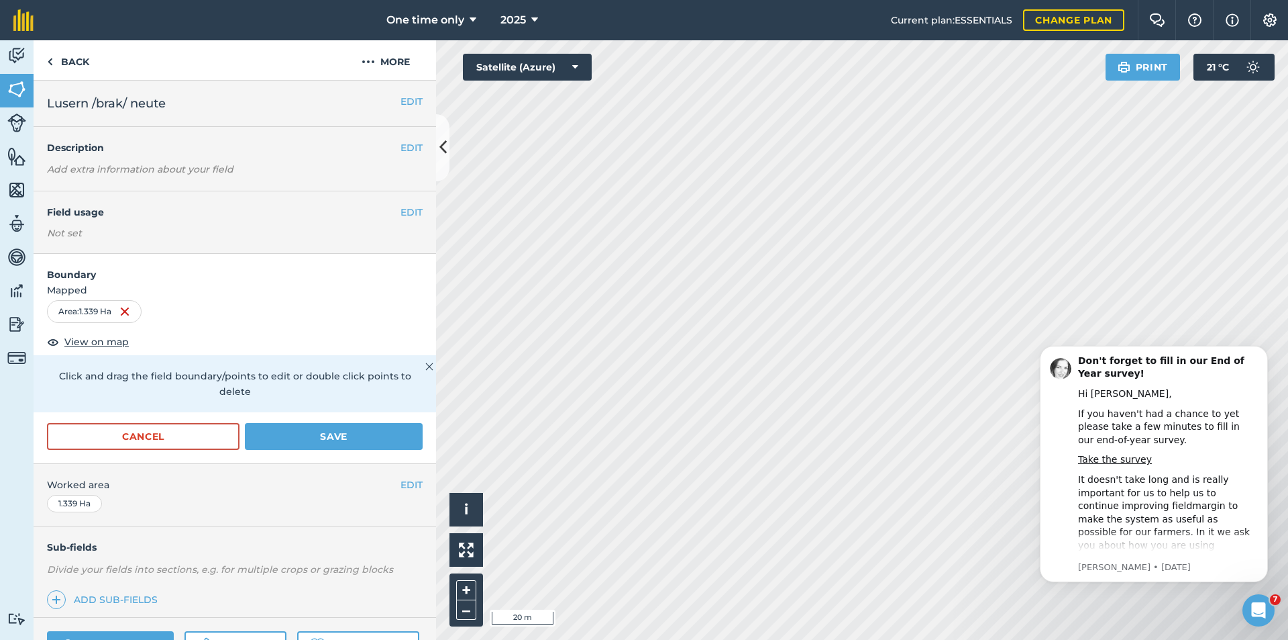
drag, startPoint x: 1072, startPoint y: 328, endPoint x: 997, endPoint y: 262, distance: 99.9
click html "Don't forget to fill in our End of Year survey! Hi [PERSON_NAME], If you haven'…"
drag, startPoint x: 1073, startPoint y: 328, endPoint x: 1011, endPoint y: 270, distance: 84.5
click html "Don't forget to fill in our End of Year survey! Hi [PERSON_NAME], If you haven'…"
click at [1263, 351] on icon "Dismiss notification" at bounding box center [1264, 349] width 5 height 5
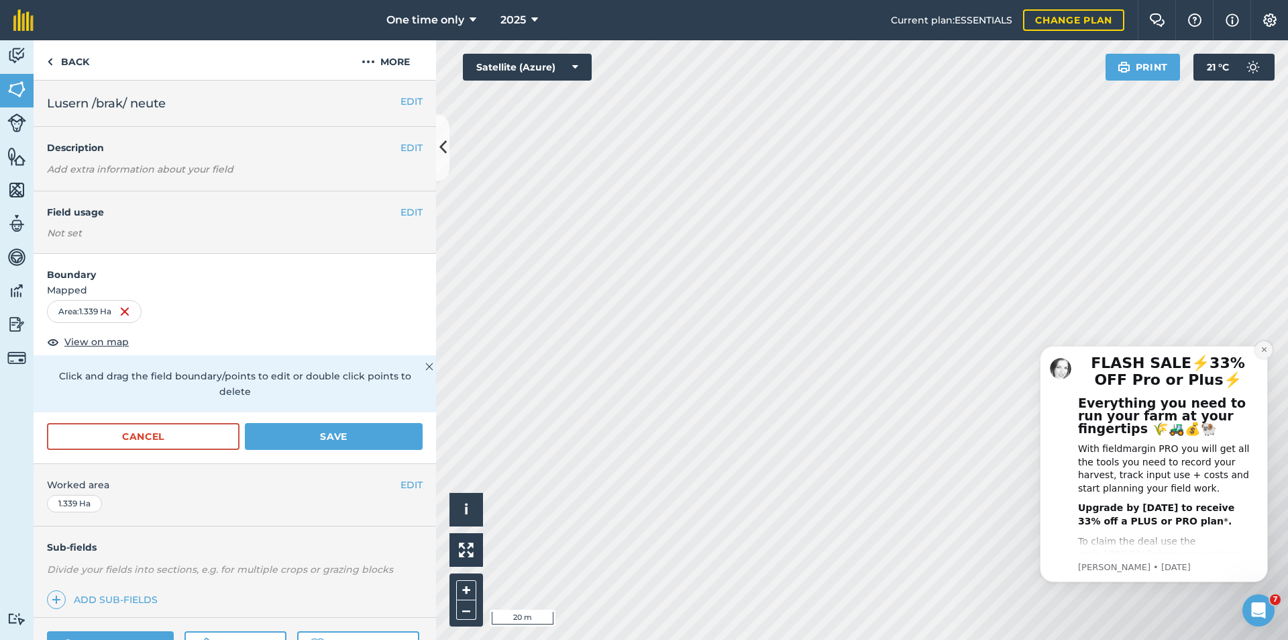
click at [1264, 348] on icon "Dismiss notification" at bounding box center [1264, 349] width 7 height 7
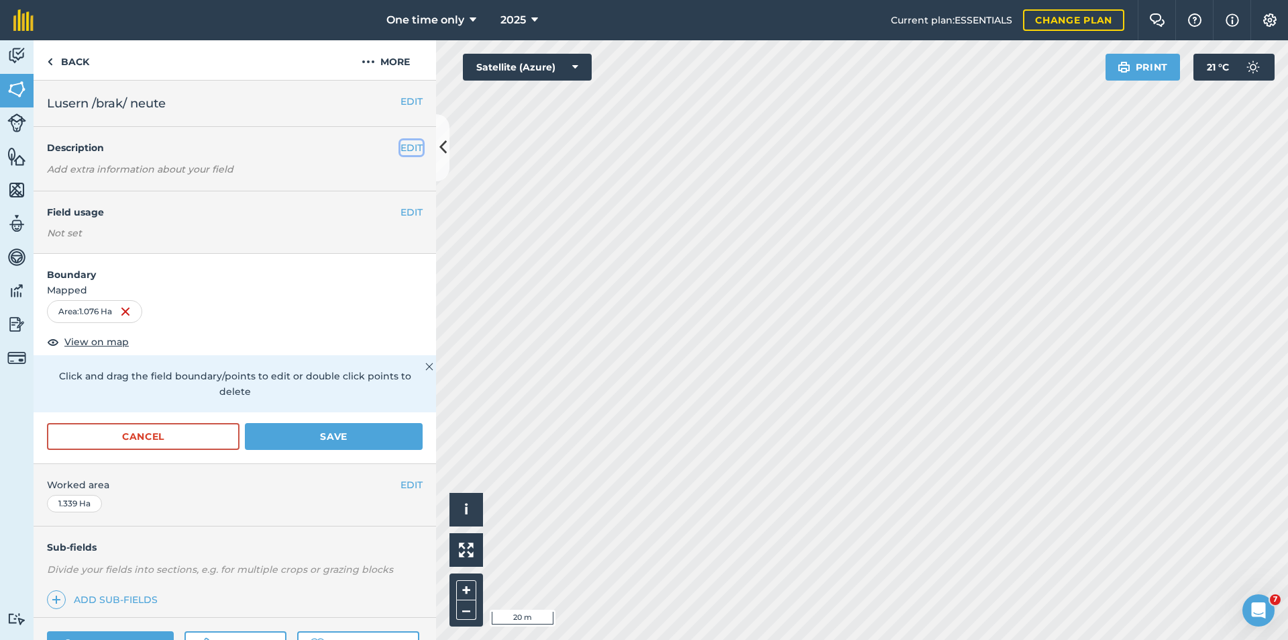
click at [401, 144] on button "EDIT" at bounding box center [412, 147] width 22 height 15
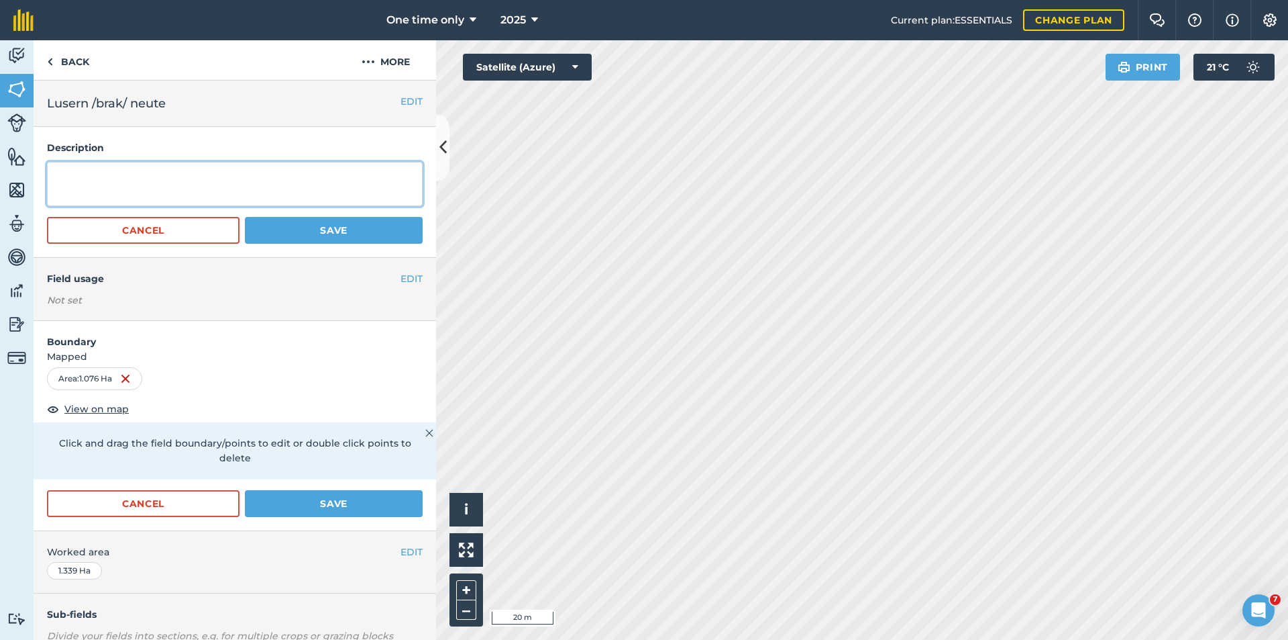
click at [55, 168] on textarea at bounding box center [235, 184] width 376 height 44
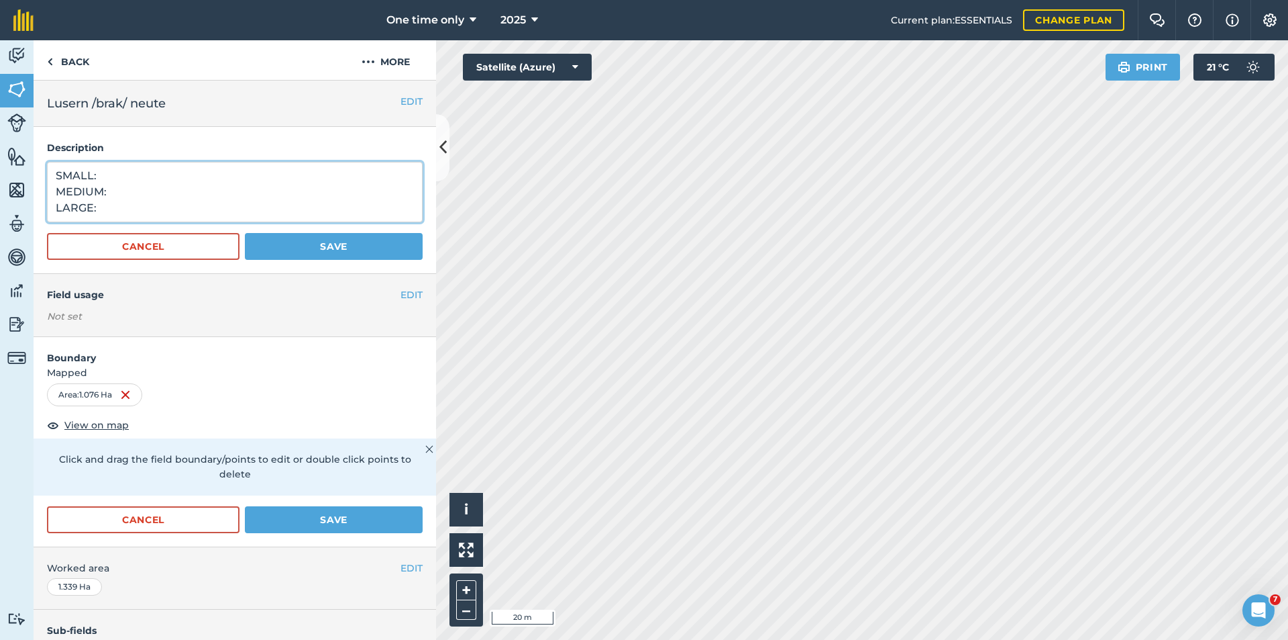
click at [104, 178] on textarea "SMALL: MEDIUM: LARGE:" at bounding box center [235, 192] width 376 height 60
click at [134, 193] on textarea "SMALL:14 MEDIUM: LARGE:" at bounding box center [235, 192] width 376 height 60
click at [107, 207] on textarea "SMALL:14 MEDIUM:20 LARGE:" at bounding box center [235, 192] width 376 height 60
type textarea "SMALL:14 MEDIUM:20 LARGE:52"
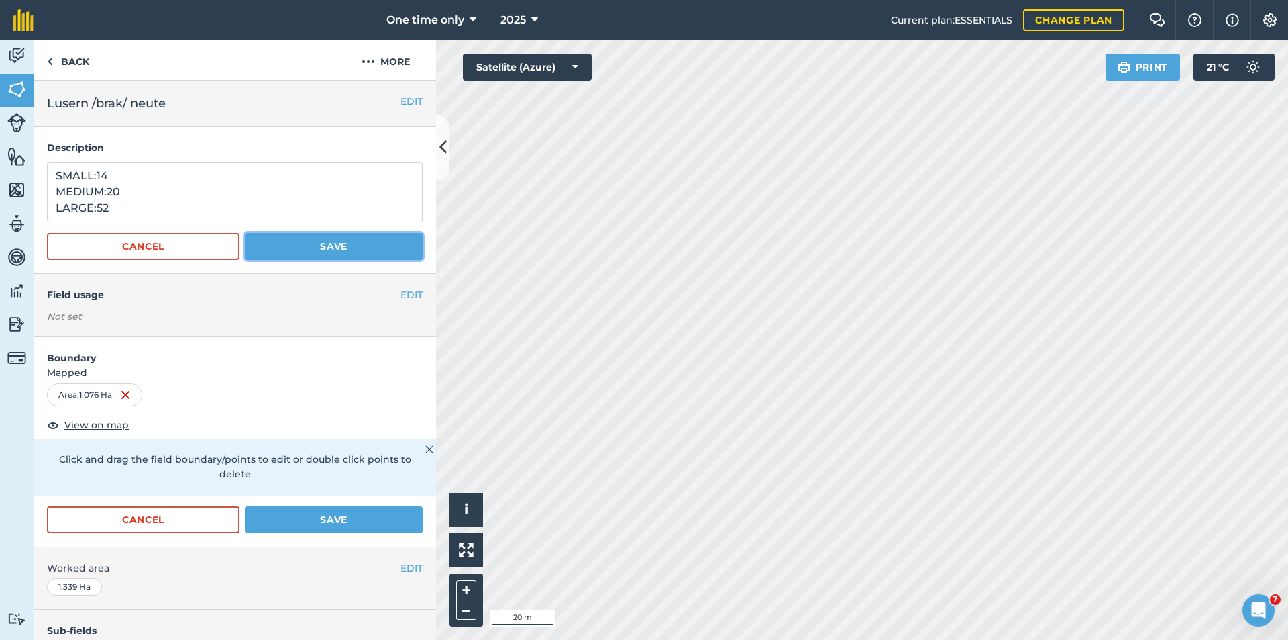
click at [268, 244] on button "Save" at bounding box center [334, 246] width 178 height 27
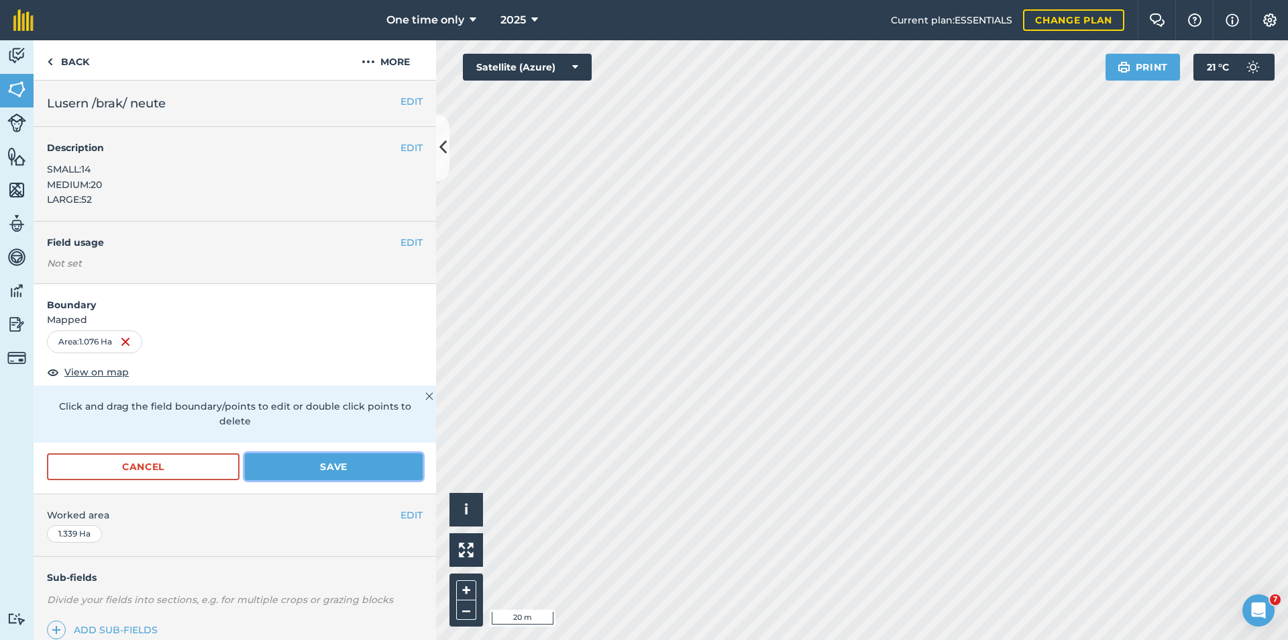
click at [297, 478] on button "Save" at bounding box center [334, 466] width 178 height 27
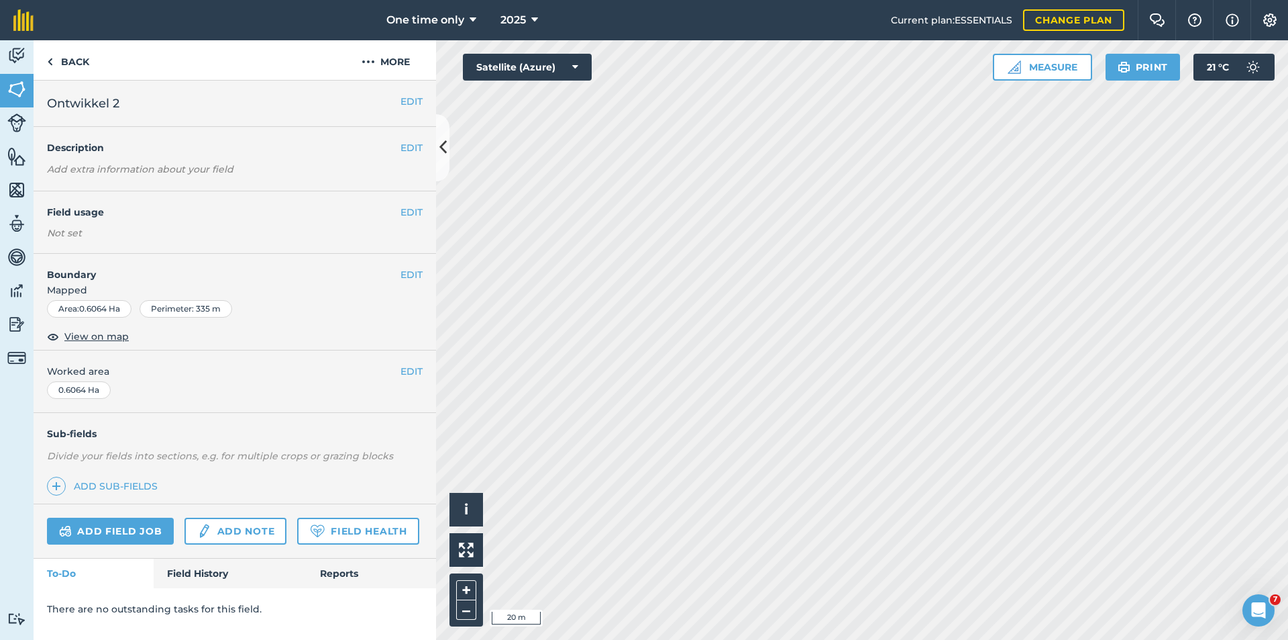
click at [123, 99] on h2 "Ontwikkel 2" at bounding box center [224, 103] width 354 height 19
click at [403, 99] on button "EDIT" at bounding box center [412, 101] width 22 height 15
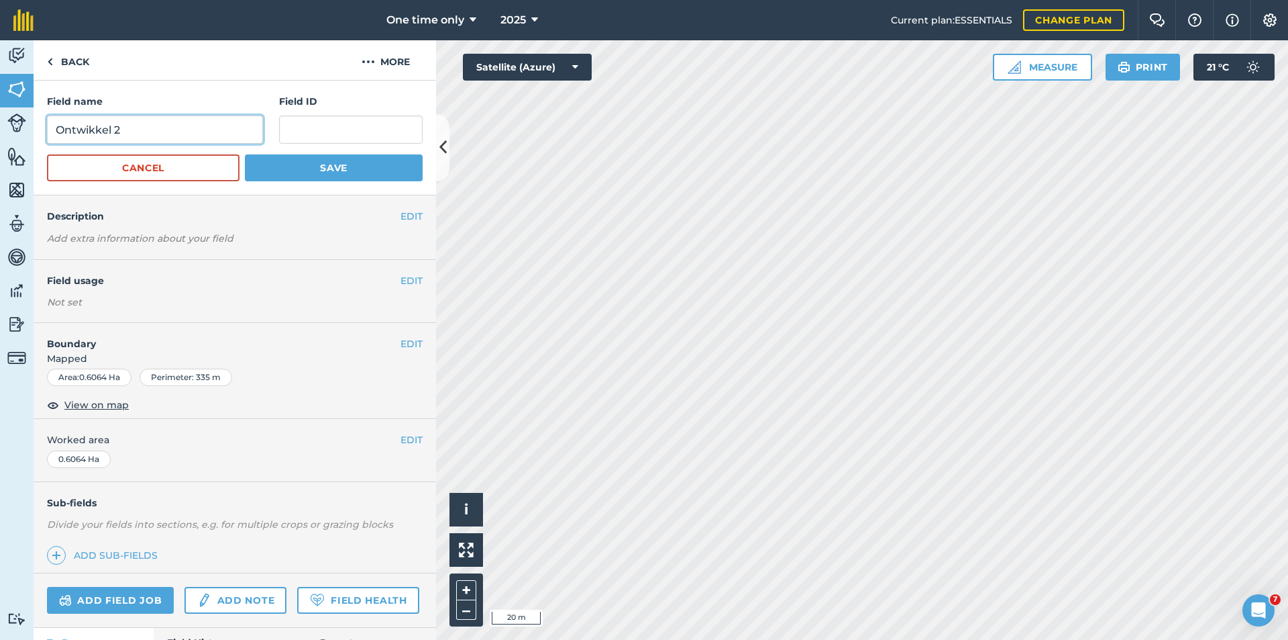
click at [184, 122] on input "Ontwikkel 2" at bounding box center [155, 129] width 216 height 28
type input "O"
type input "l"
type input "Luesrn / Neute"
click at [401, 340] on button "EDIT" at bounding box center [412, 343] width 22 height 15
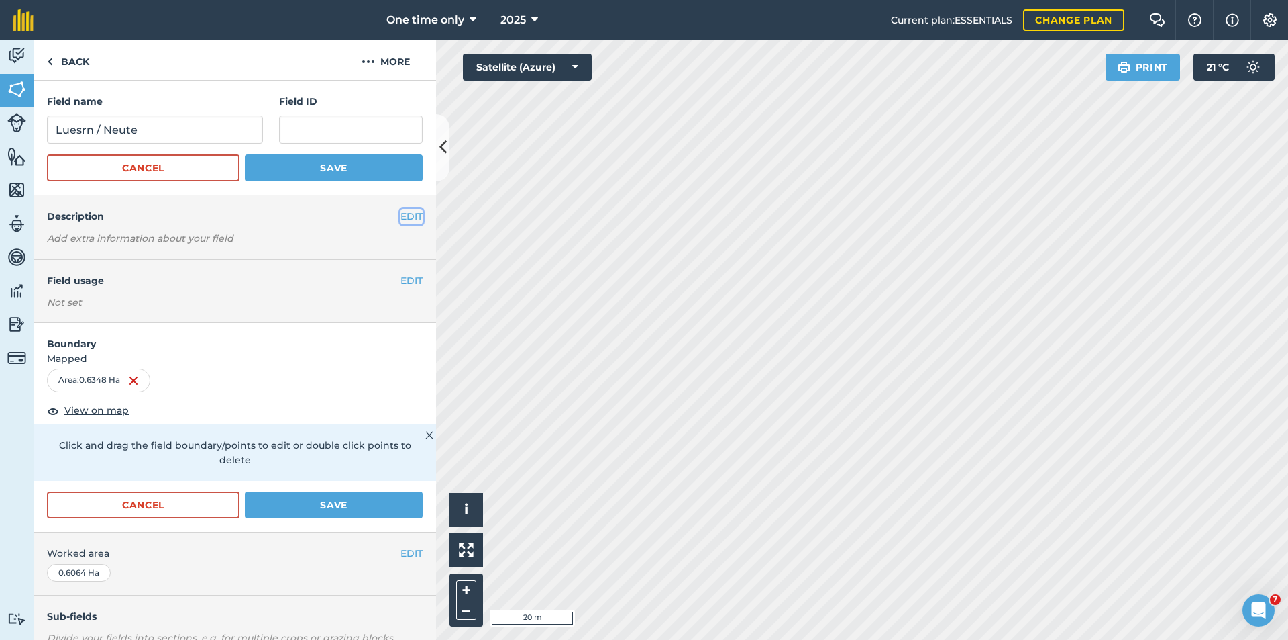
click at [401, 209] on button "EDIT" at bounding box center [412, 216] width 22 height 15
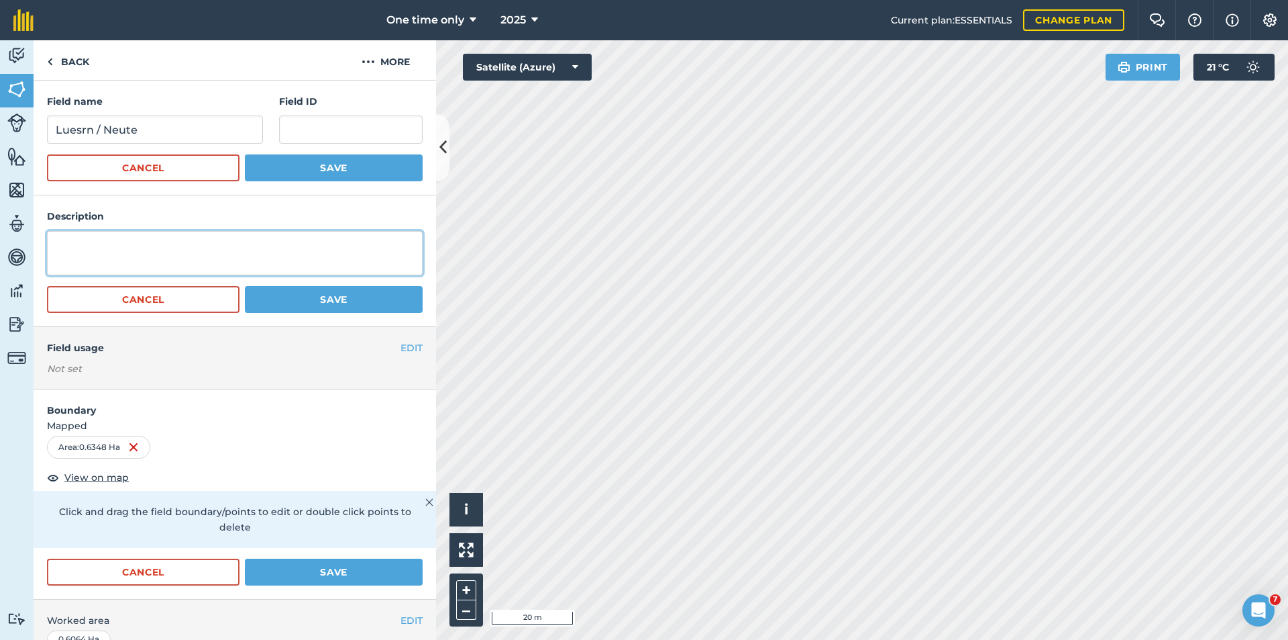
click at [76, 240] on textarea at bounding box center [235, 253] width 376 height 44
type textarea "s"
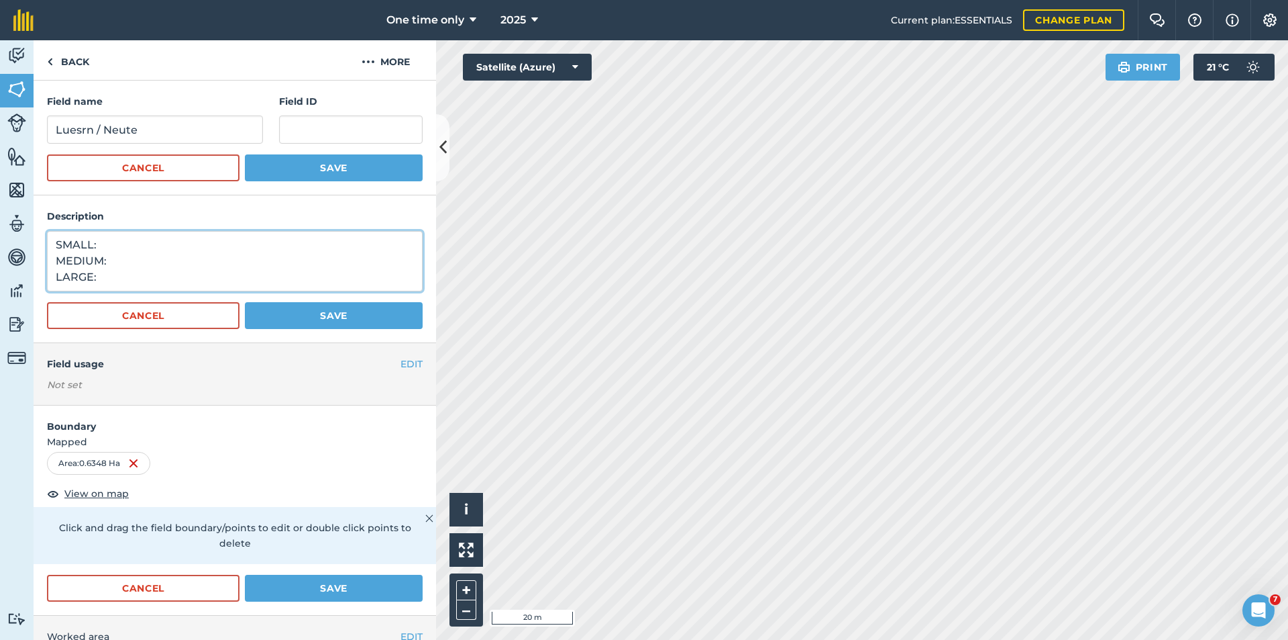
drag, startPoint x: 97, startPoint y: 247, endPoint x: 104, endPoint y: 245, distance: 7.0
click at [101, 247] on textarea "SMALL: MEDIUM: LARGE:" at bounding box center [235, 261] width 376 height 60
click at [112, 260] on textarea "SMALL:47 MEDIUM: LARGE:" at bounding box center [235, 261] width 376 height 60
click at [98, 276] on textarea "SMALL:47 MEDIUM:0 LARGE:" at bounding box center [235, 261] width 376 height 60
type textarea "SMALL:47 MEDIUM:0 LARGE:0"
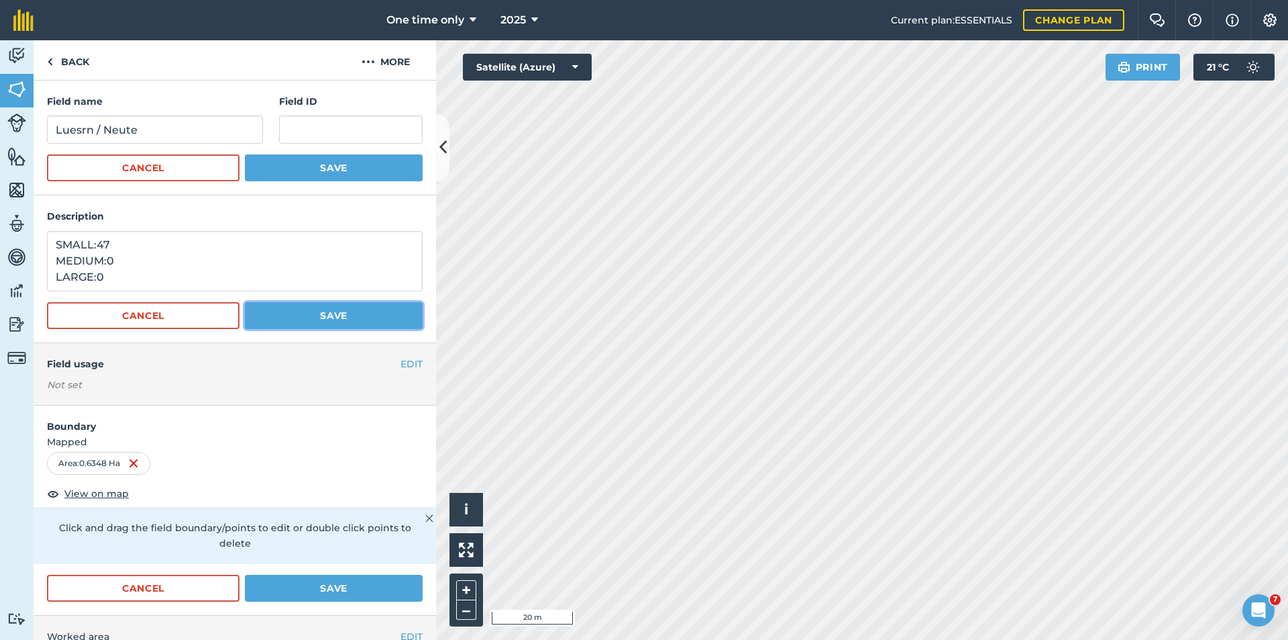
click at [264, 315] on button "Save" at bounding box center [334, 315] width 178 height 27
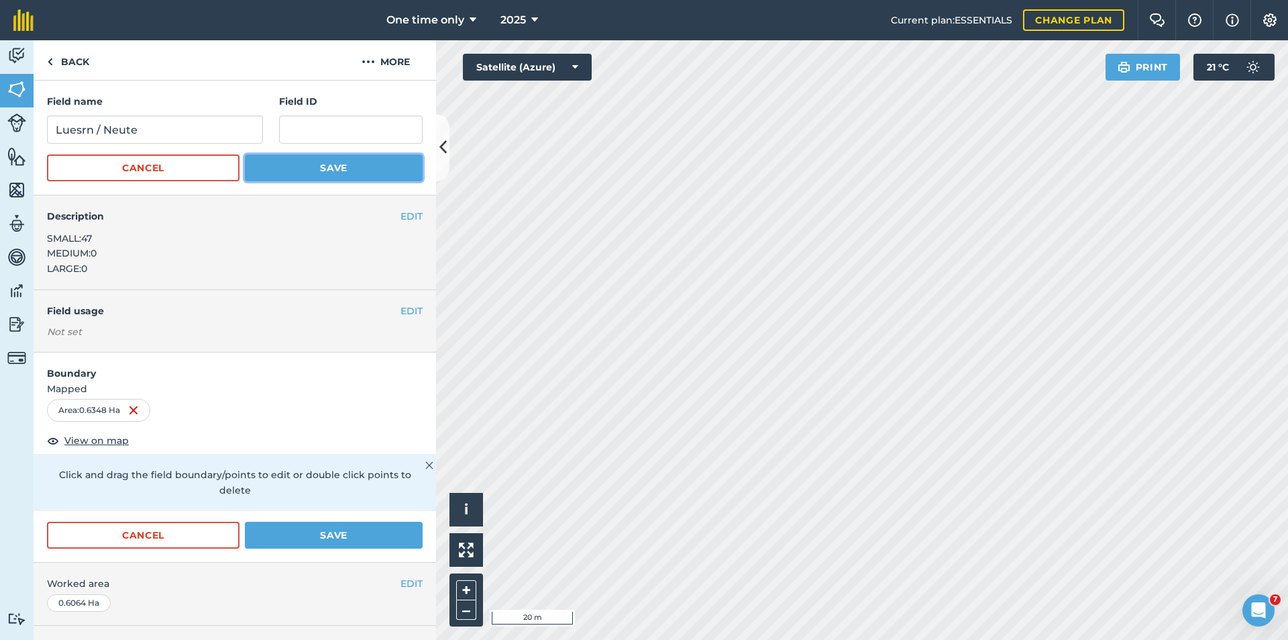
click at [315, 172] on button "Save" at bounding box center [334, 167] width 178 height 27
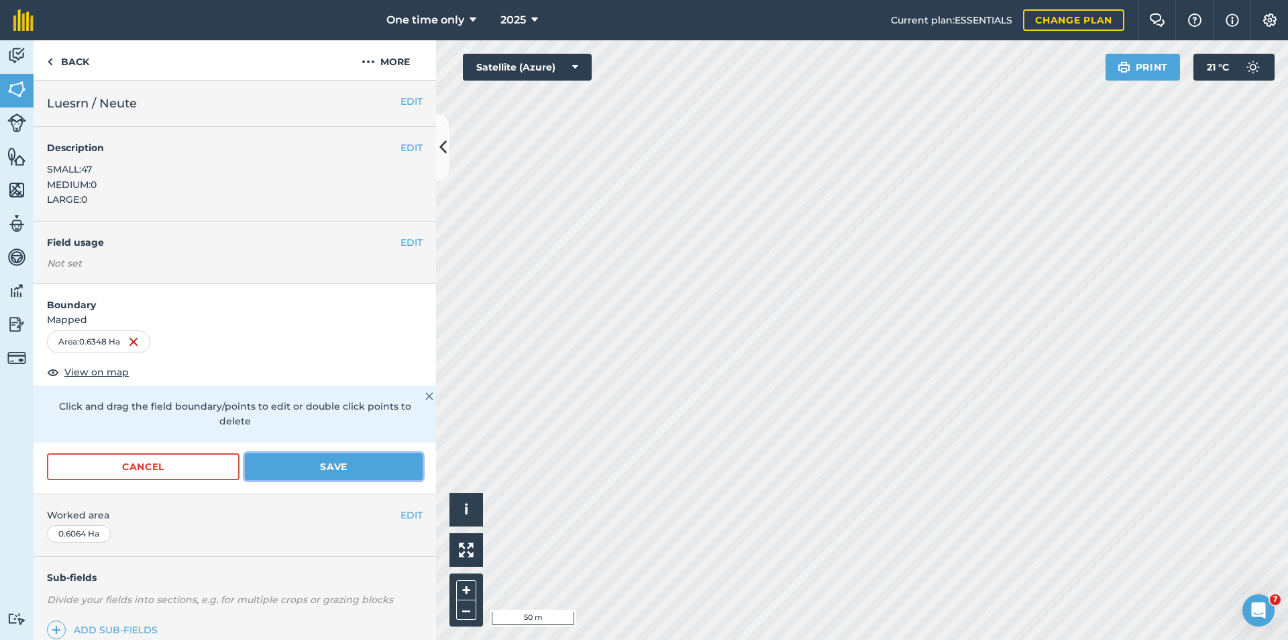
click at [317, 466] on button "Save" at bounding box center [334, 466] width 178 height 27
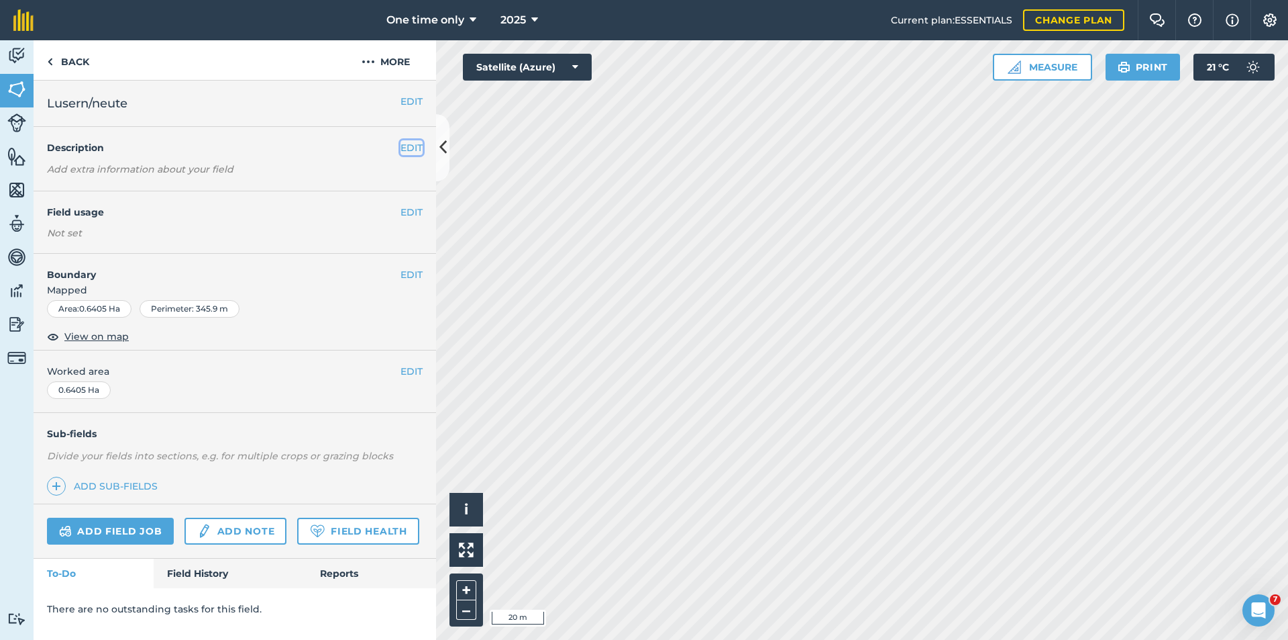
click at [406, 149] on button "EDIT" at bounding box center [412, 147] width 22 height 15
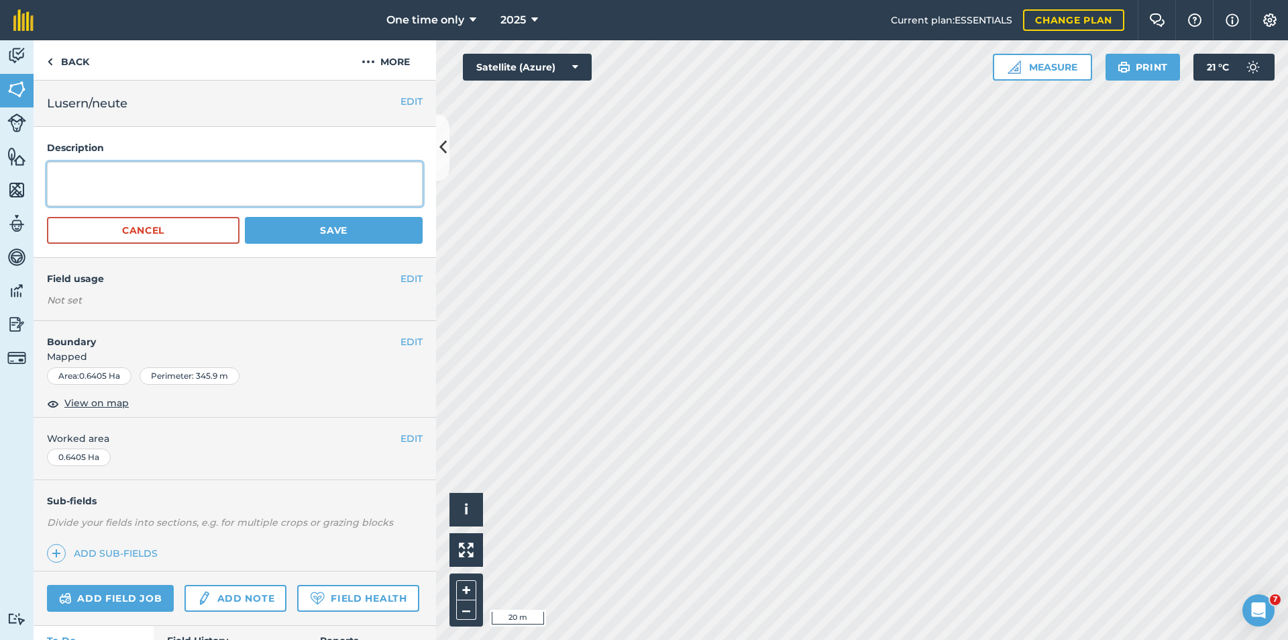
click at [205, 176] on textarea at bounding box center [235, 184] width 376 height 44
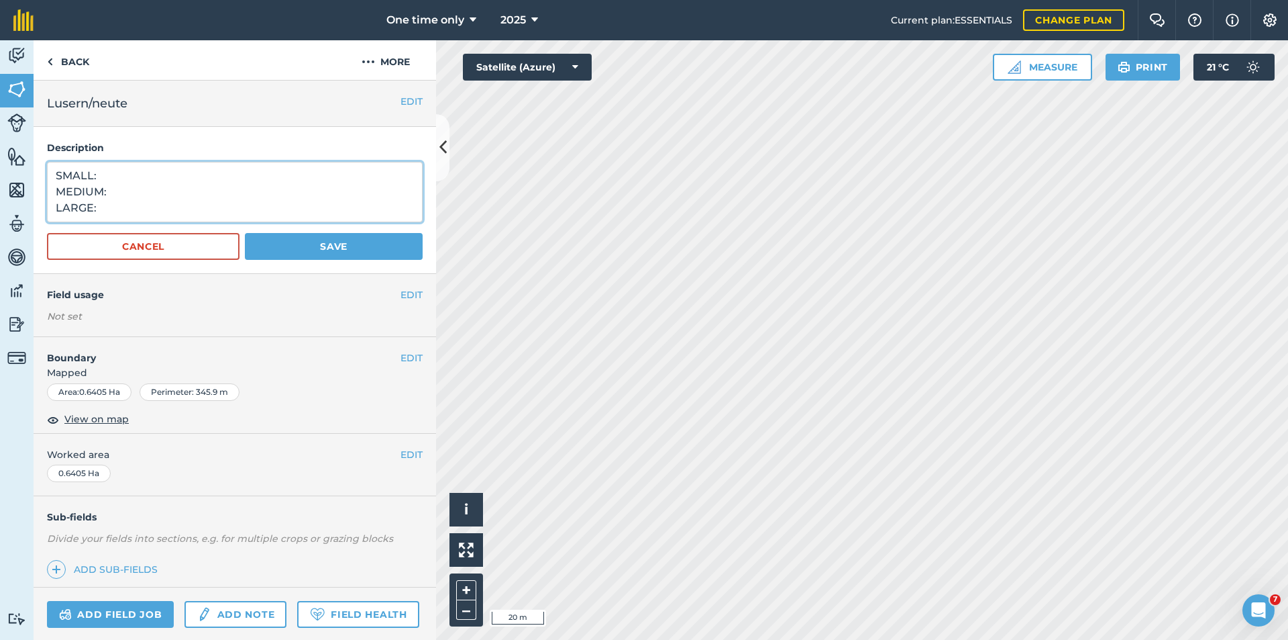
click at [117, 176] on textarea "SMALL: MEDIUM: LARGE:" at bounding box center [235, 192] width 376 height 60
click at [123, 188] on textarea "SMALL:16 MEDIUM: LARGE:" at bounding box center [235, 192] width 376 height 60
click at [106, 205] on textarea "SMALL:16 MEDIUM:9 LARGE:" at bounding box center [235, 192] width 376 height 60
type textarea "SMALL:16 MEDIUM:9 LARGE:32"
click at [307, 240] on button "Save" at bounding box center [334, 246] width 178 height 27
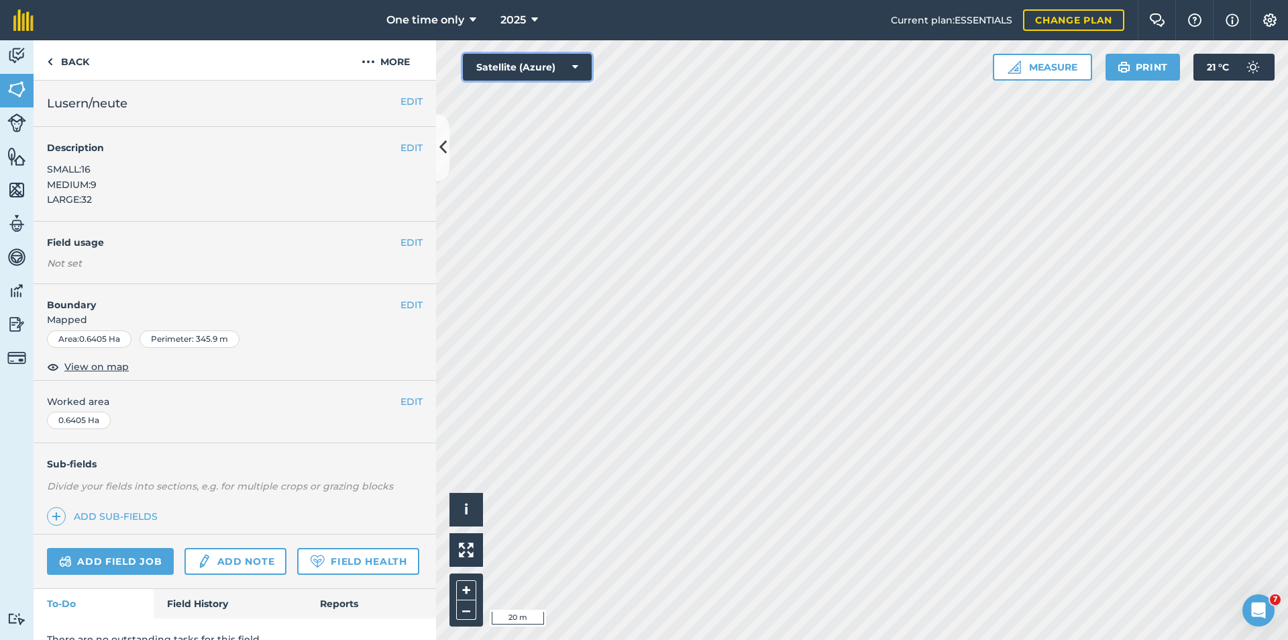
click at [489, 146] on div "Hello i © 2025 TomTom, Microsoft 20 m + – Satellite (Azure) Measure Print 21 ° C" at bounding box center [862, 339] width 852 height 599
